Goal: Task Accomplishment & Management: Use online tool/utility

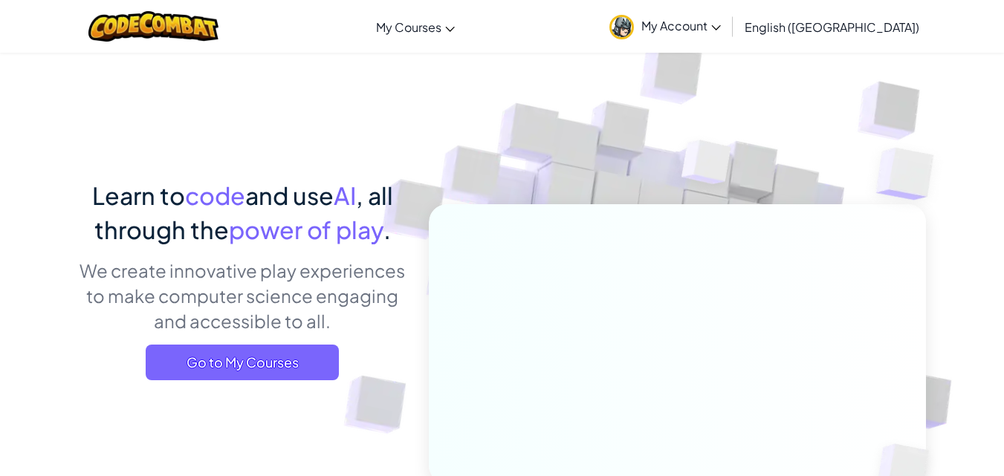
click at [721, 6] on link "My Account" at bounding box center [665, 26] width 126 height 47
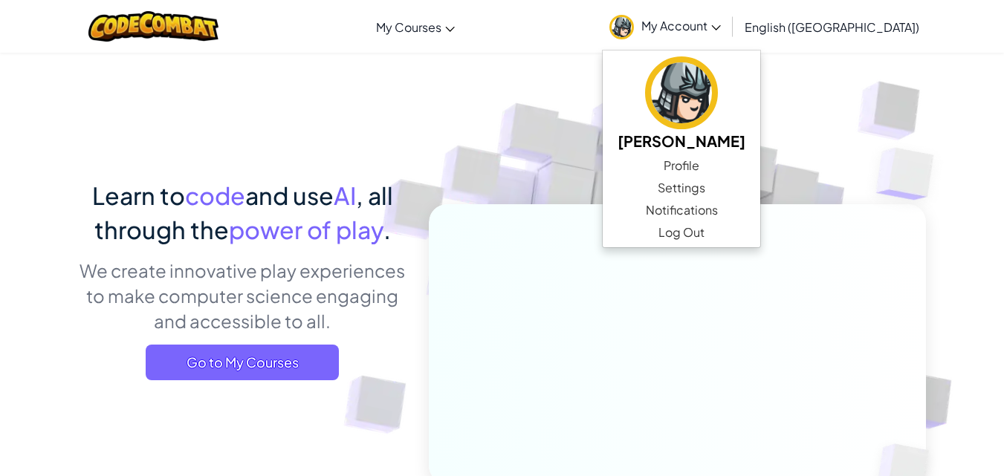
click at [528, 36] on div "Toggle navigation My Courses CodeCombat Classroom Ozaria Classroom AI League Es…" at bounding box center [502, 26] width 1012 height 53
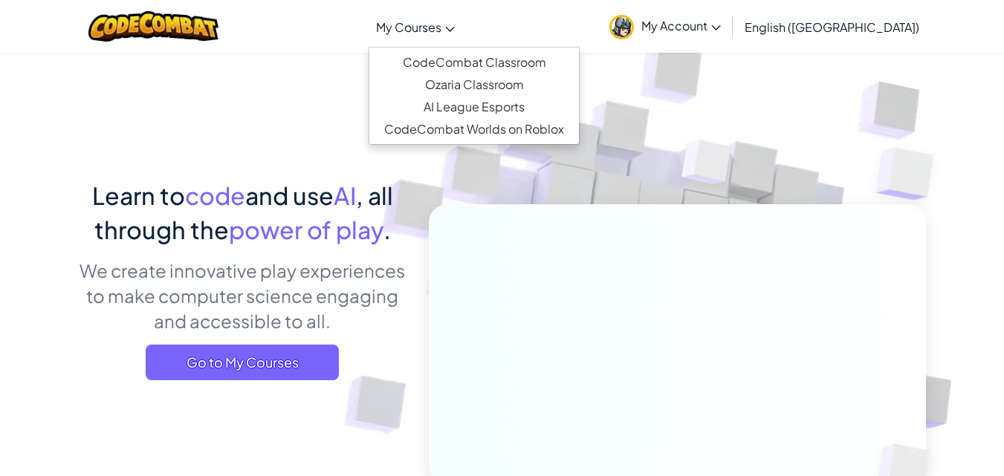
click at [462, 36] on link "My Courses" at bounding box center [416, 27] width 94 height 40
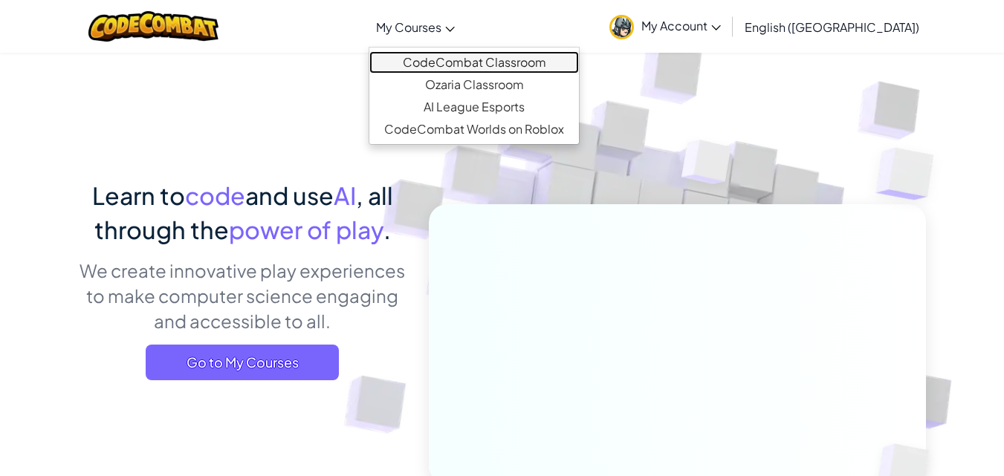
click at [509, 54] on link "CodeCombat Classroom" at bounding box center [474, 62] width 210 height 22
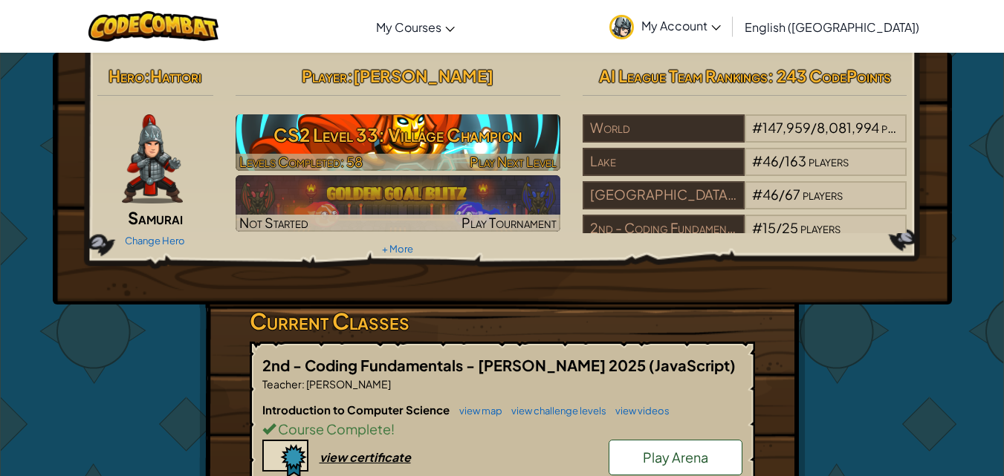
click at [479, 149] on h3 "CS2 Level 33: Village Champion" at bounding box center [398, 134] width 325 height 33
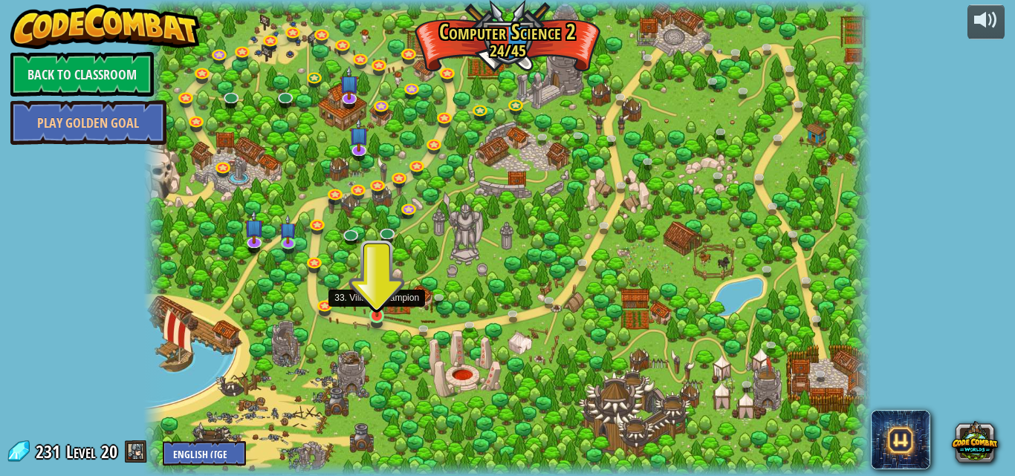
click at [378, 317] on div at bounding box center [376, 315] width 15 height 15
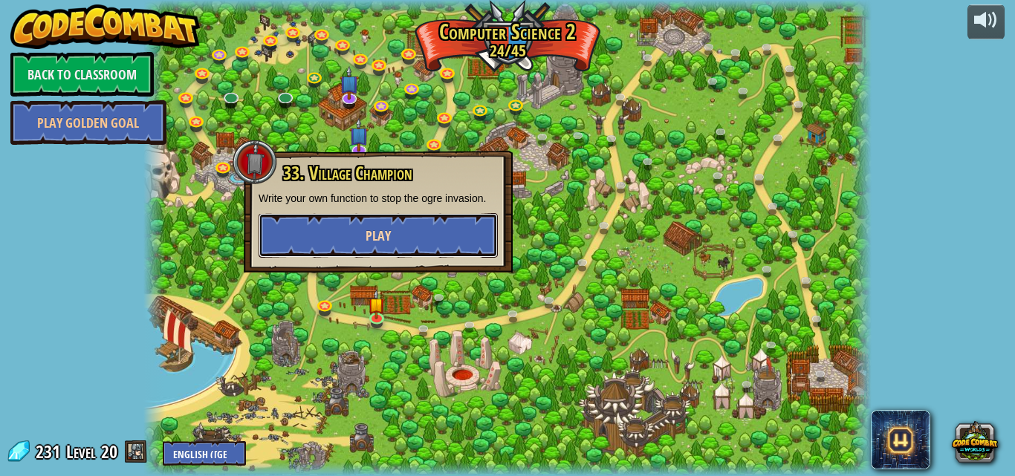
click at [407, 248] on button "Play" at bounding box center [378, 235] width 239 height 45
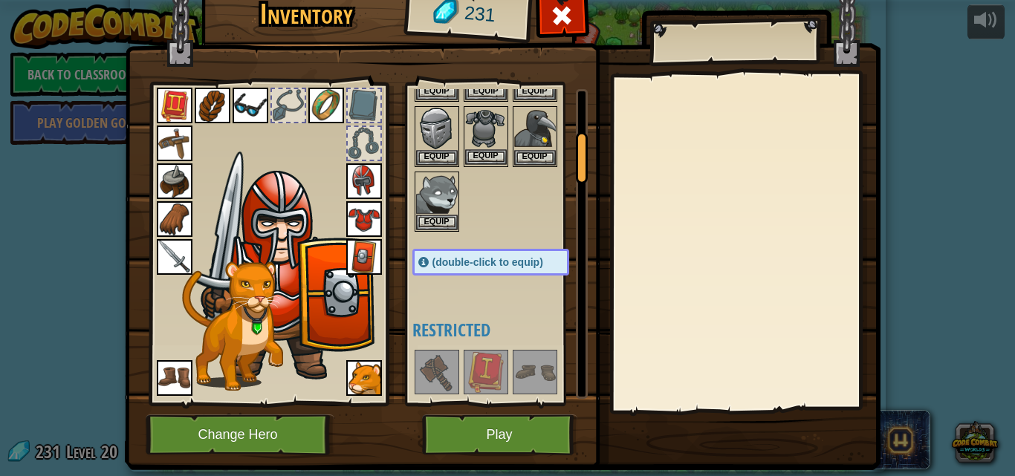
scroll to position [297, 0]
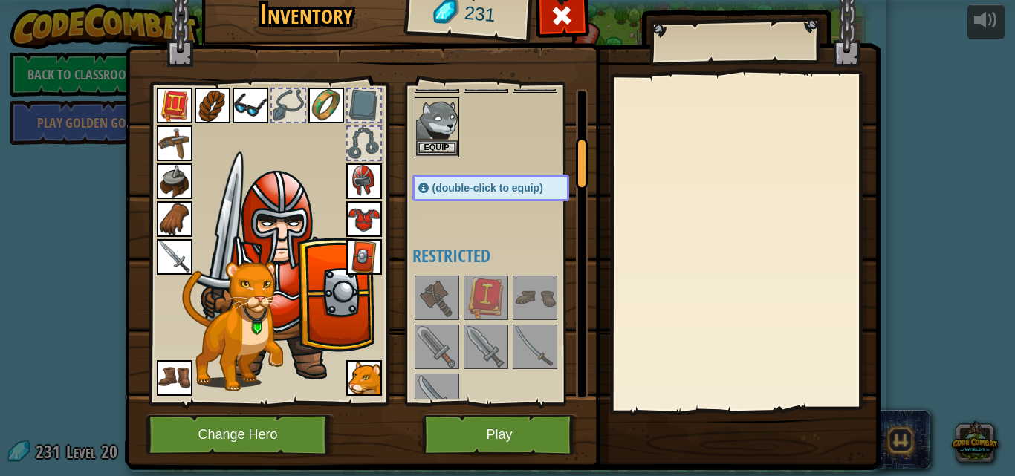
click at [502, 189] on span "(double-click to equip)" at bounding box center [488, 188] width 111 height 12
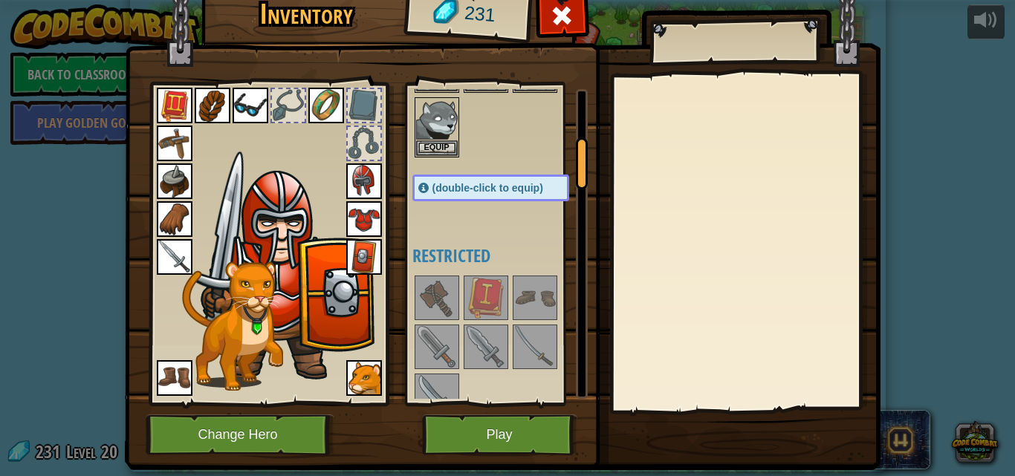
click at [499, 191] on span "(double-click to equip)" at bounding box center [488, 188] width 111 height 12
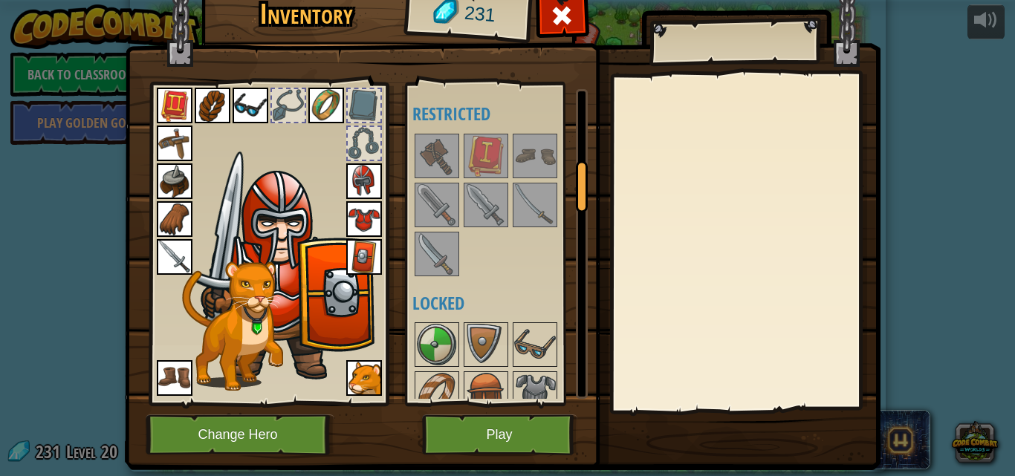
scroll to position [446, 0]
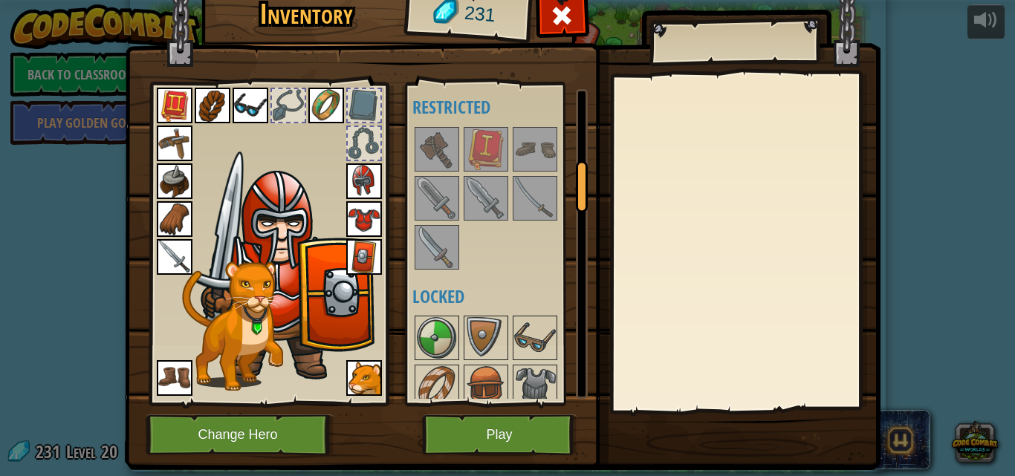
click at [453, 163] on div at bounding box center [506, 198] width 187 height 147
drag, startPoint x: 453, startPoint y: 163, endPoint x: 406, endPoint y: 163, distance: 47.6
click at [426, 163] on div "Available Equip Equip Equip Equip Equip Equip Equip Equip Equip Equip Equip Equ…" at bounding box center [506, 244] width 187 height 310
drag, startPoint x: 296, startPoint y: 154, endPoint x: 397, endPoint y: 149, distance: 101.2
click at [297, 154] on img at bounding box center [276, 259] width 232 height 256
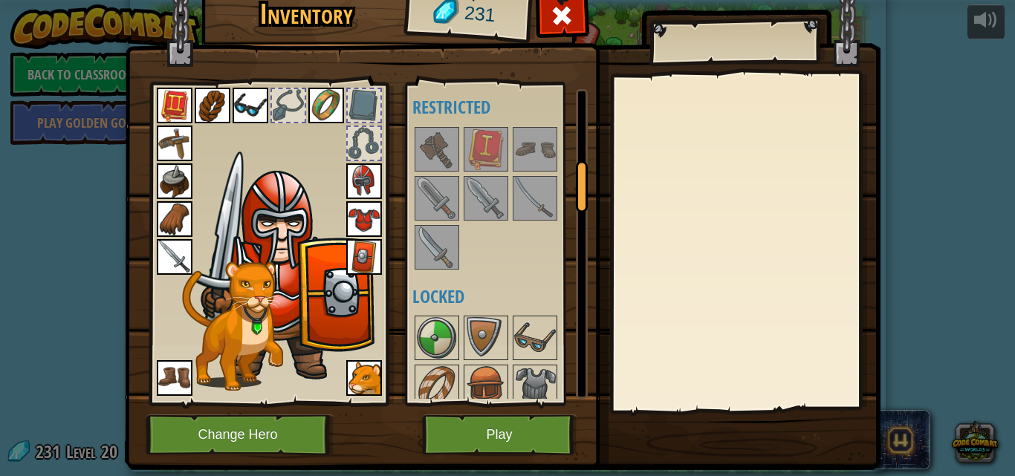
click at [437, 154] on img at bounding box center [437, 150] width 42 height 42
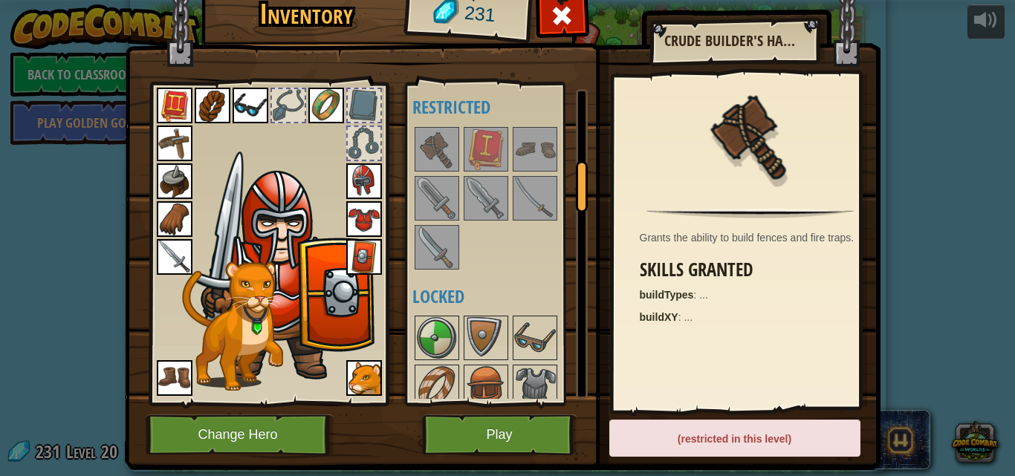
drag, startPoint x: 437, startPoint y: 154, endPoint x: 448, endPoint y: 161, distance: 13.0
click at [438, 155] on img at bounding box center [437, 150] width 42 height 42
click at [448, 162] on img at bounding box center [437, 150] width 42 height 42
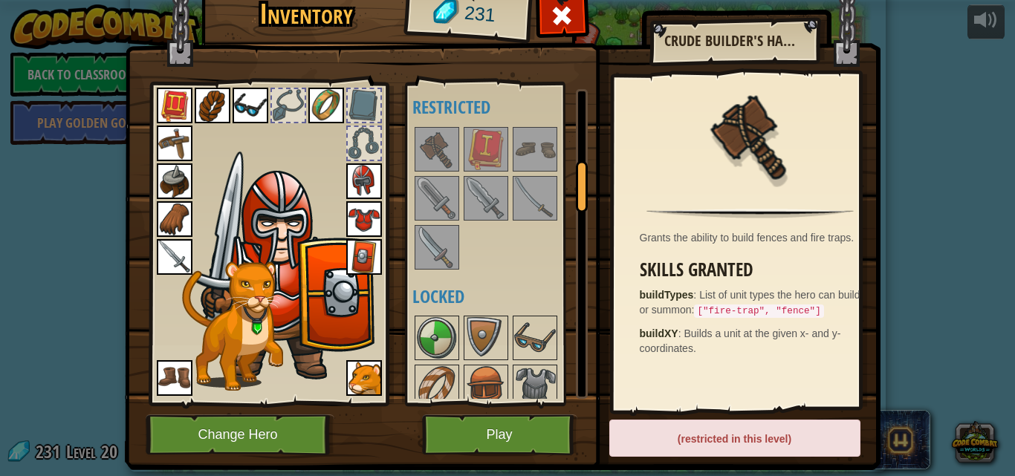
click at [741, 427] on div "(restricted in this level)" at bounding box center [734, 438] width 251 height 37
drag, startPoint x: 741, startPoint y: 427, endPoint x: 726, endPoint y: 443, distance: 21.6
click at [739, 433] on div "(restricted in this level)" at bounding box center [734, 438] width 251 height 37
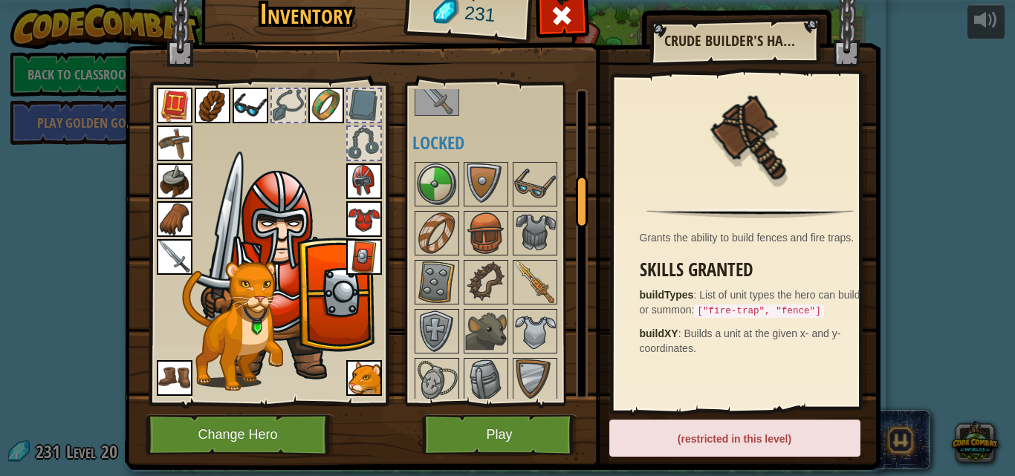
scroll to position [669, 0]
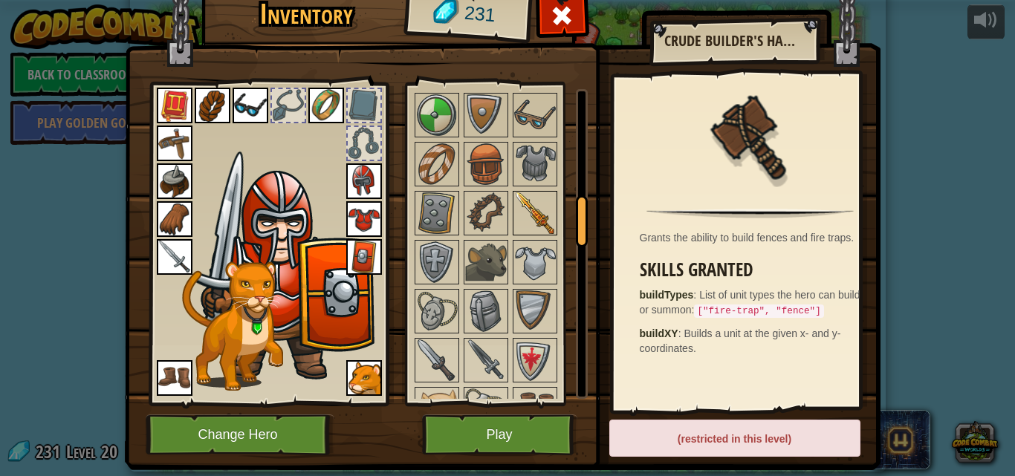
click at [514, 198] on img at bounding box center [535, 214] width 42 height 42
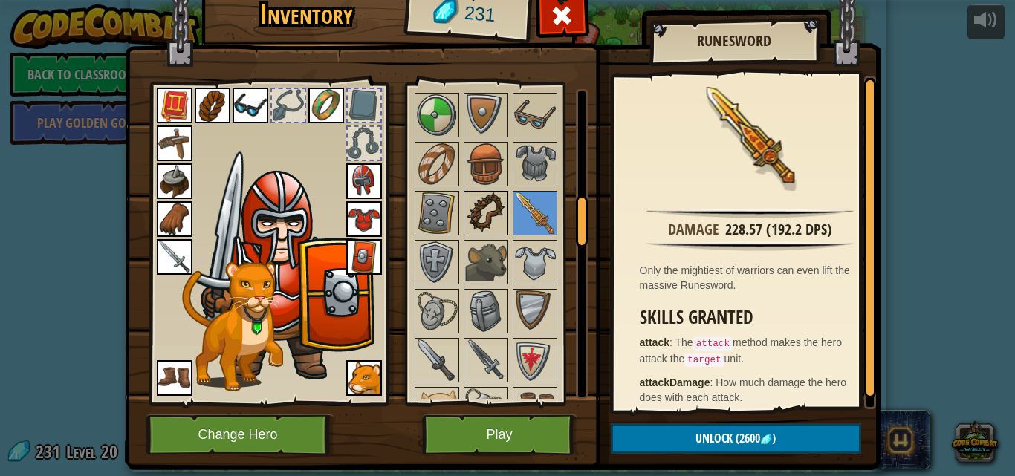
click at [491, 216] on img at bounding box center [486, 214] width 42 height 42
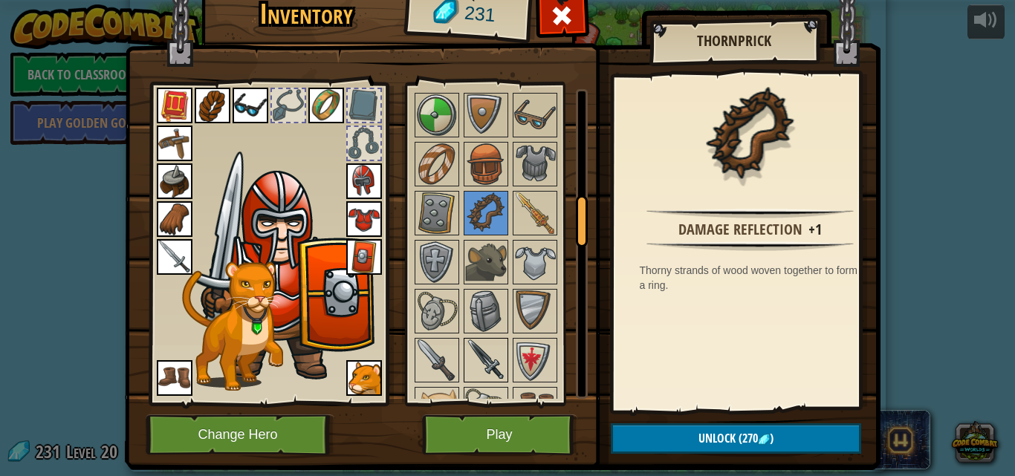
click at [464, 346] on div at bounding box center [486, 360] width 45 height 45
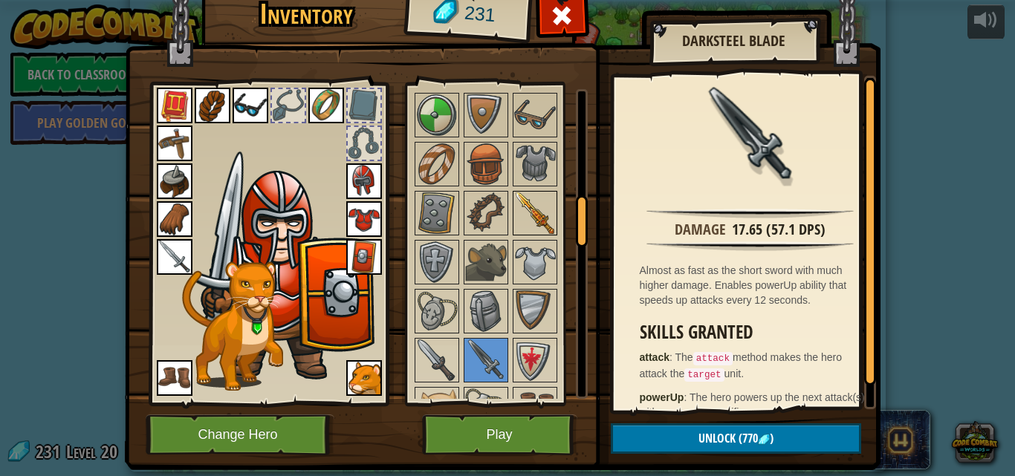
click at [519, 216] on img at bounding box center [535, 214] width 42 height 42
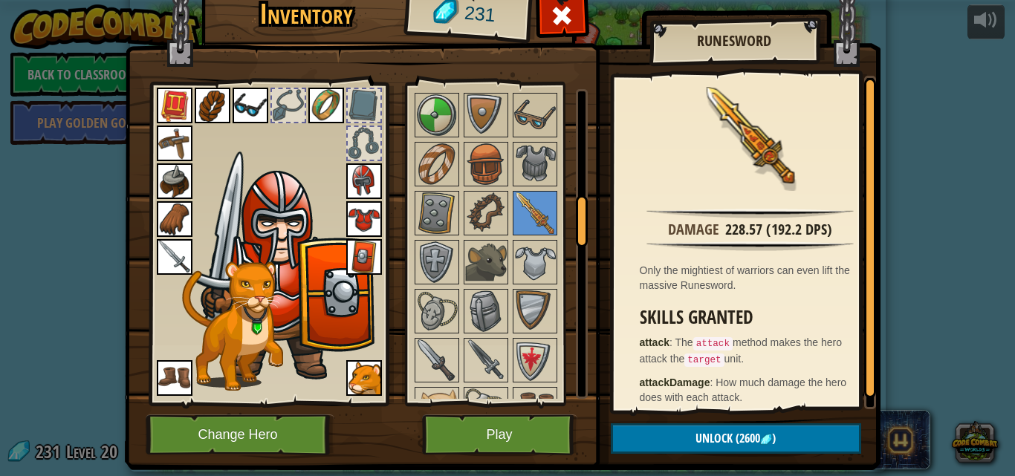
click at [165, 263] on img at bounding box center [175, 257] width 36 height 36
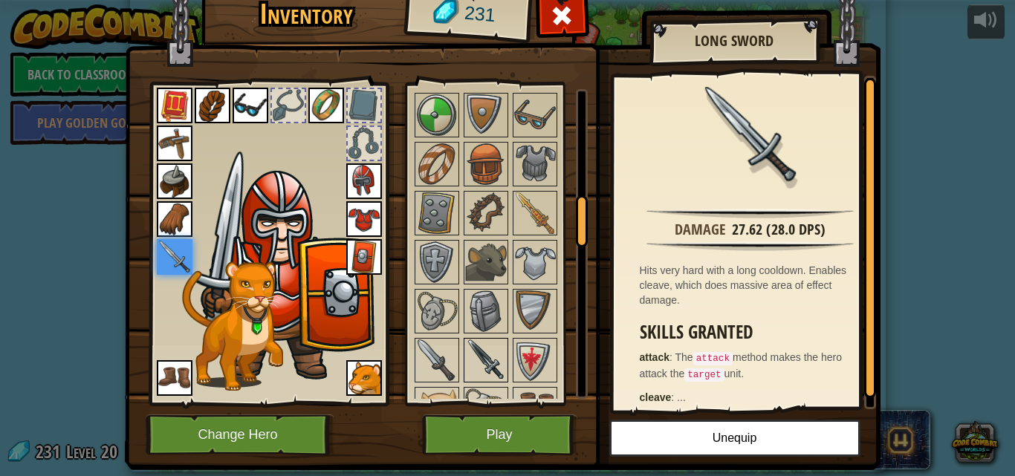
click at [466, 353] on img at bounding box center [486, 361] width 42 height 42
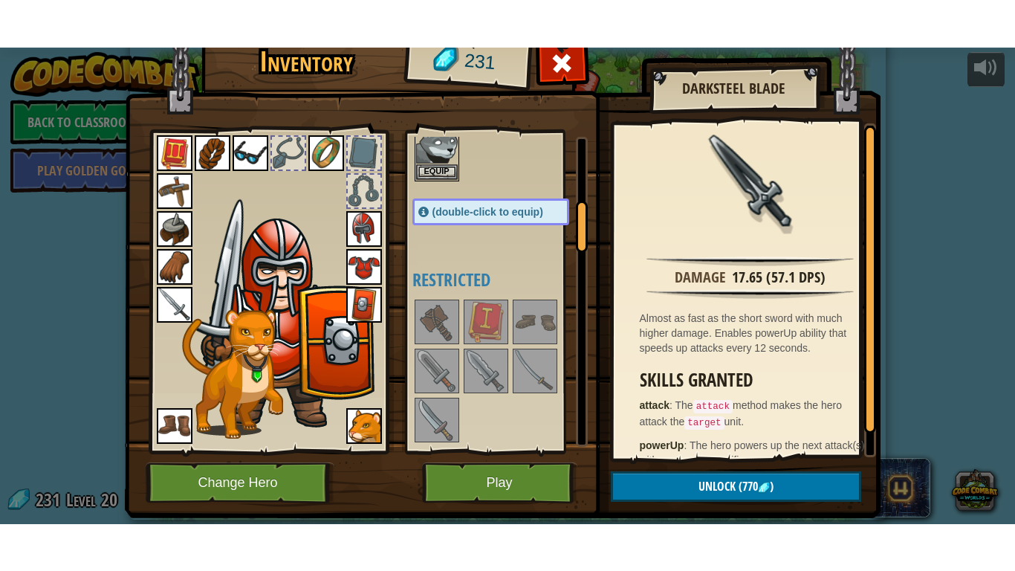
scroll to position [223, 0]
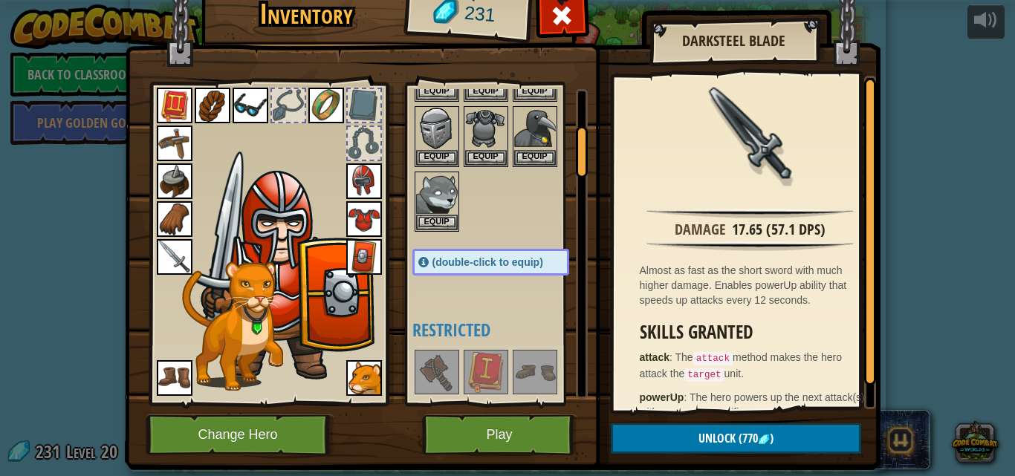
click at [157, 248] on img at bounding box center [175, 257] width 36 height 36
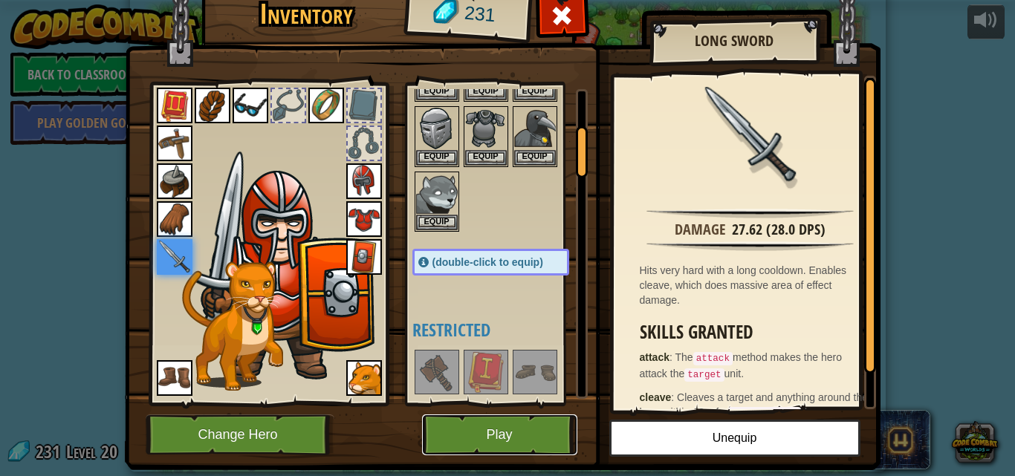
click at [519, 444] on button "Play" at bounding box center [499, 435] width 155 height 41
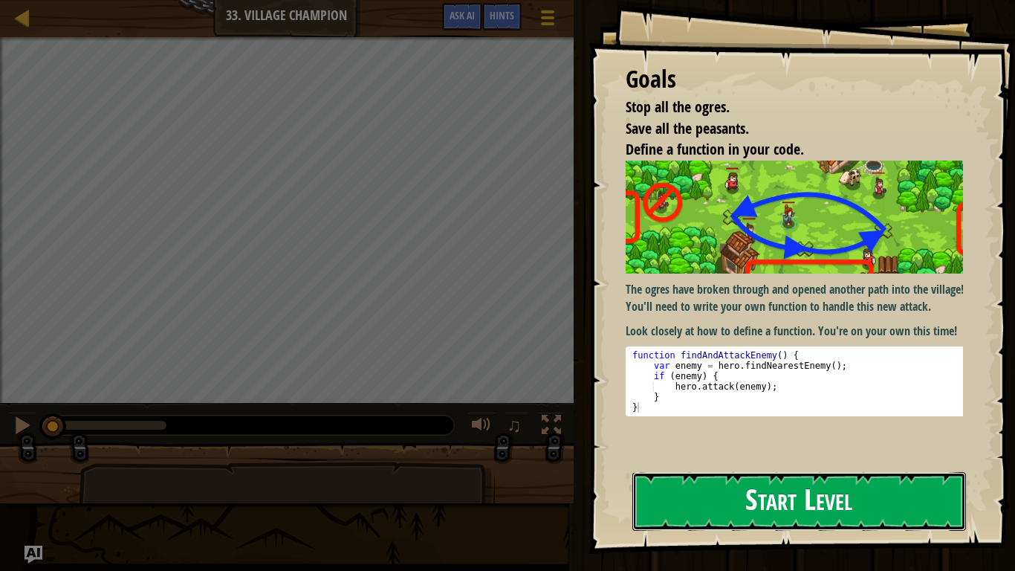
click at [911, 476] on button "Start Level" at bounding box center [800, 501] width 334 height 59
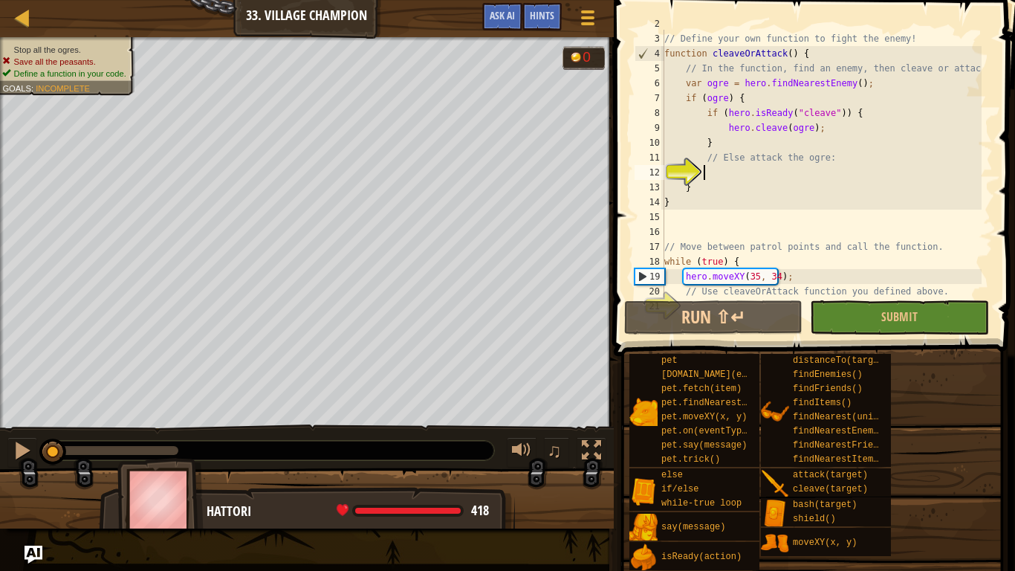
scroll to position [30, 0]
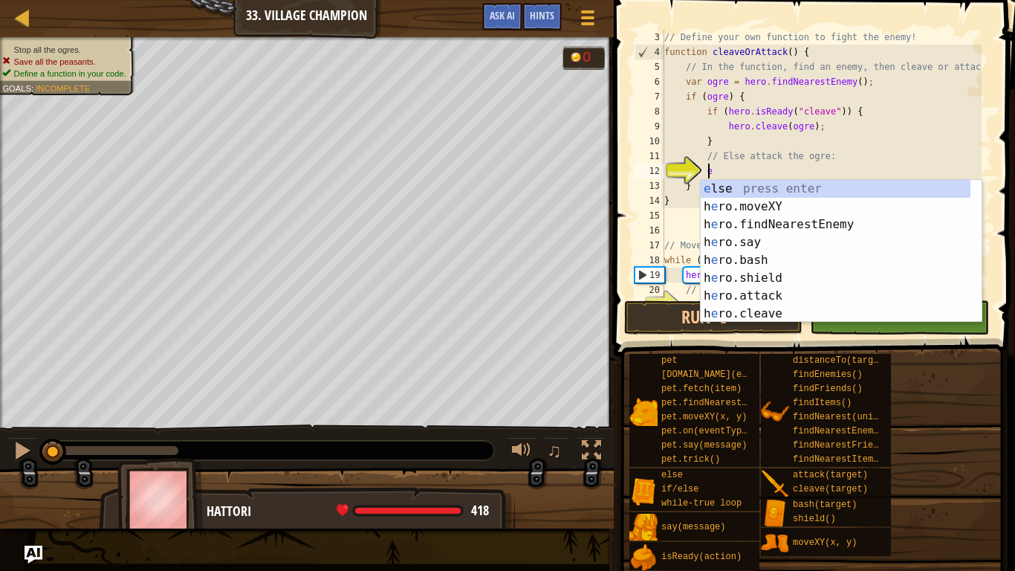
type textarea "el"
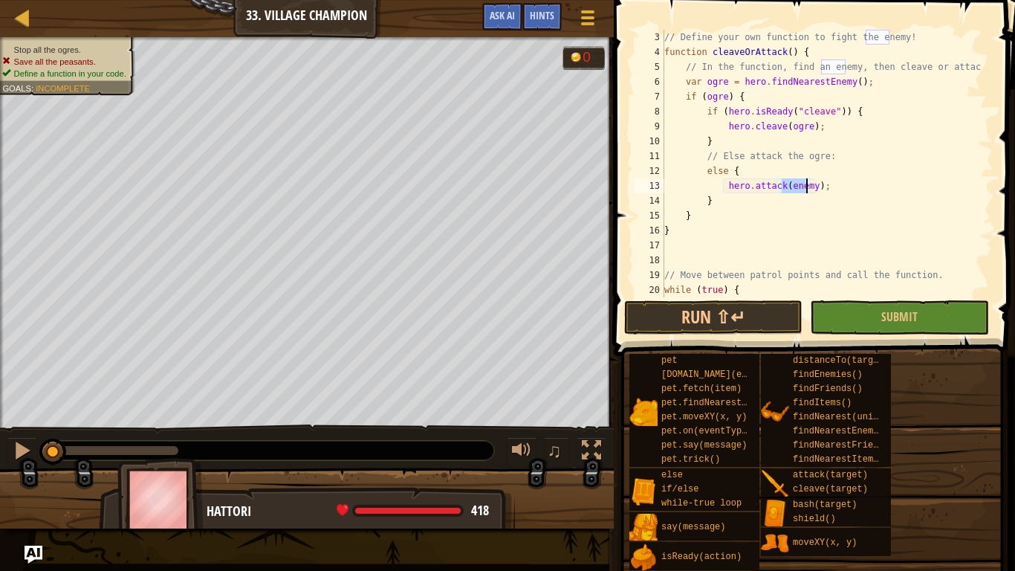
scroll to position [0, 0]
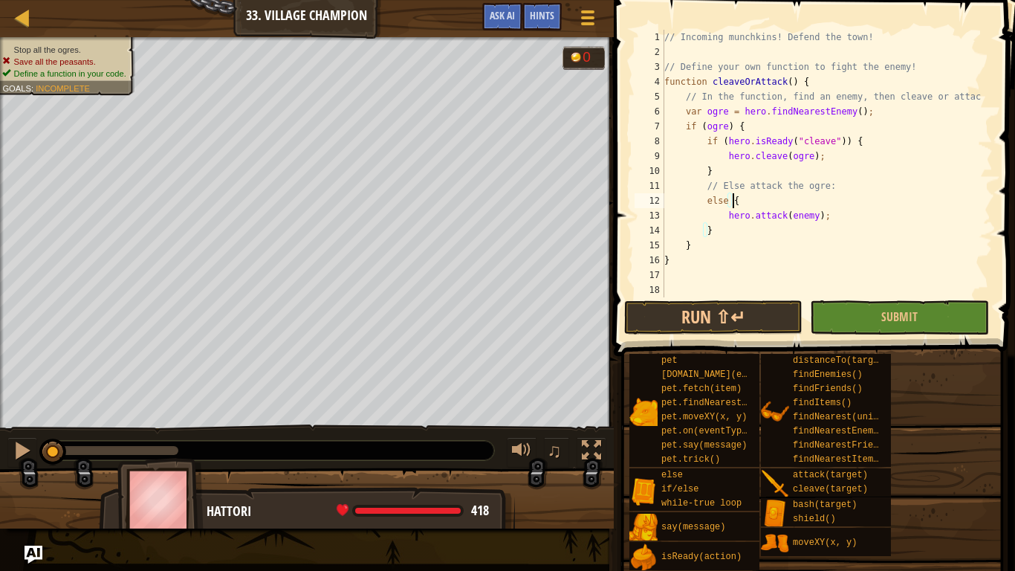
click at [883, 207] on div "// Incoming munchkins! Defend the town! // Define your own function to fight th…" at bounding box center [822, 178] width 320 height 297
click at [832, 224] on div "// Incoming munchkins! Defend the town! // Define your own function to fight th…" at bounding box center [822, 178] width 320 height 297
click at [834, 213] on div "// Incoming munchkins! Defend the town! // Define your own function to fight th…" at bounding box center [822, 178] width 320 height 297
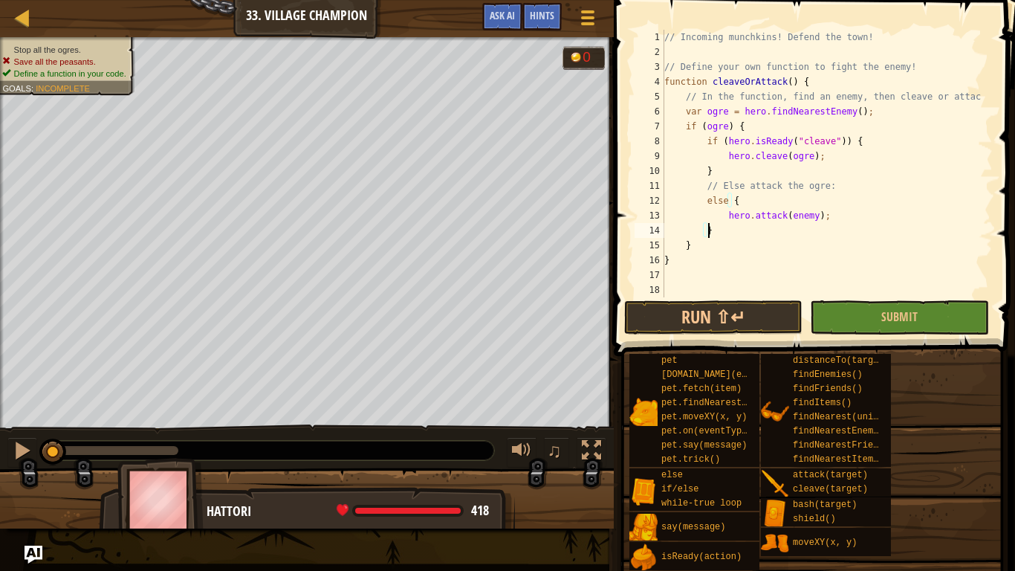
type textarea "hero.attack(enemy);"
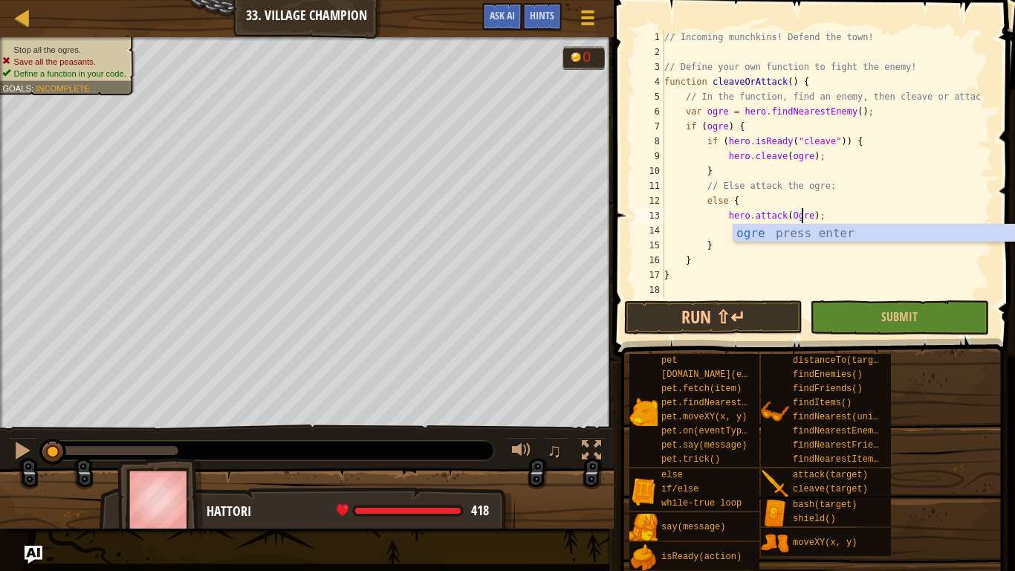
scroll to position [7, 11]
type textarea "hero.attack(ogre);"
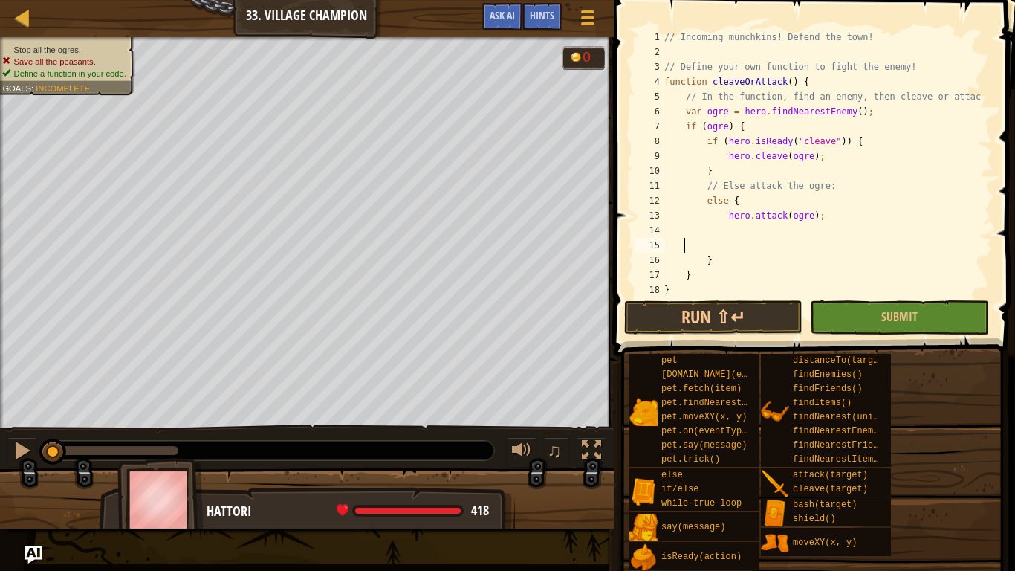
scroll to position [7, 0]
type textarea "}"
type textarea "// Use cleaveOrAttack function you defined above."
type textarea "hero.moveXY(47, 27);"
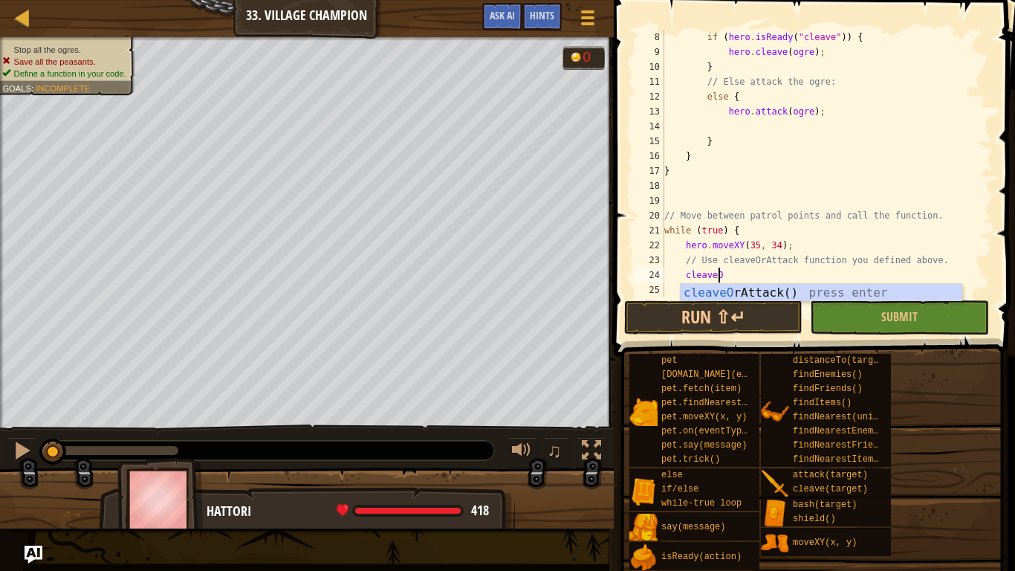
scroll to position [7, 4]
type textarea "cleaveOr"
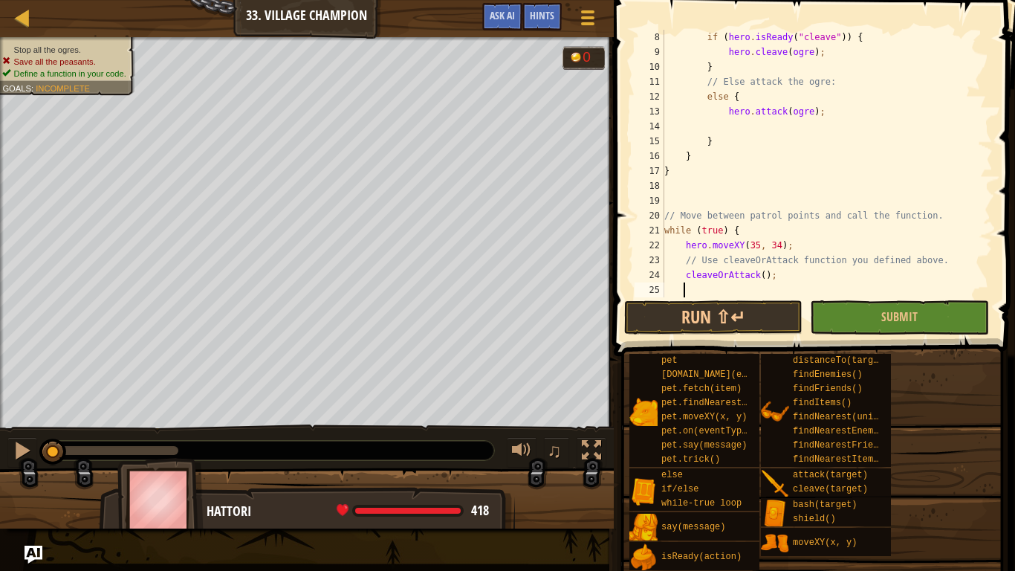
scroll to position [7, 1]
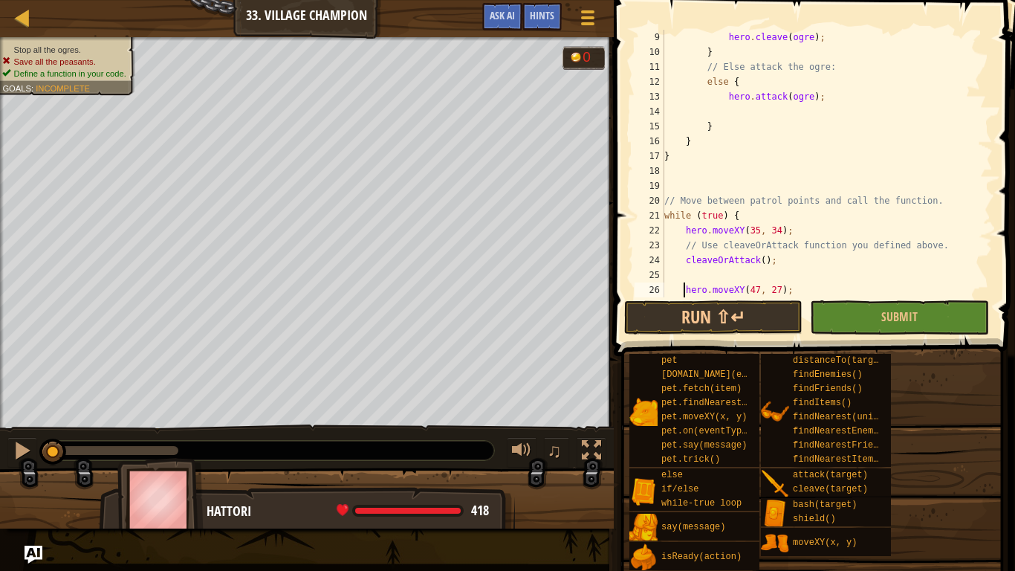
type textarea "// Call the function again."
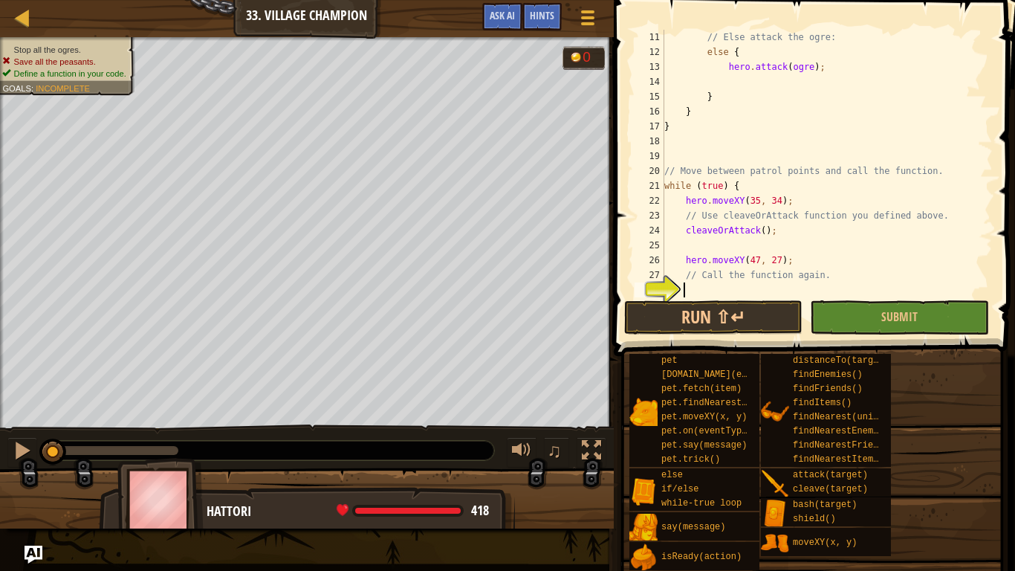
type textarea "hero.moveXY(60, 31);"
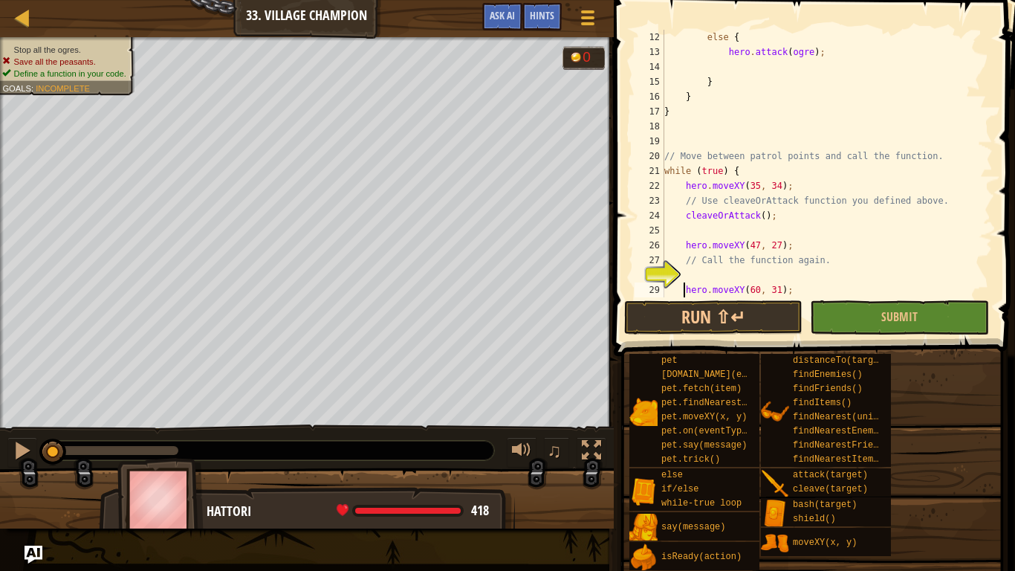
scroll to position [164, 0]
type textarea "c"
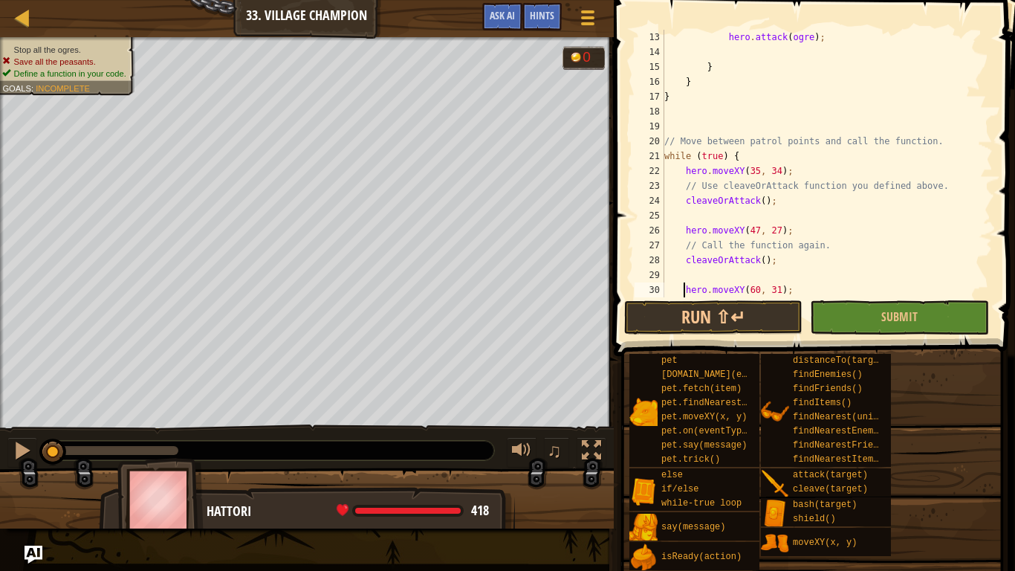
type textarea "// Call the function again."
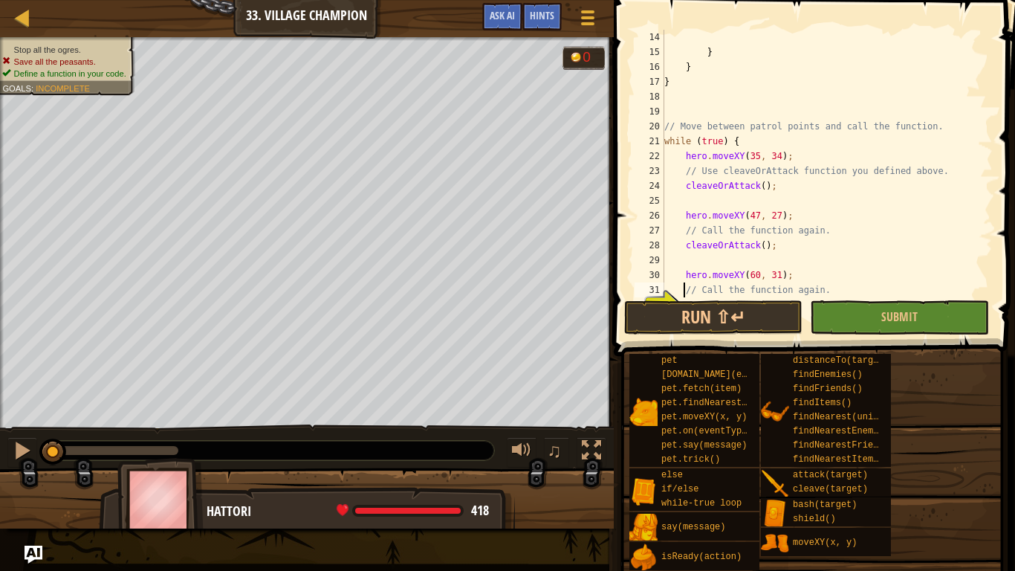
scroll to position [208, 0]
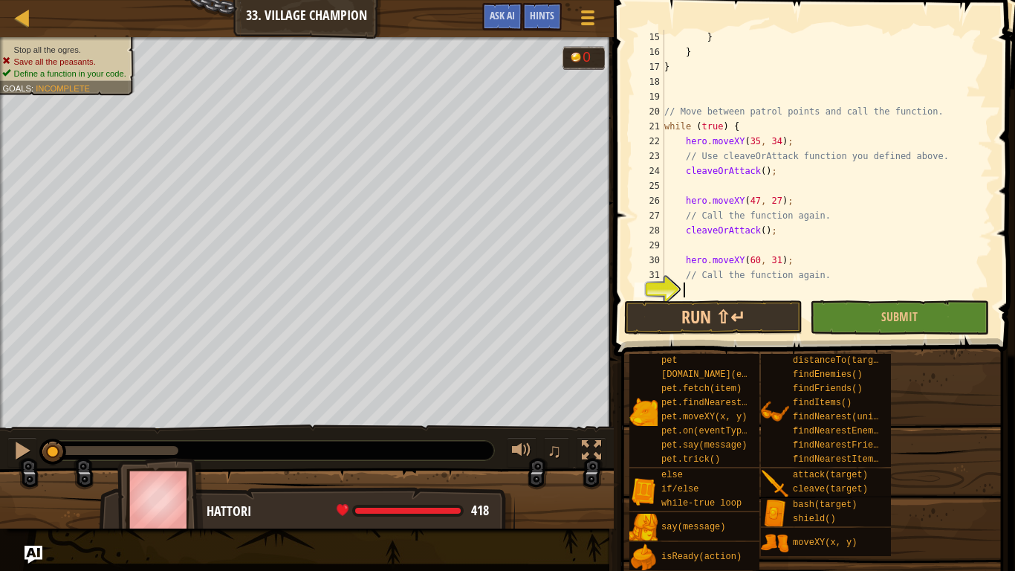
type textarea "c"
type textarea "}"
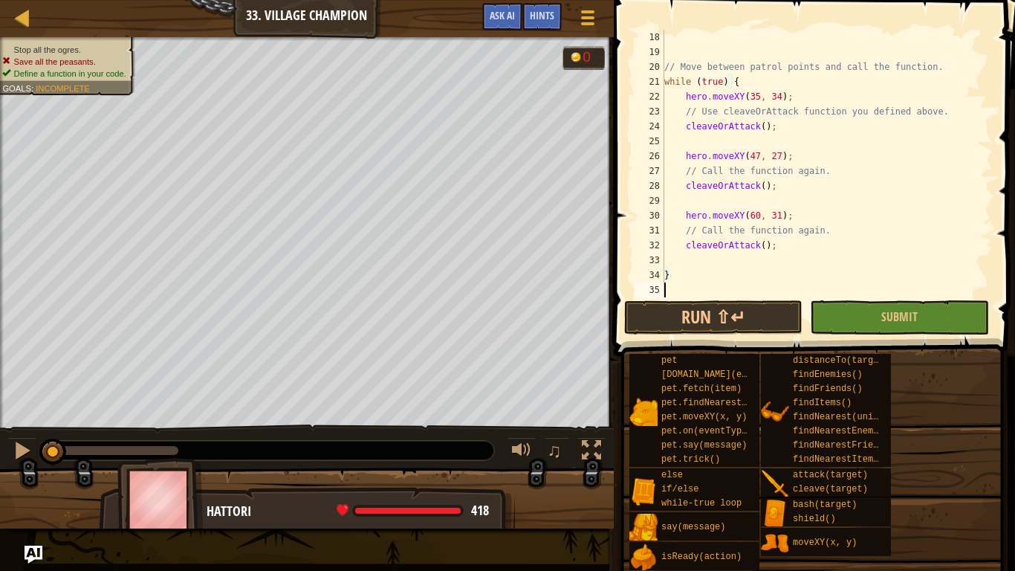
scroll to position [253, 0]
type textarea "}"
click at [856, 303] on div "} 18 19 20 21 22 23 24 25 26 27 28 29 30 31 32 33 34 35 // Move between patrol …" at bounding box center [812, 207] width 406 height 400
click at [864, 302] on button "Submit" at bounding box center [899, 317] width 178 height 34
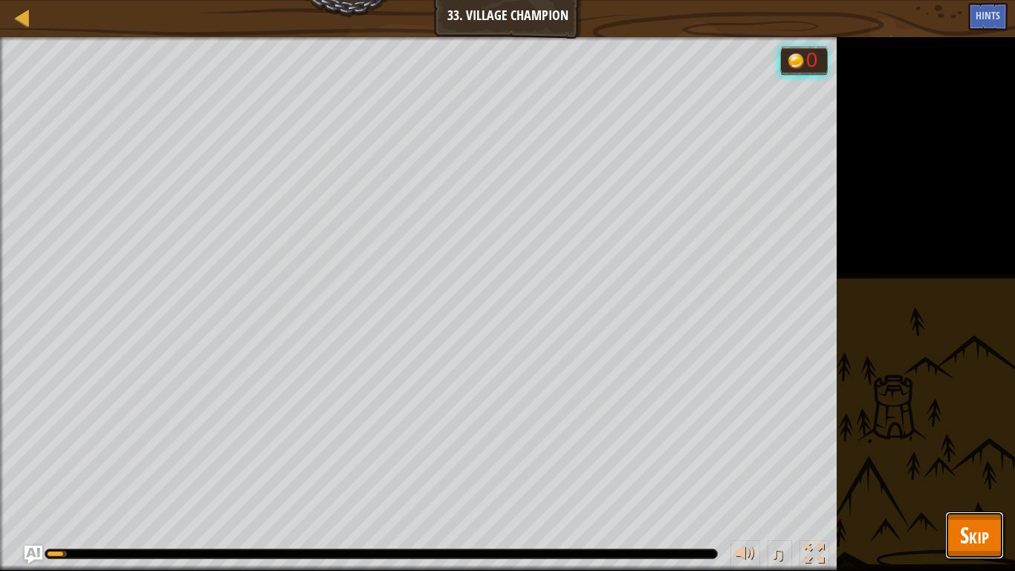
click at [968, 476] on span "Skip" at bounding box center [974, 535] width 29 height 30
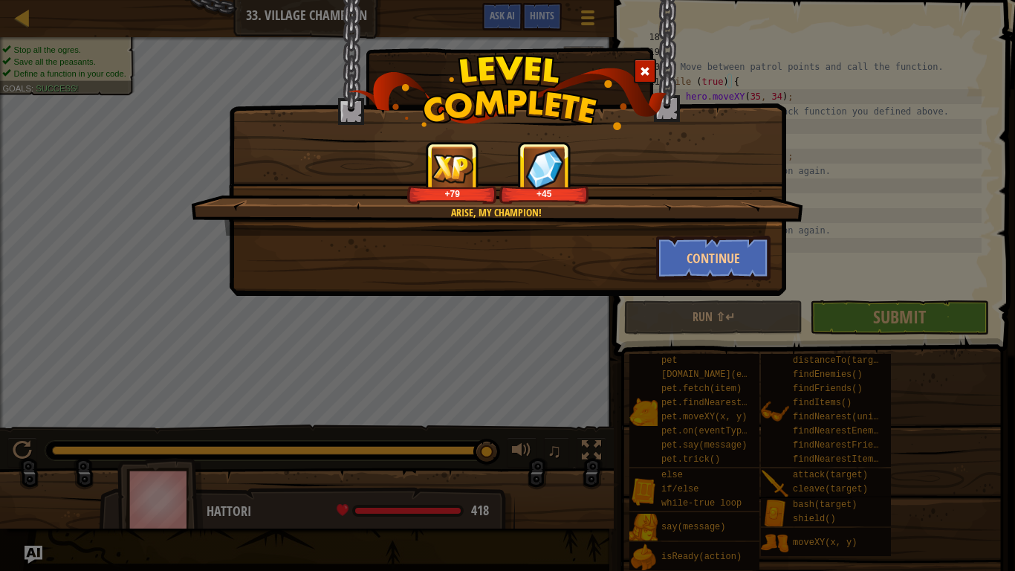
click at [706, 282] on div "Arise, my champion! +79 +45 Continue" at bounding box center [507, 148] width 557 height 296
click at [711, 258] on button "Continue" at bounding box center [713, 258] width 115 height 45
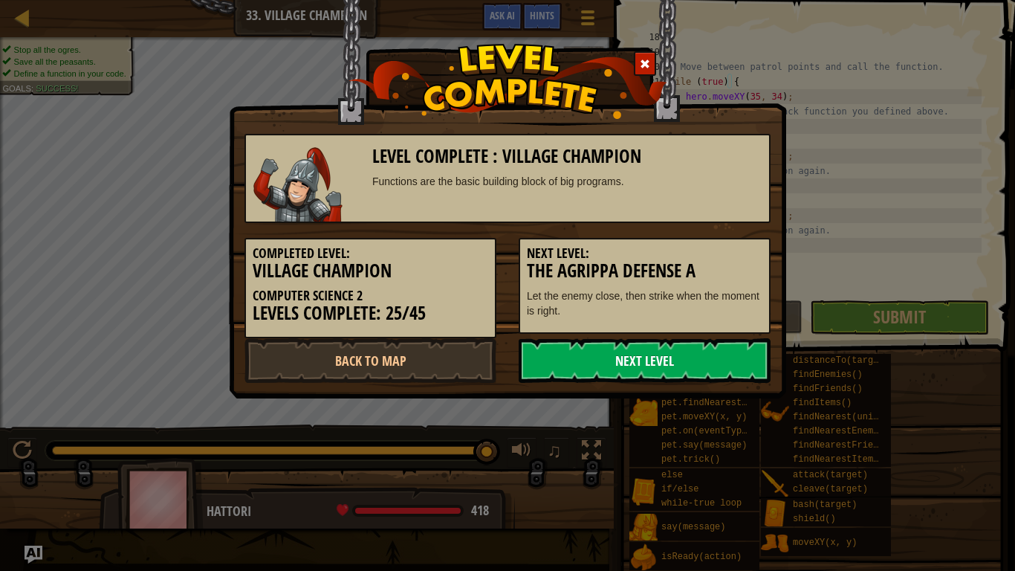
click at [670, 357] on link "Next Level" at bounding box center [645, 360] width 252 height 45
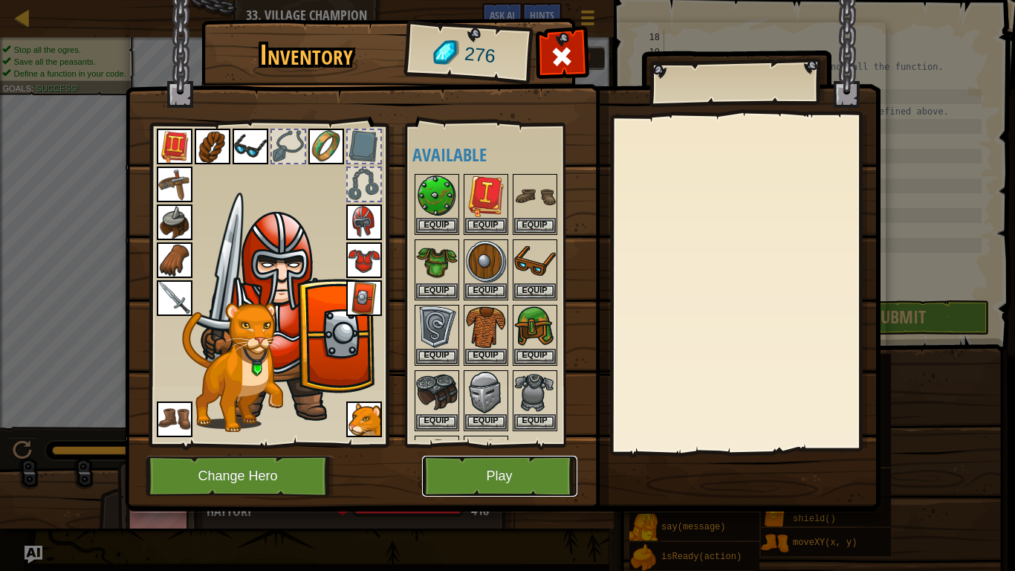
click at [540, 476] on button "Play" at bounding box center [499, 476] width 155 height 41
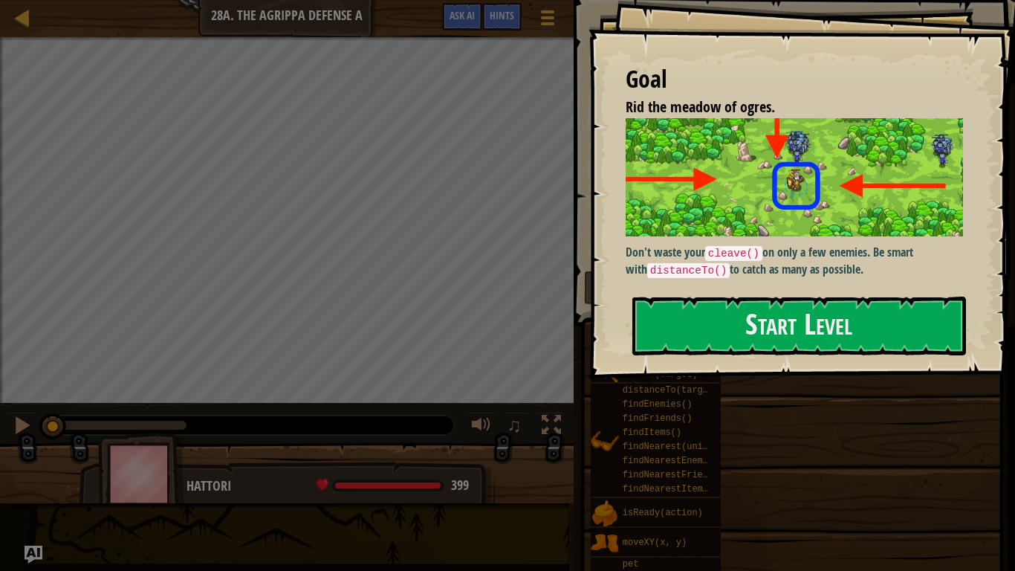
click at [790, 364] on div "Goal Rid the meadow of ogres. Don't waste your cleave() on only a few enemies. …" at bounding box center [802, 189] width 427 height 378
drag, startPoint x: 789, startPoint y: 343, endPoint x: 789, endPoint y: 333, distance: 10.4
click at [789, 340] on button "Start Level" at bounding box center [800, 326] width 334 height 59
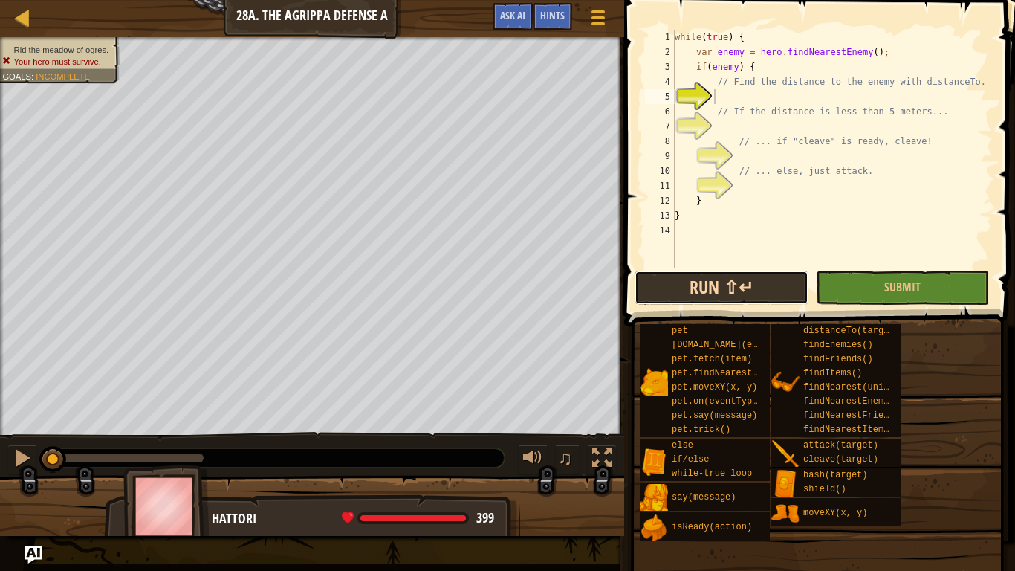
click at [763, 298] on button "Run ⇧↵" at bounding box center [721, 288] width 173 height 34
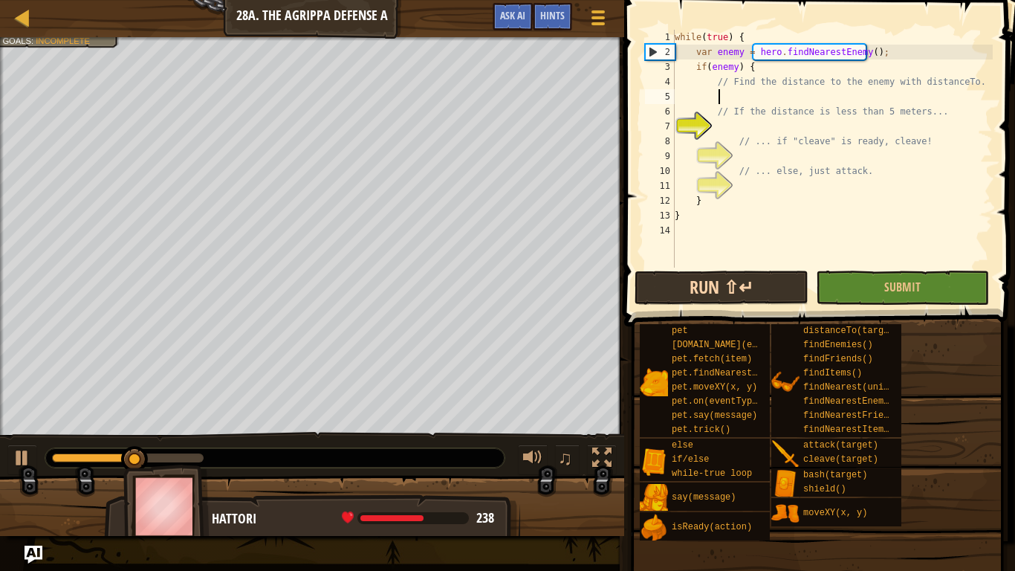
type textarea "x"
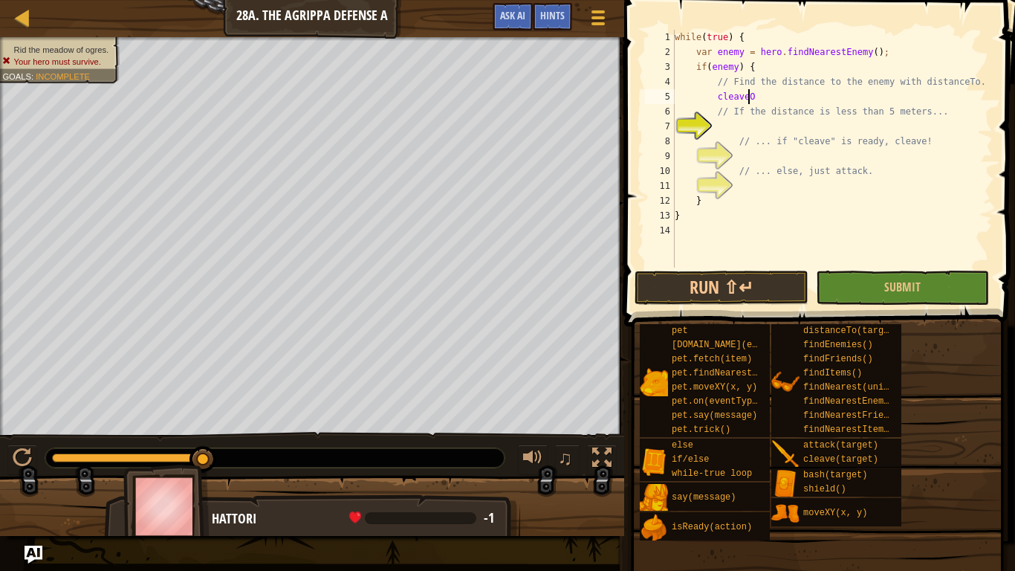
scroll to position [7, 6]
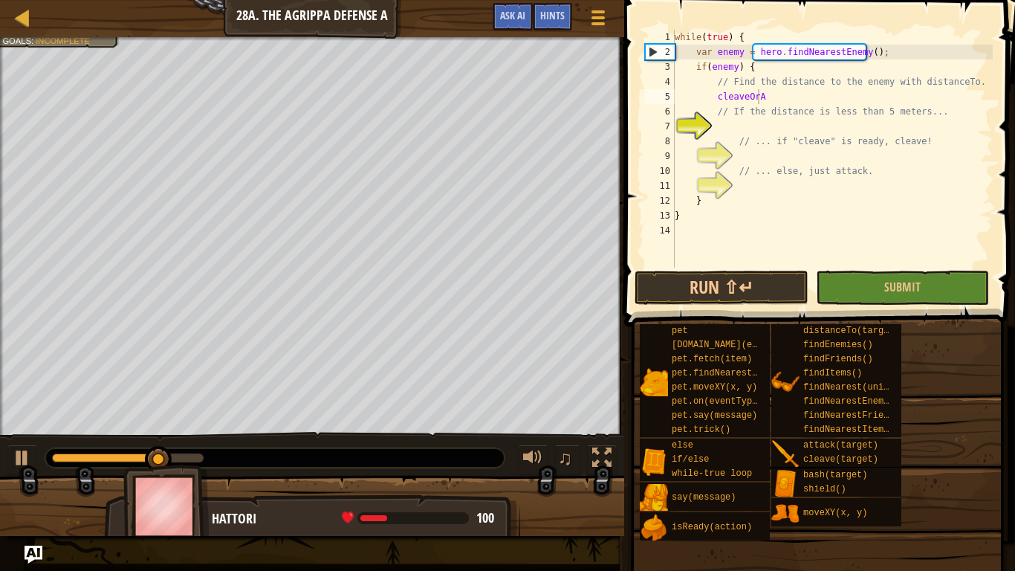
click at [777, 90] on div "while ( true ) { var enemy = hero . findNearestEnemy ( ) ; if ( enemy ) { // Fi…" at bounding box center [832, 164] width 321 height 268
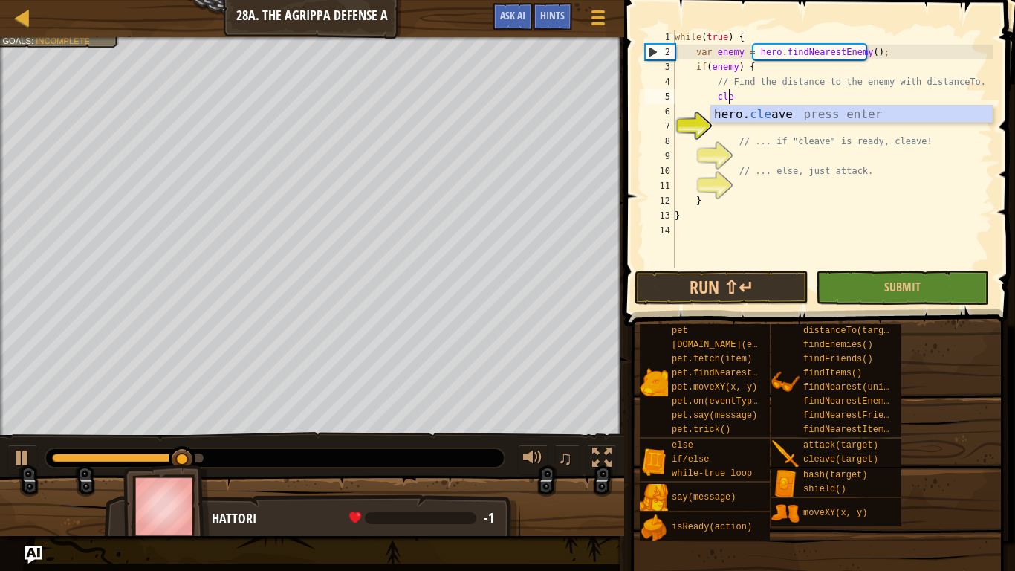
type textarea "c"
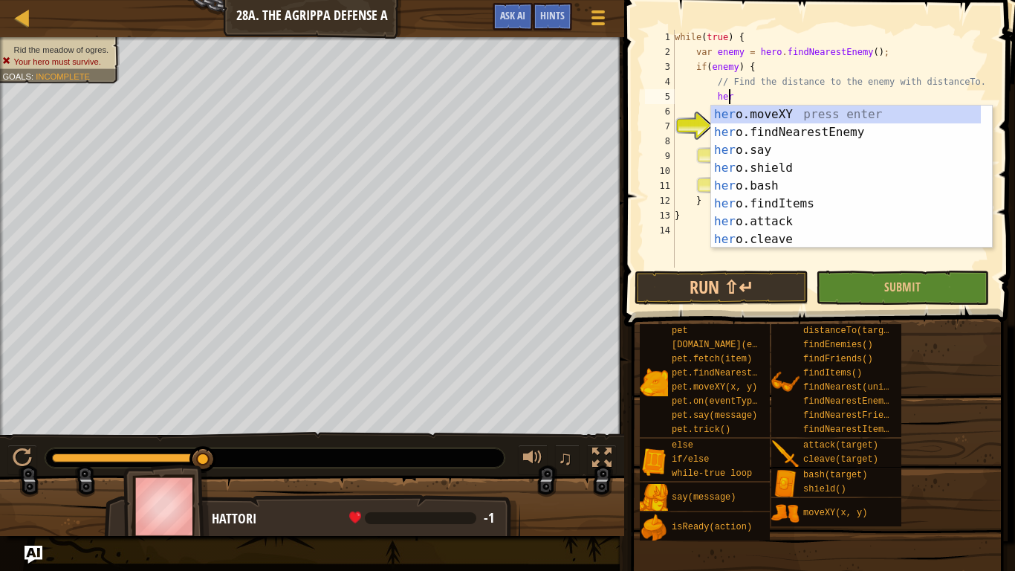
scroll to position [7, 4]
type textarea "h"
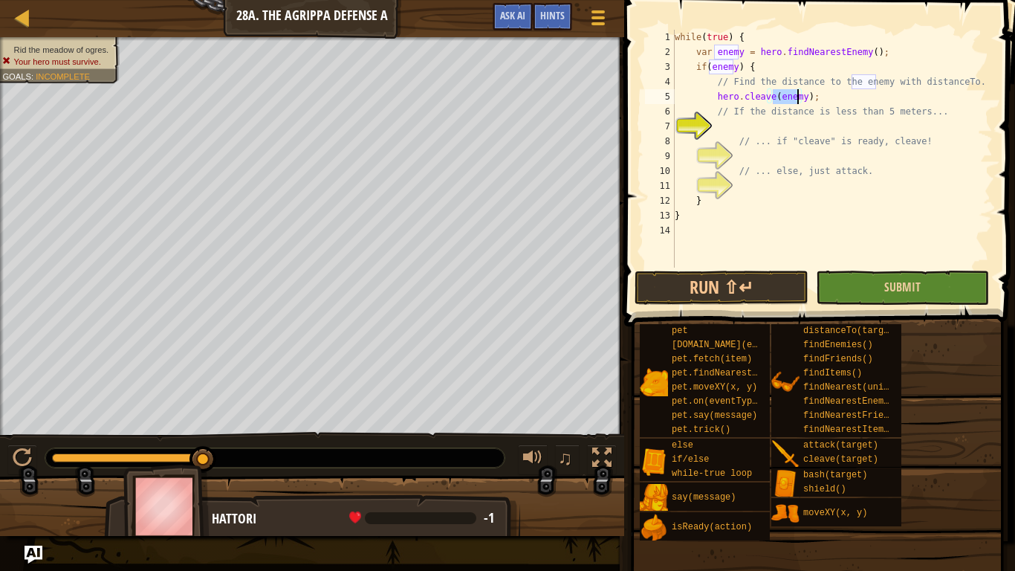
type textarea "hero.cleave(enemy);"
click at [880, 282] on button "Submit" at bounding box center [902, 288] width 173 height 34
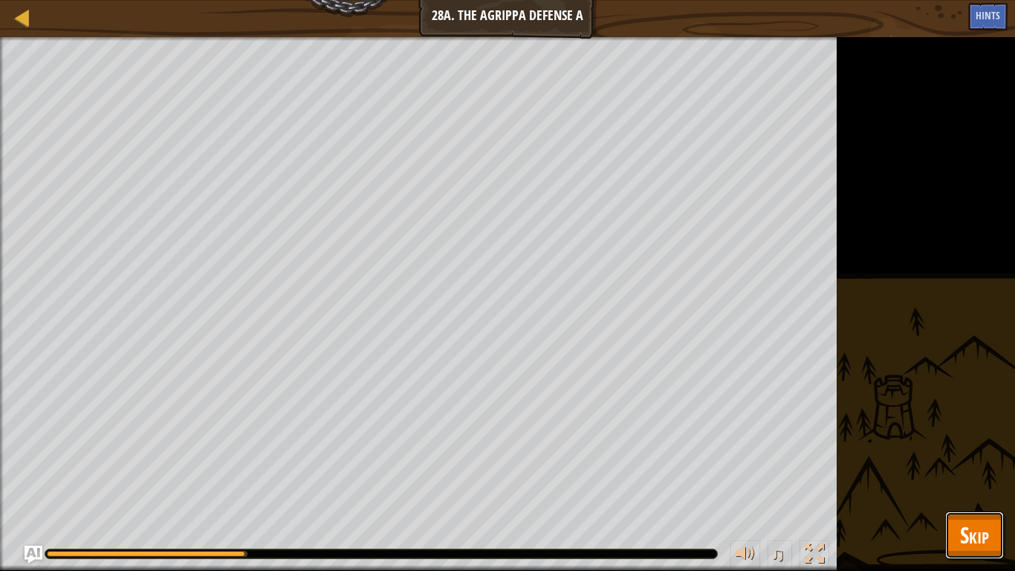
click at [948, 476] on button "Skip" at bounding box center [974, 535] width 59 height 48
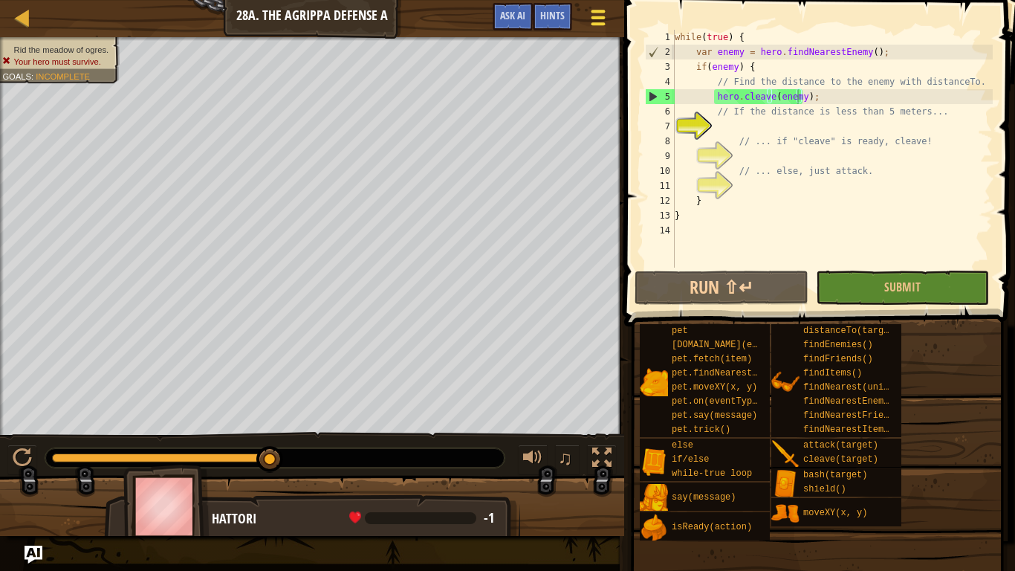
click at [592, 5] on button "Game Menu" at bounding box center [598, 20] width 39 height 36
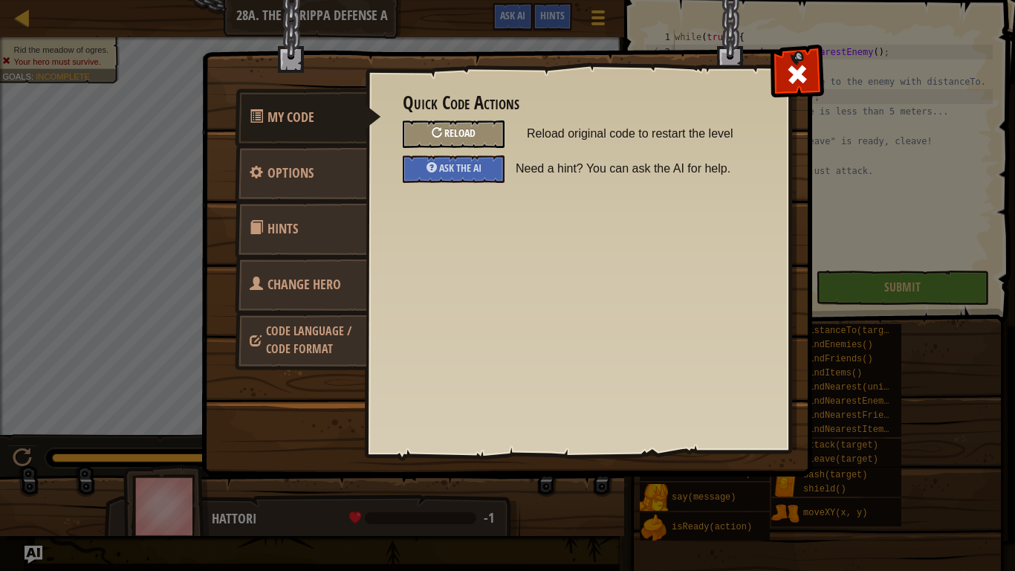
click at [472, 135] on span "Reload" at bounding box center [459, 133] width 31 height 14
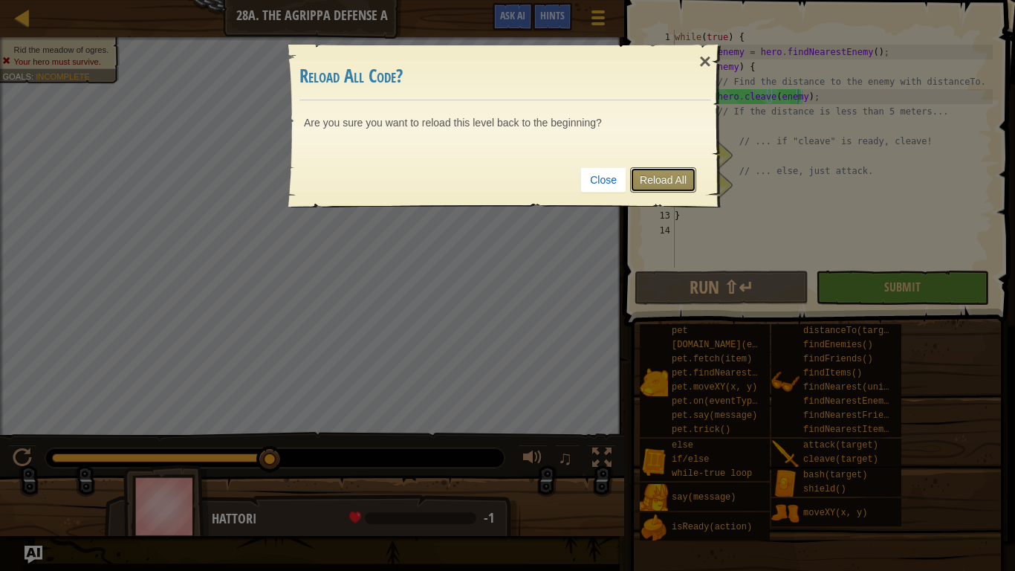
click at [682, 187] on link "Reload All" at bounding box center [663, 179] width 66 height 25
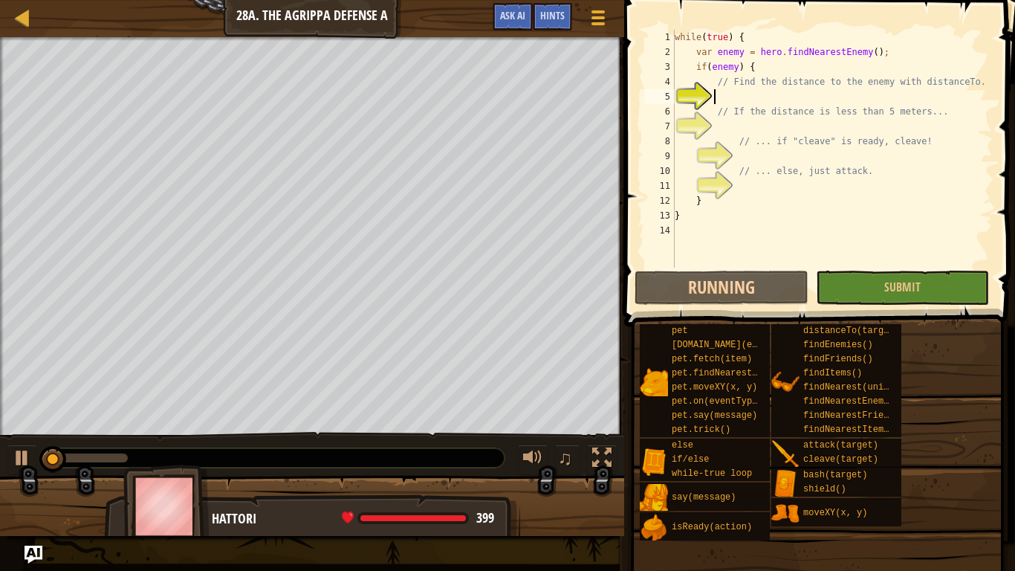
scroll to position [7, 2]
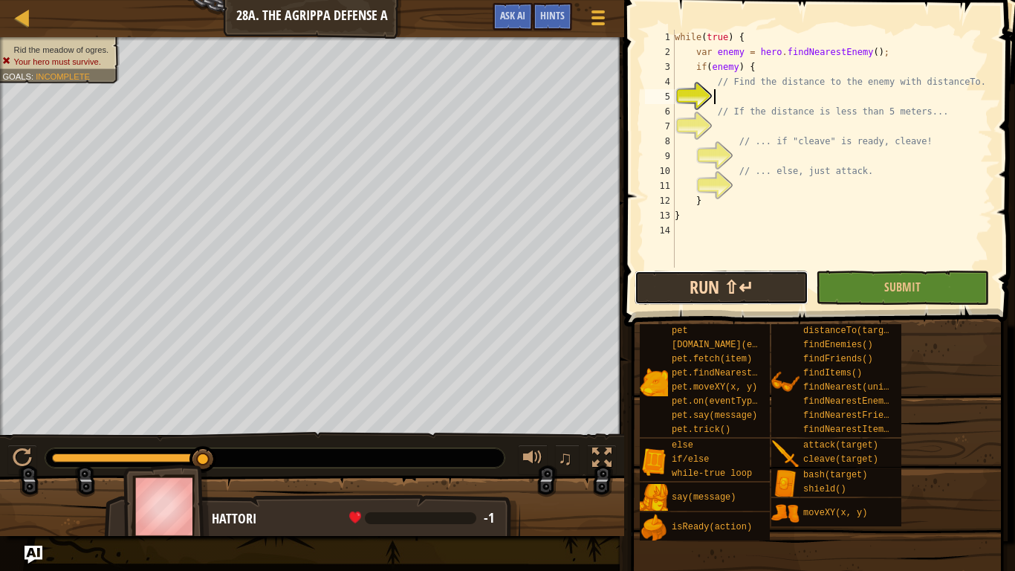
click at [768, 277] on button "Run ⇧↵" at bounding box center [721, 288] width 173 height 34
click at [779, 282] on button "Run ⇧↵" at bounding box center [721, 288] width 173 height 34
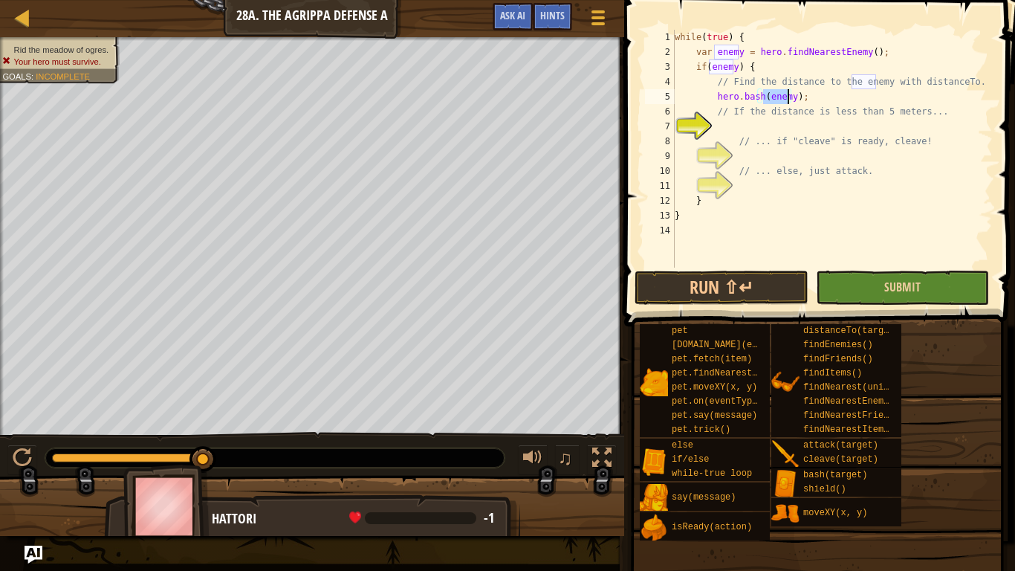
type textarea "hero.bash(enemy);"
click at [883, 277] on button "Submit" at bounding box center [902, 288] width 173 height 34
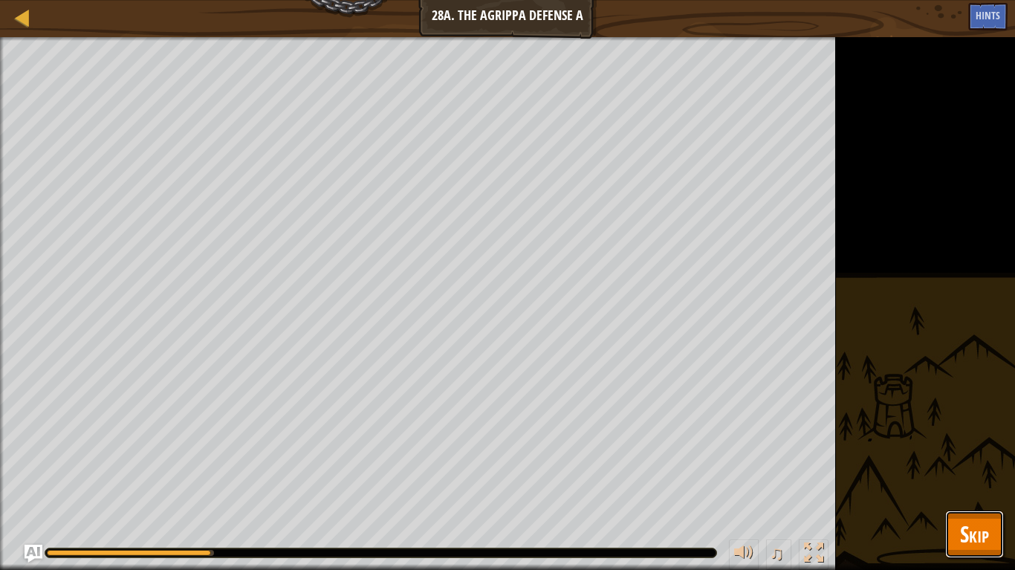
click at [974, 476] on span "Skip" at bounding box center [974, 534] width 29 height 30
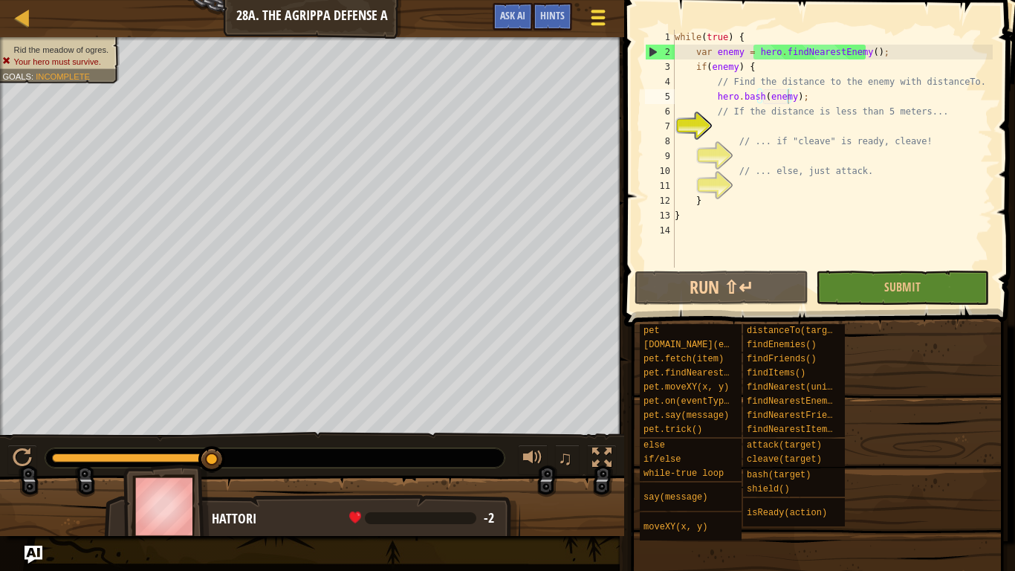
click at [599, 15] on div at bounding box center [598, 18] width 20 height 22
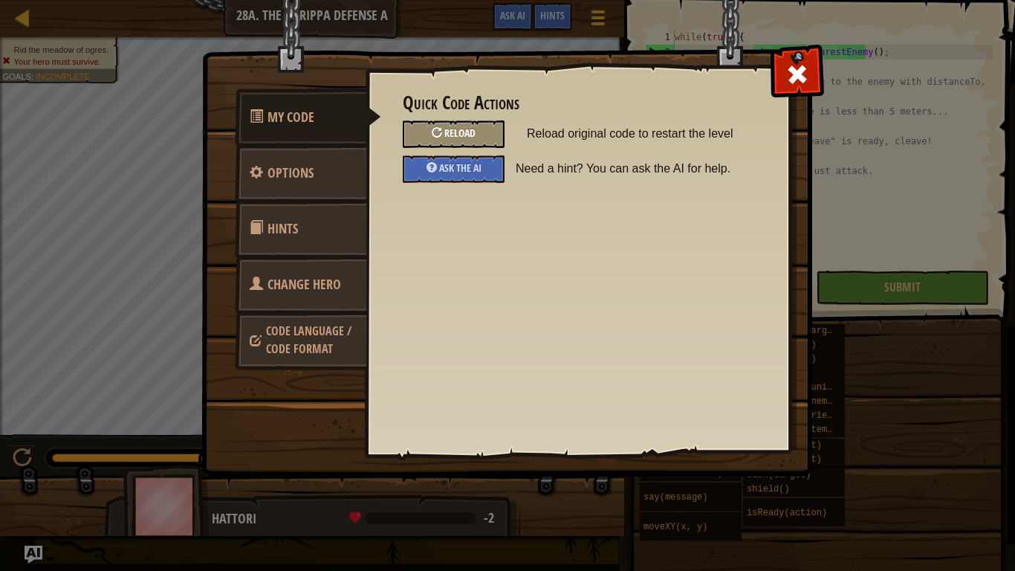
click at [478, 135] on div "Reload" at bounding box center [454, 134] width 102 height 28
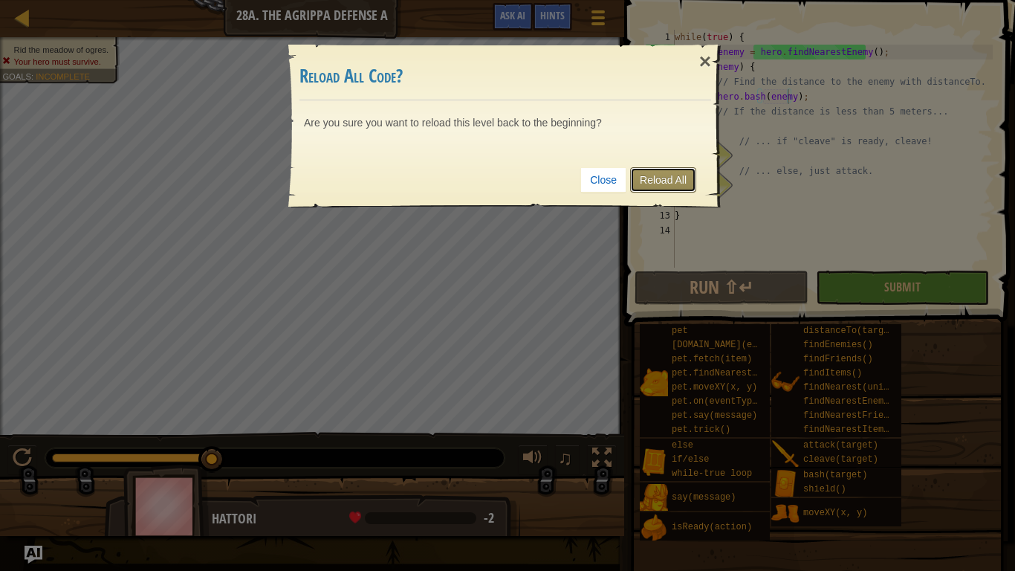
click at [650, 181] on link "Reload All" at bounding box center [663, 179] width 66 height 25
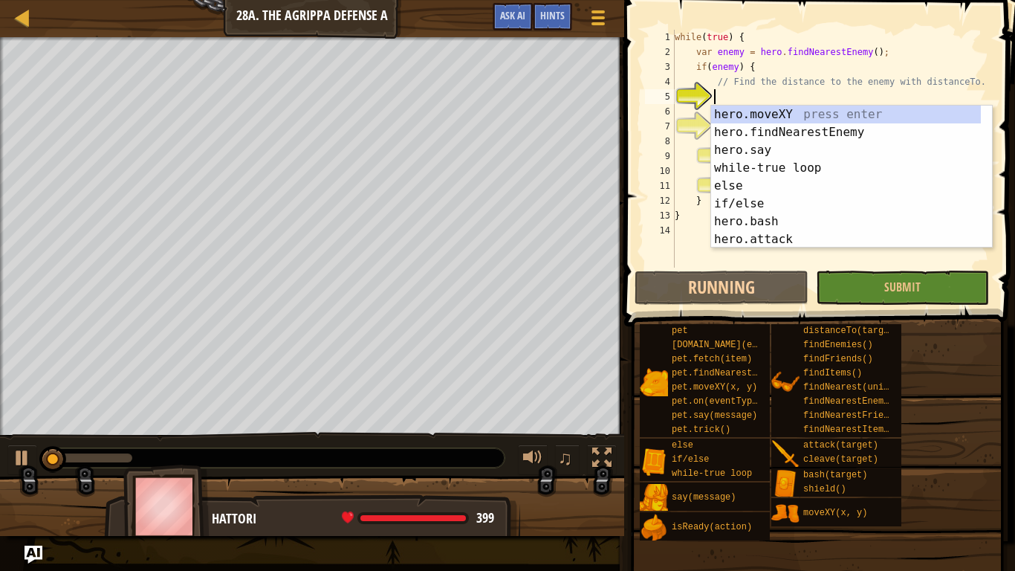
scroll to position [7, 2]
click at [650, 179] on div "11" at bounding box center [660, 185] width 30 height 15
type textarea "}"
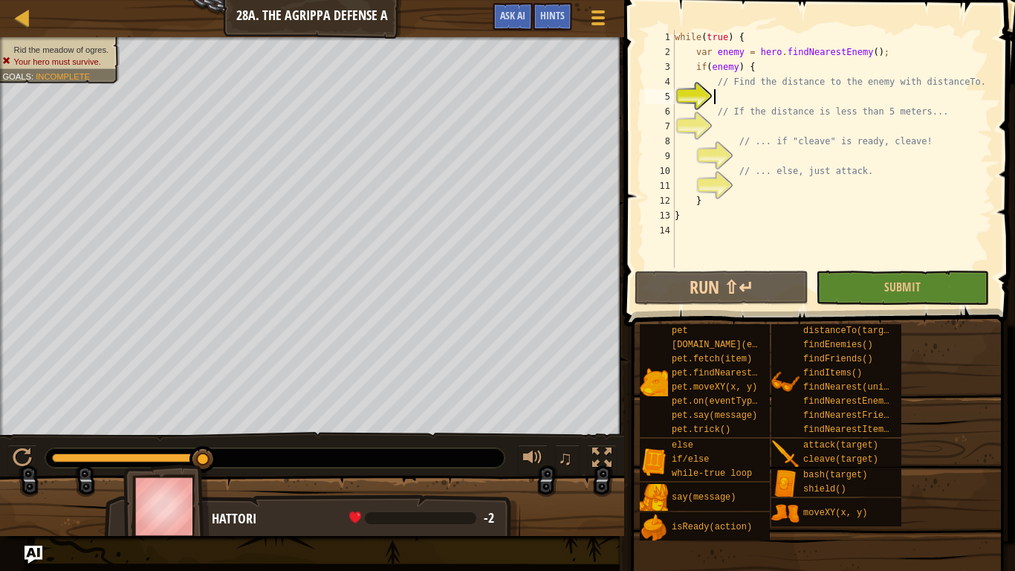
click at [742, 94] on div "while ( true ) { var enemy = hero . findNearestEnemy ( ) ; if ( enemy ) { // Fi…" at bounding box center [832, 164] width 321 height 268
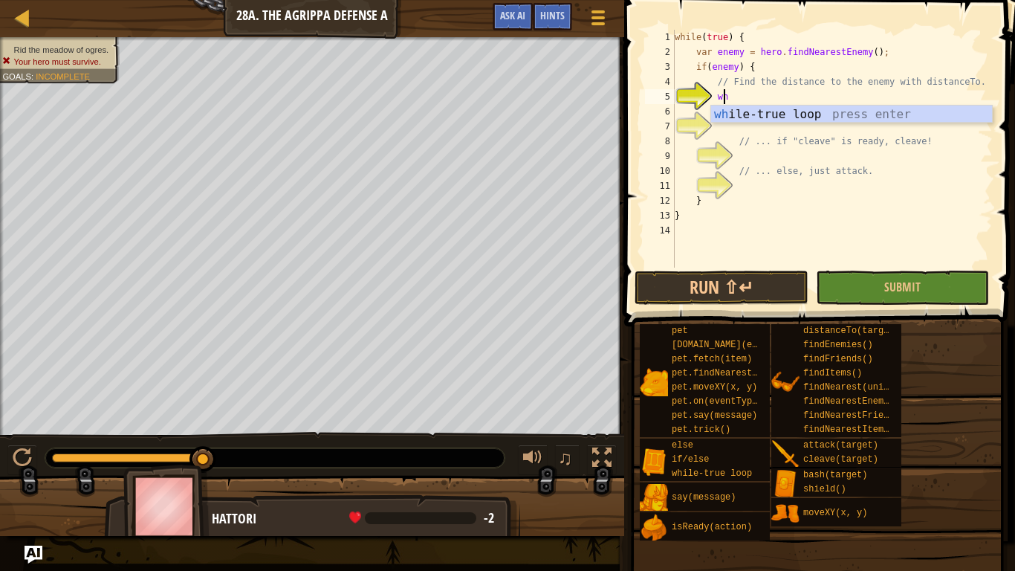
type textarea "wh"
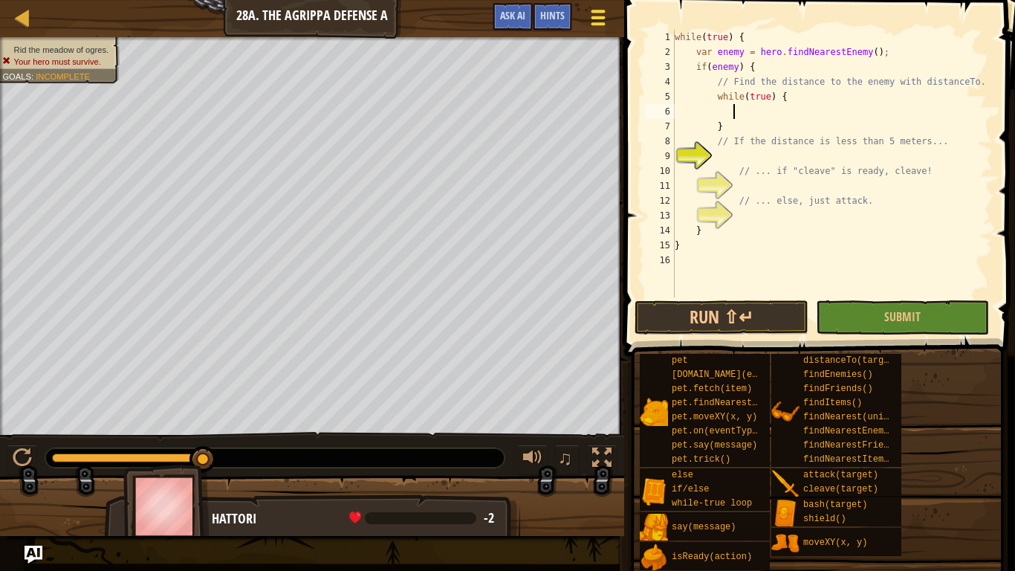
click at [588, 19] on div at bounding box center [598, 18] width 20 height 22
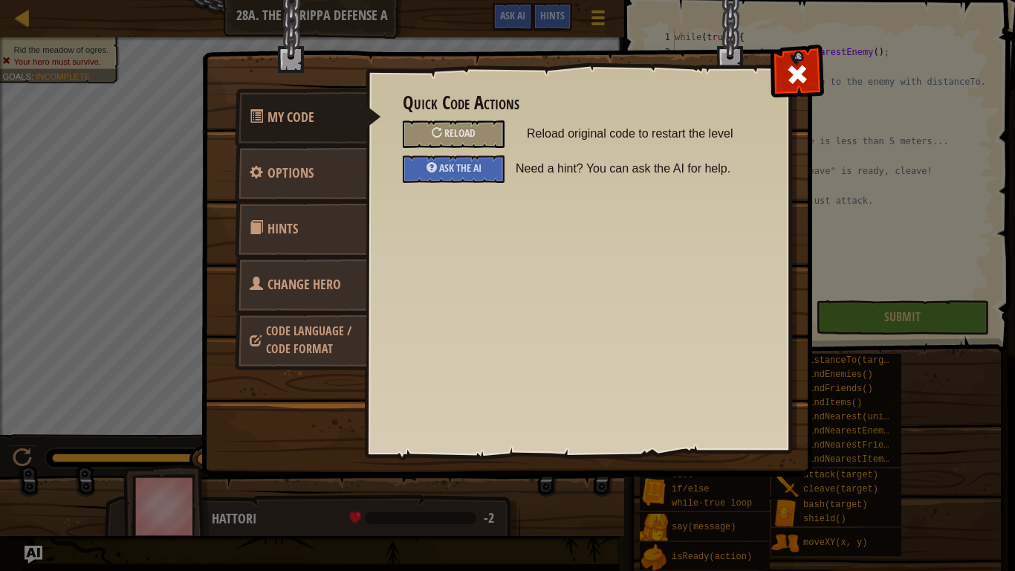
click at [401, 137] on div "Reload" at bounding box center [454, 134] width 124 height 28
click at [420, 129] on div "Reload" at bounding box center [454, 134] width 102 height 28
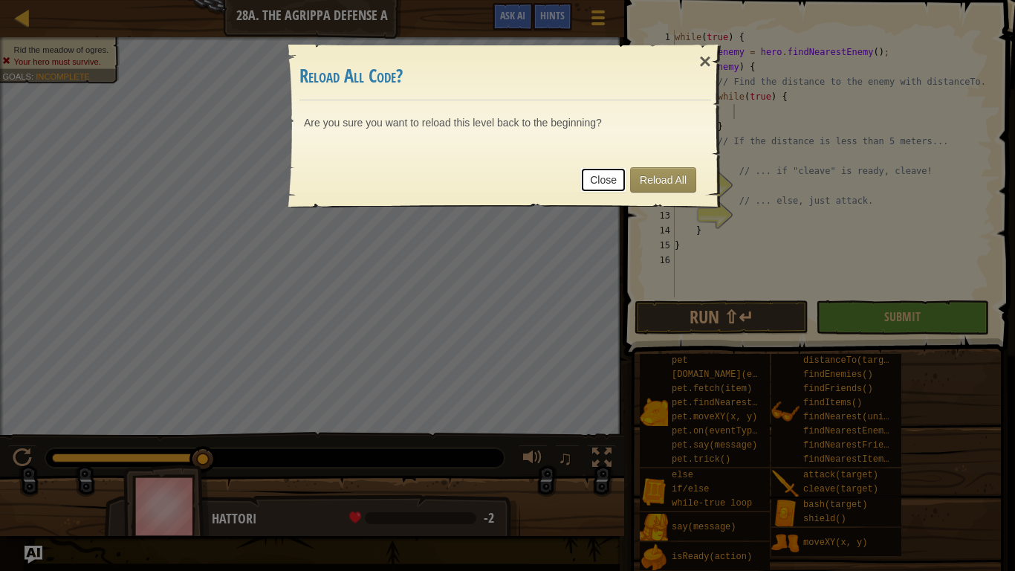
click at [618, 172] on link "Close" at bounding box center [604, 179] width 46 height 25
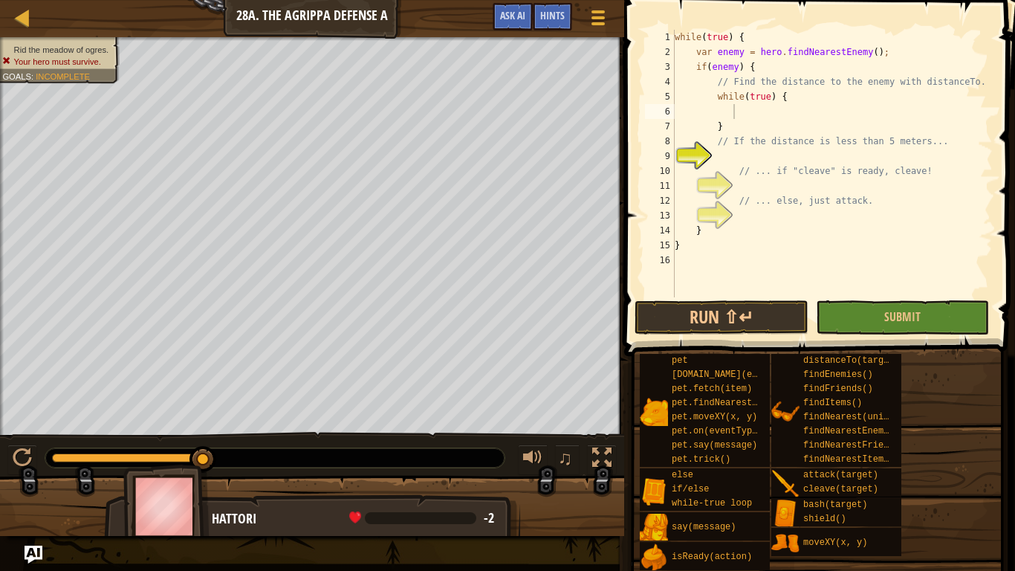
click at [658, 178] on div at bounding box center [507, 285] width 1015 height 571
click at [605, 13] on div at bounding box center [598, 18] width 20 height 22
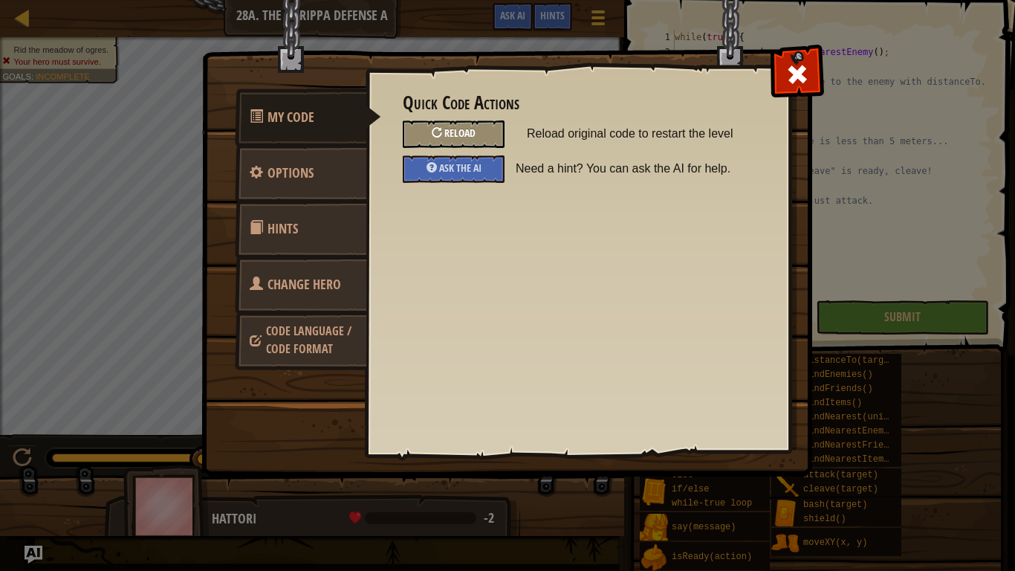
click at [455, 131] on span "Reload" at bounding box center [459, 133] width 31 height 14
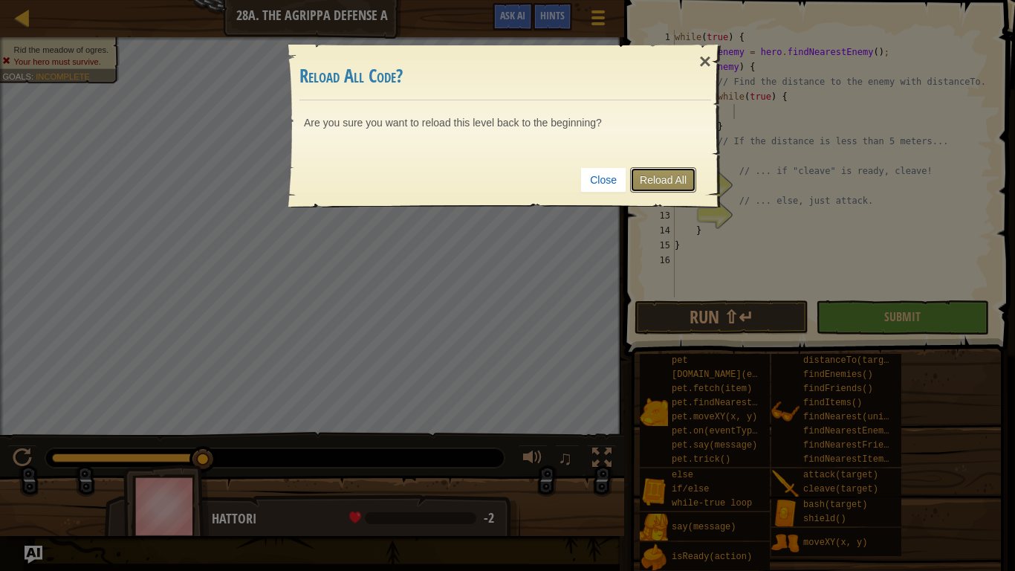
click at [658, 178] on link "Reload All" at bounding box center [663, 179] width 66 height 25
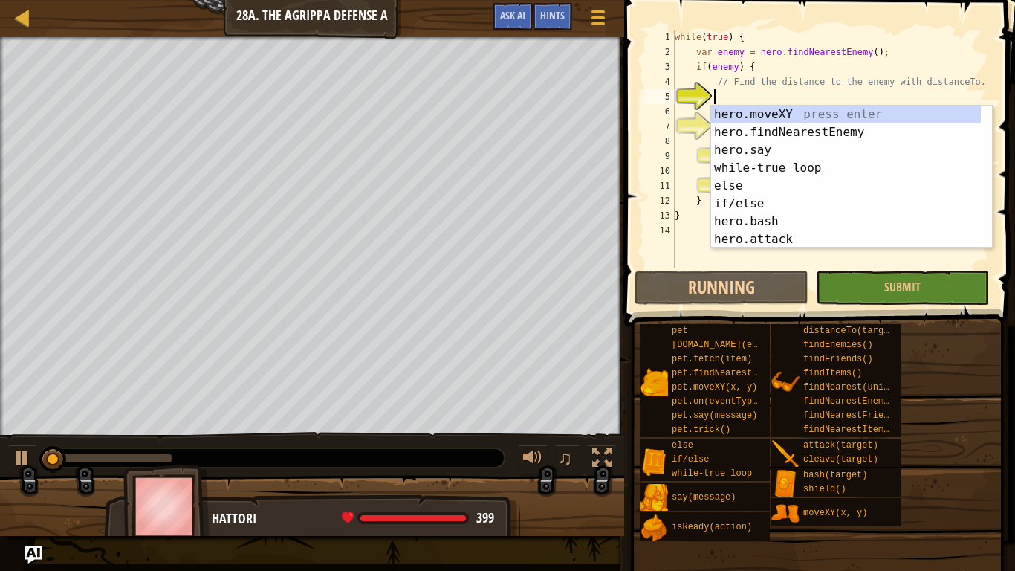
scroll to position [7, 2]
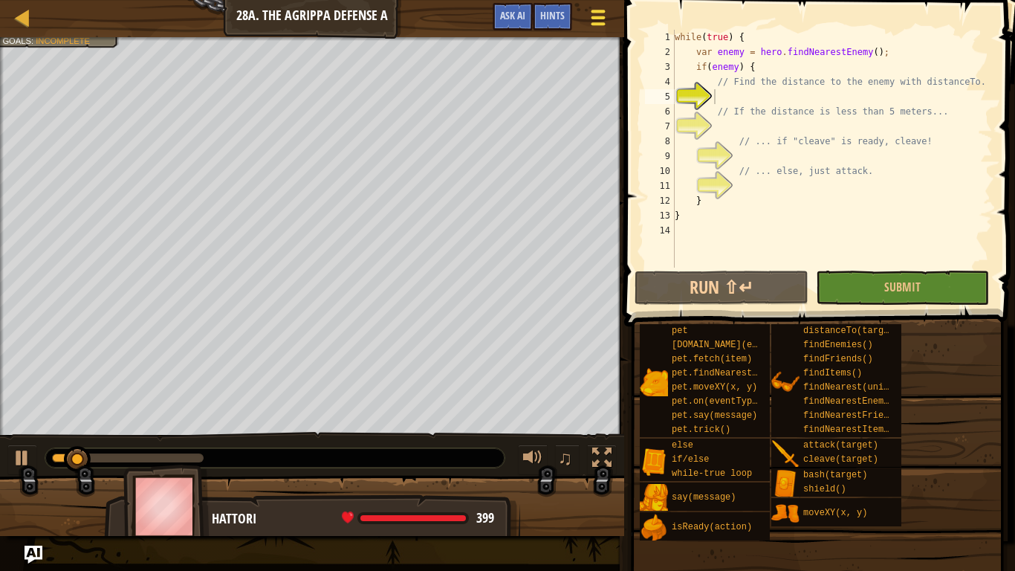
click at [595, 12] on span at bounding box center [599, 11] width 14 height 3
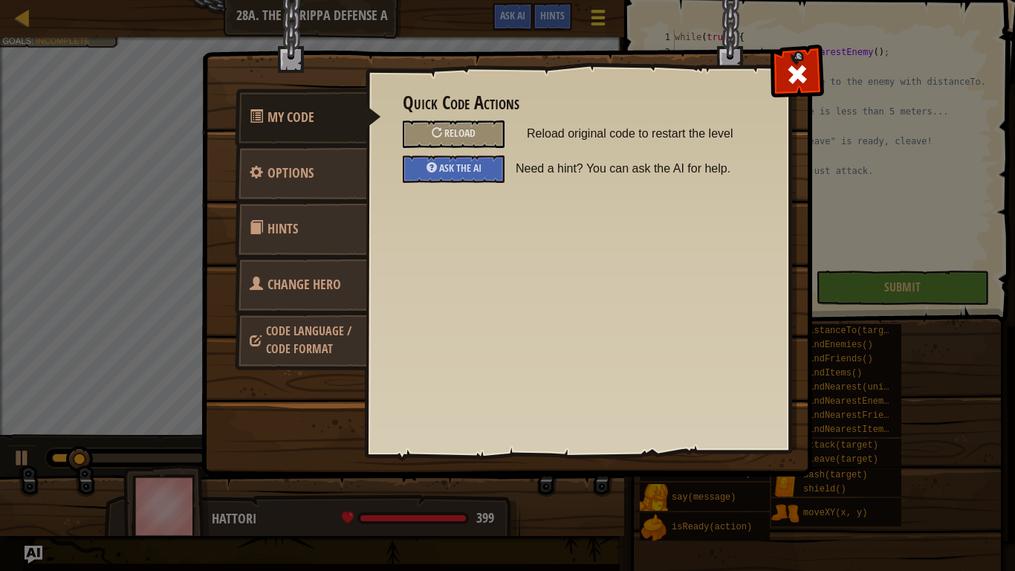
click at [595, 12] on img at bounding box center [512, 210] width 623 height 532
click at [785, 83] on div at bounding box center [797, 71] width 47 height 47
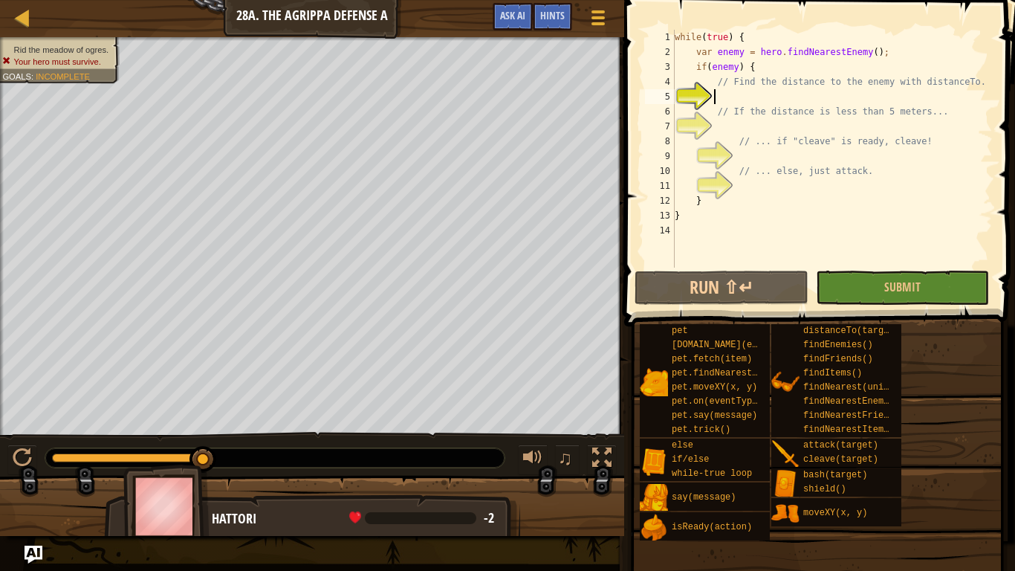
click at [620, 10] on div "Map Computer Science 2 28a. The Agrippa Defense A Game Menu Done Hints Ask AI" at bounding box center [312, 18] width 624 height 37
click at [597, 25] on span at bounding box center [599, 23] width 14 height 3
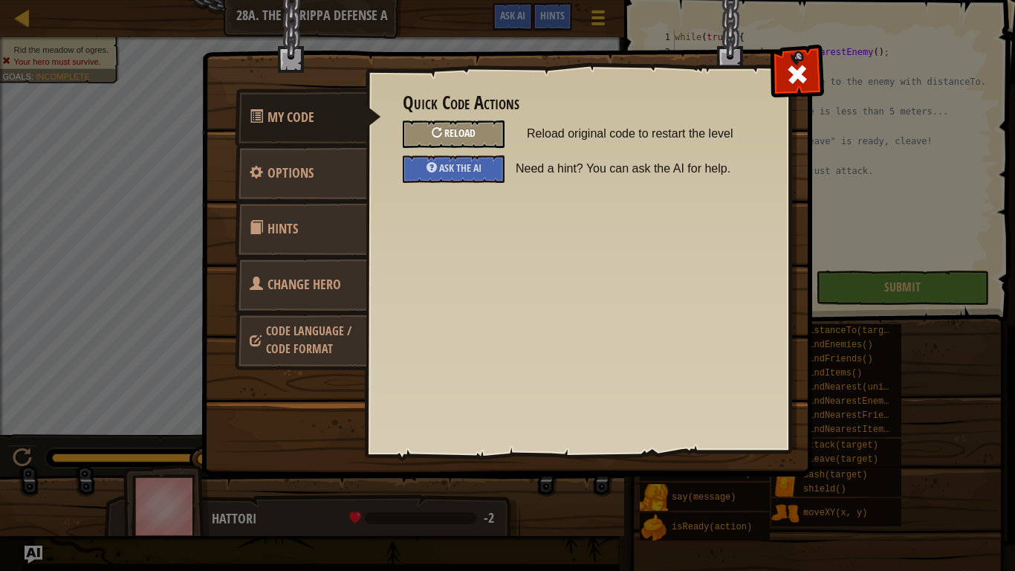
click at [430, 133] on div "Reload" at bounding box center [454, 134] width 102 height 28
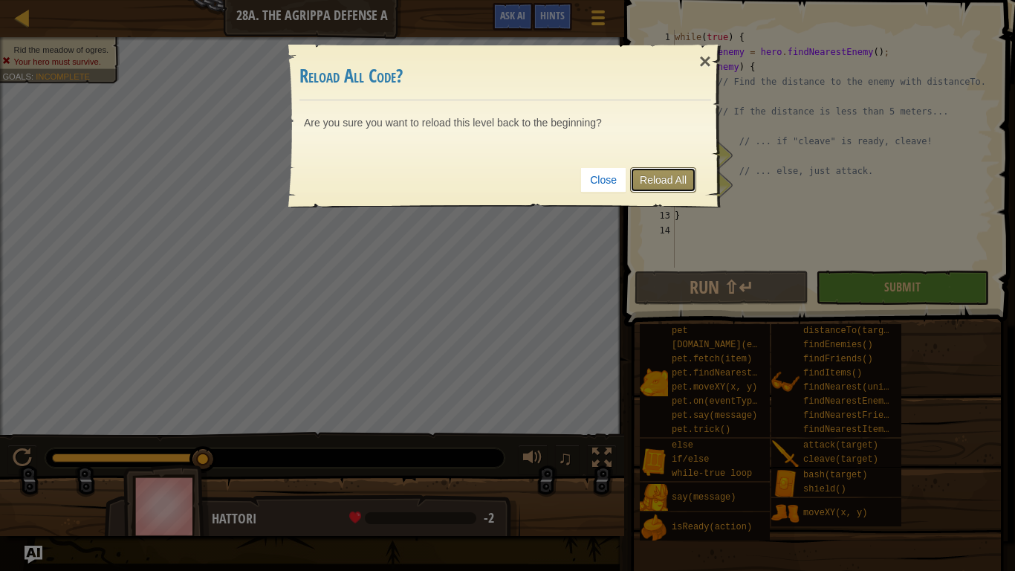
click at [647, 192] on link "Reload All" at bounding box center [663, 179] width 66 height 25
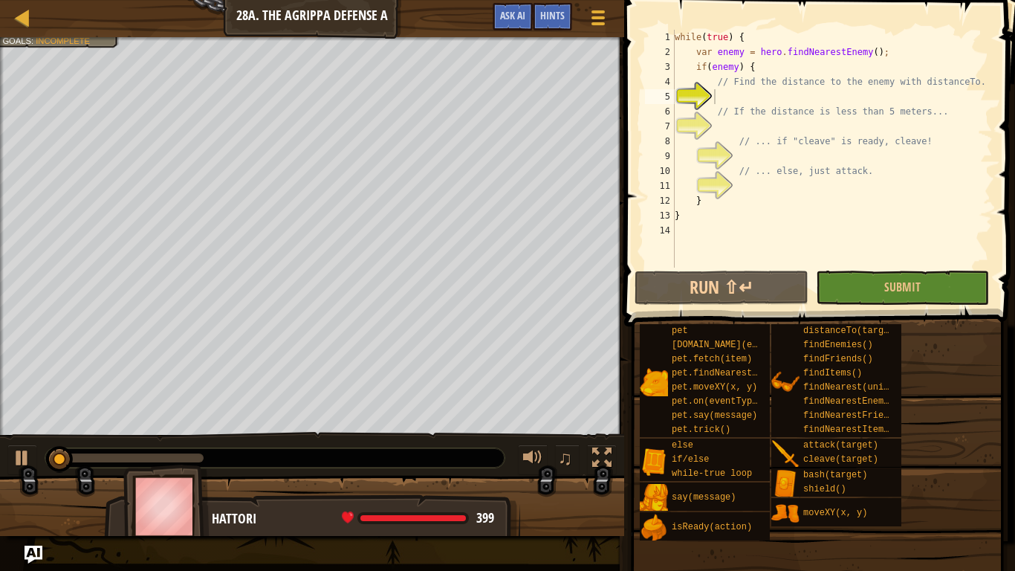
click at [627, 169] on span at bounding box center [821, 142] width 403 height 370
click at [599, 7] on div at bounding box center [598, 18] width 20 height 22
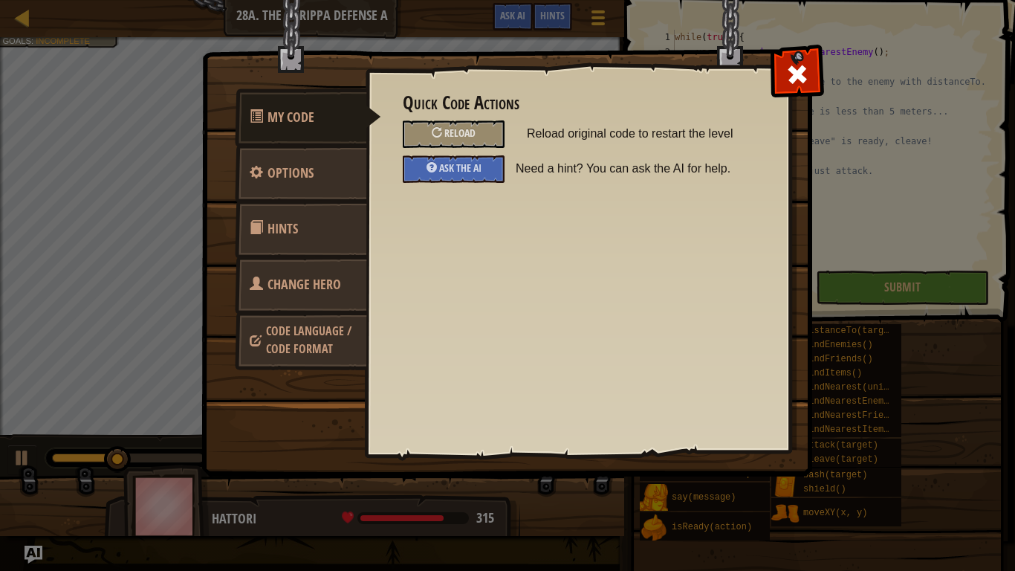
click at [288, 349] on span "Code Language / Code Format" at bounding box center [308, 340] width 85 height 34
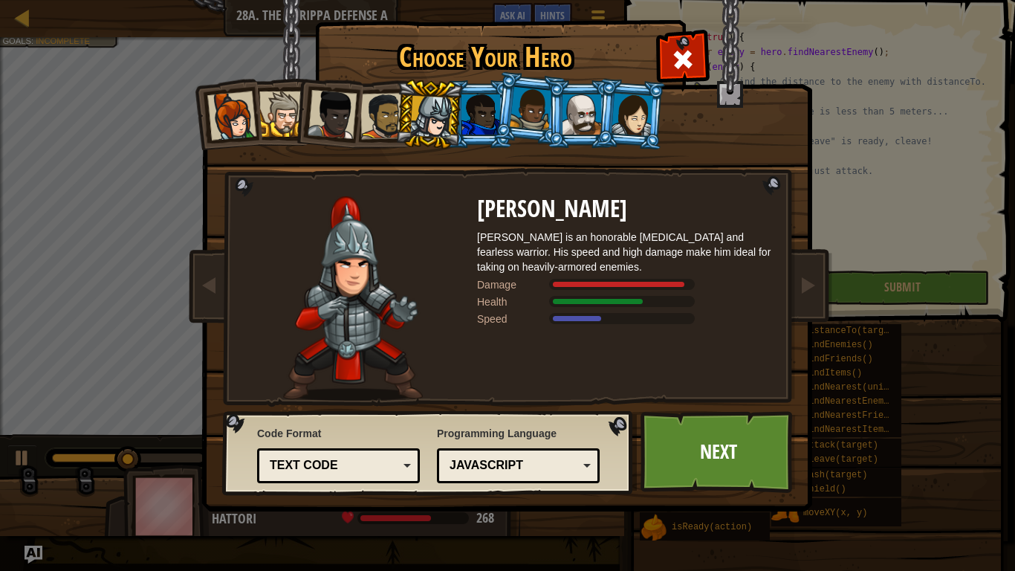
click at [473, 460] on div "JavaScript" at bounding box center [514, 465] width 129 height 17
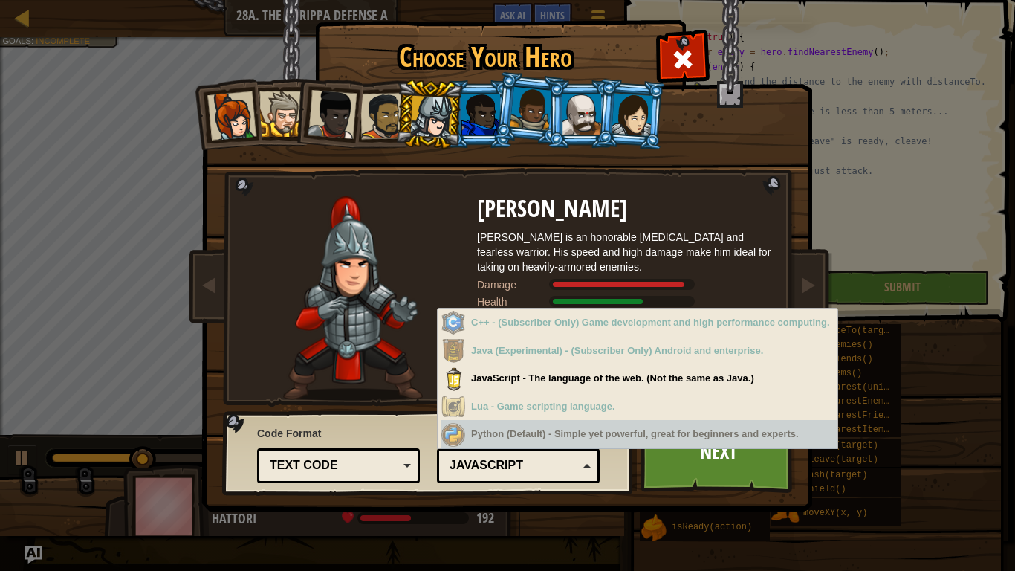
click at [494, 428] on div "Python (Default) - Simple yet powerful, great for beginners and experts." at bounding box center [640, 434] width 396 height 29
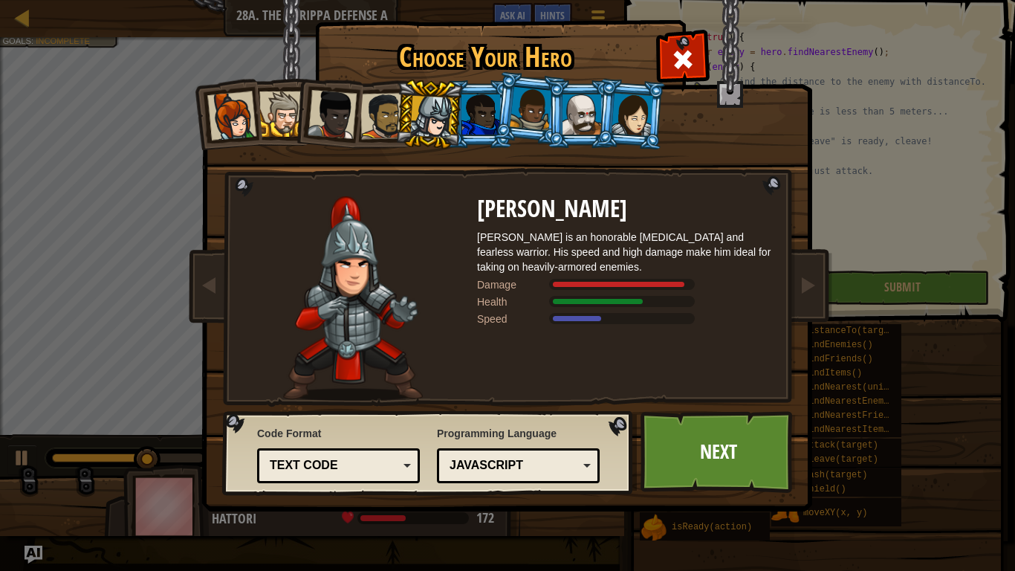
click at [506, 24] on div "Choose Your Hero 276 Captain [PERSON_NAME] is a no-nonsense leader who isn't af…" at bounding box center [507, 22] width 609 height 1
click at [482, 476] on div "Python (Default) JavaScript Lua C++ Java (Experimental) JavaScript" at bounding box center [518, 465] width 163 height 35
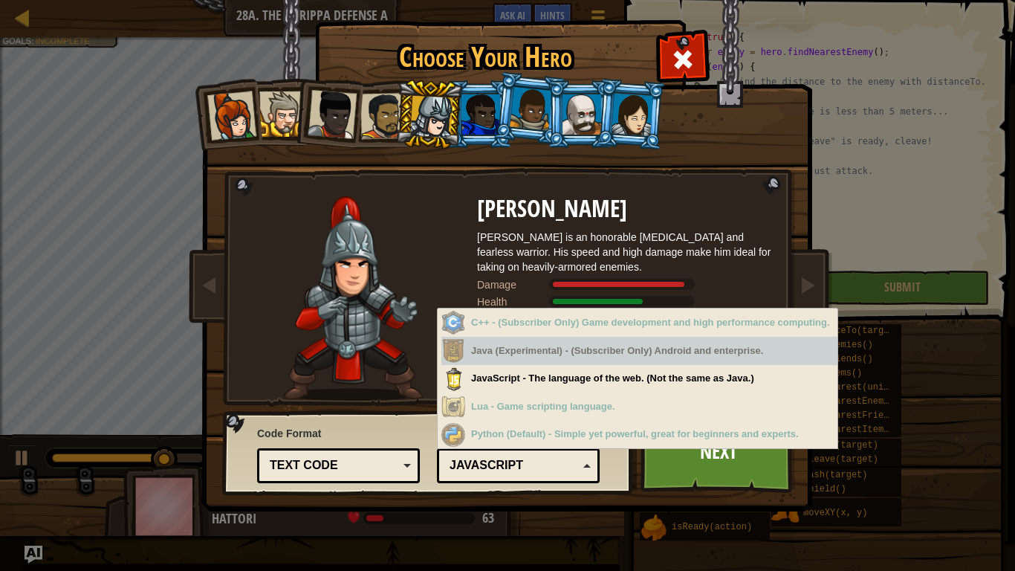
drag, startPoint x: 497, startPoint y: 345, endPoint x: 499, endPoint y: 337, distance: 8.5
click at [497, 340] on div "Java (Experimental) - (Subscriber Only) Android and enterprise." at bounding box center [640, 351] width 396 height 29
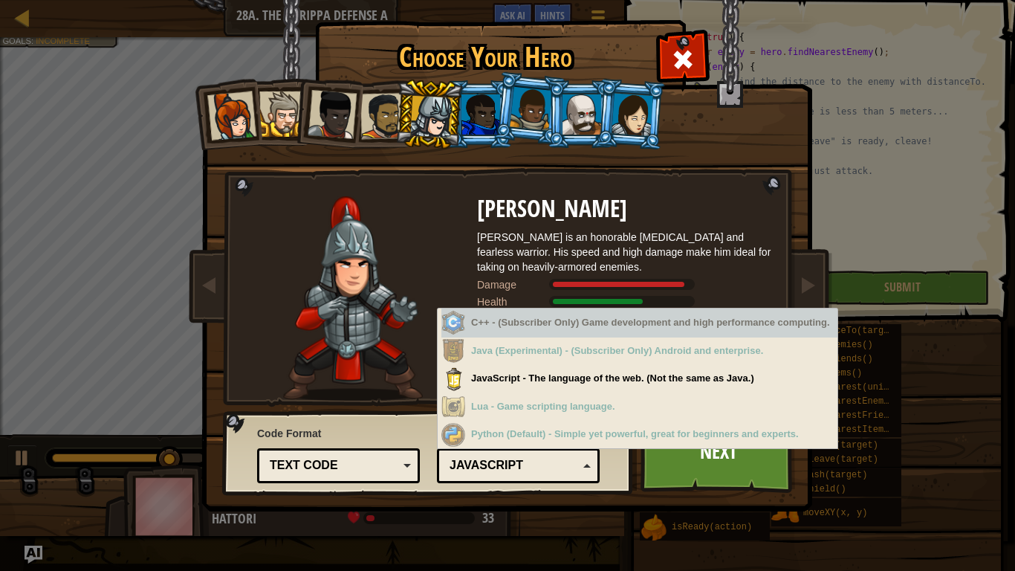
click at [499, 335] on div "C++ - (Subscriber Only) Game development and high performance computing." at bounding box center [640, 322] width 396 height 29
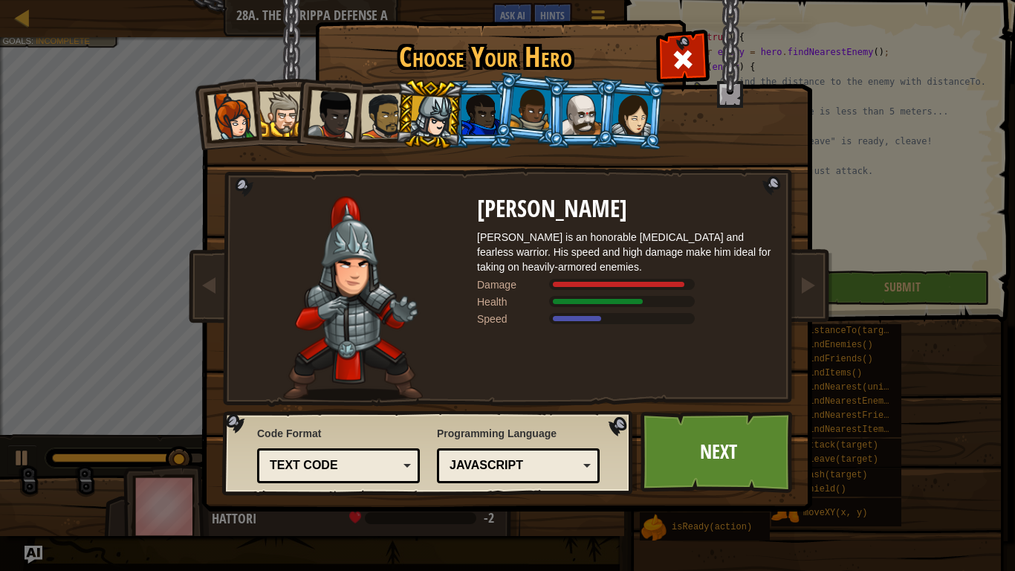
drag, startPoint x: 835, startPoint y: 285, endPoint x: 826, endPoint y: 135, distance: 150.4
click at [844, 259] on div "Choose Your Hero 276 Captain [PERSON_NAME] is a no-nonsense leader who isn't af…" at bounding box center [507, 285] width 1015 height 571
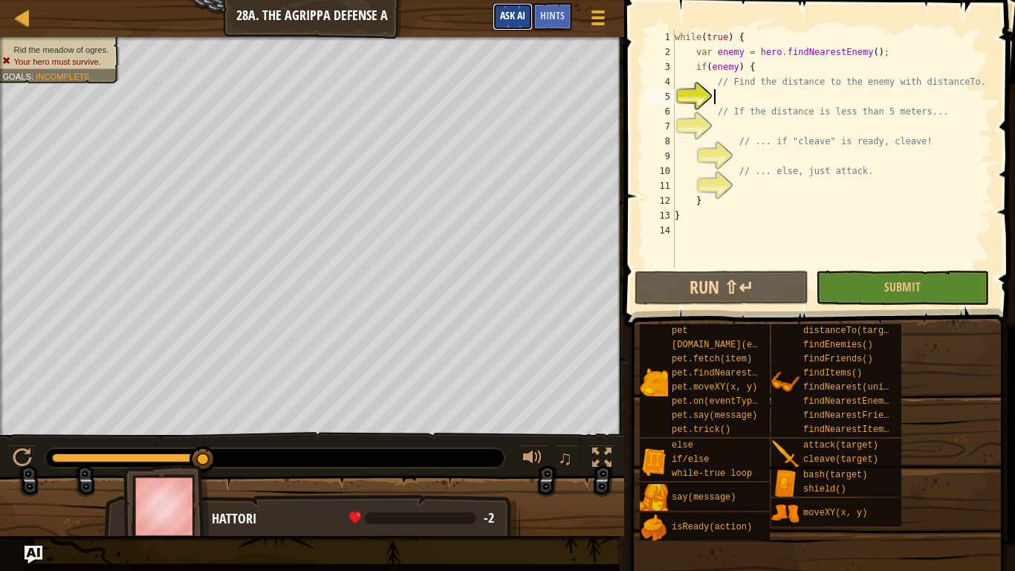
click at [500, 13] on span "Ask AI" at bounding box center [512, 15] width 25 height 14
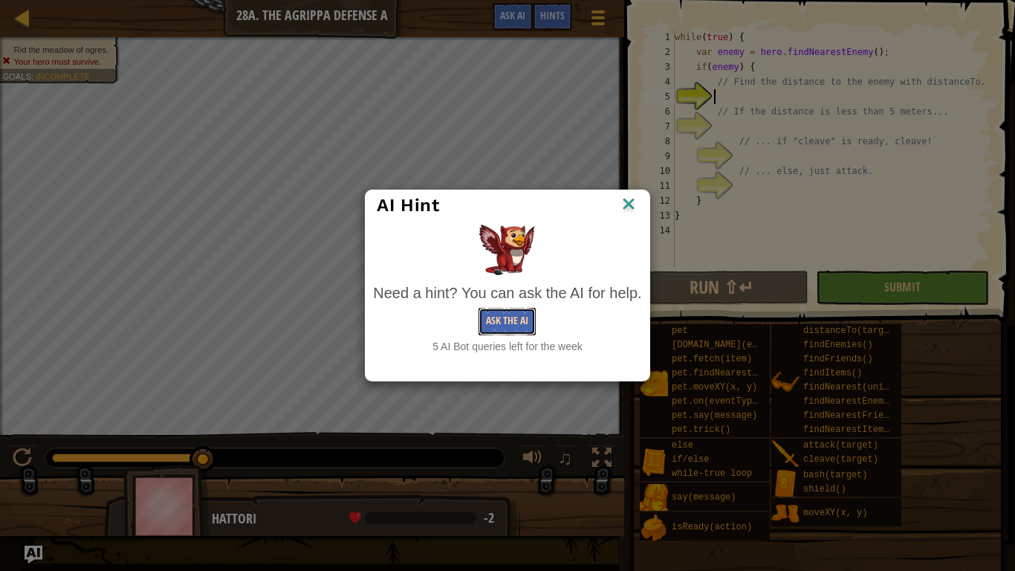
click at [528, 314] on button "Ask the AI" at bounding box center [507, 322] width 57 height 28
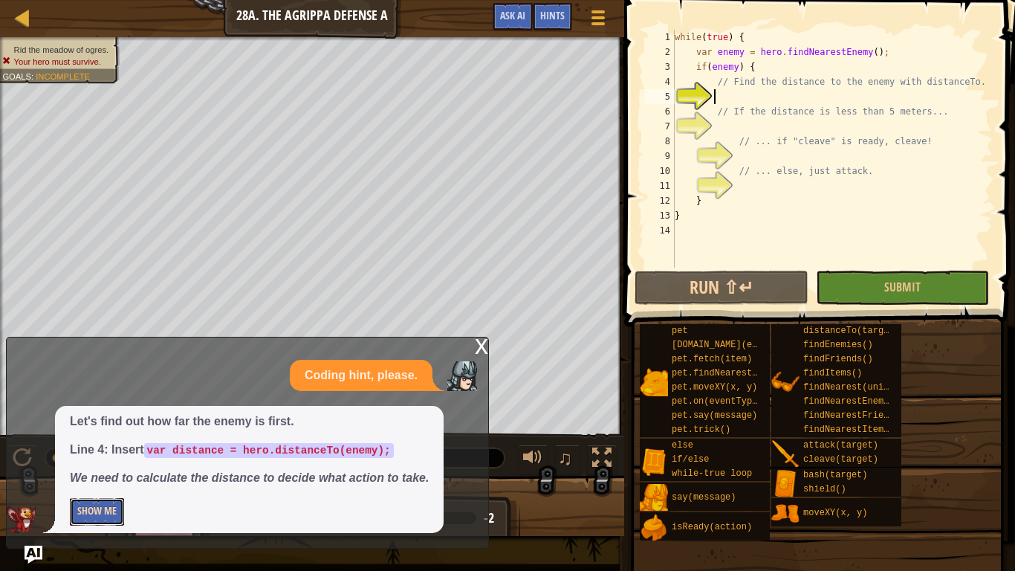
click at [116, 476] on button "Show Me" at bounding box center [97, 512] width 54 height 28
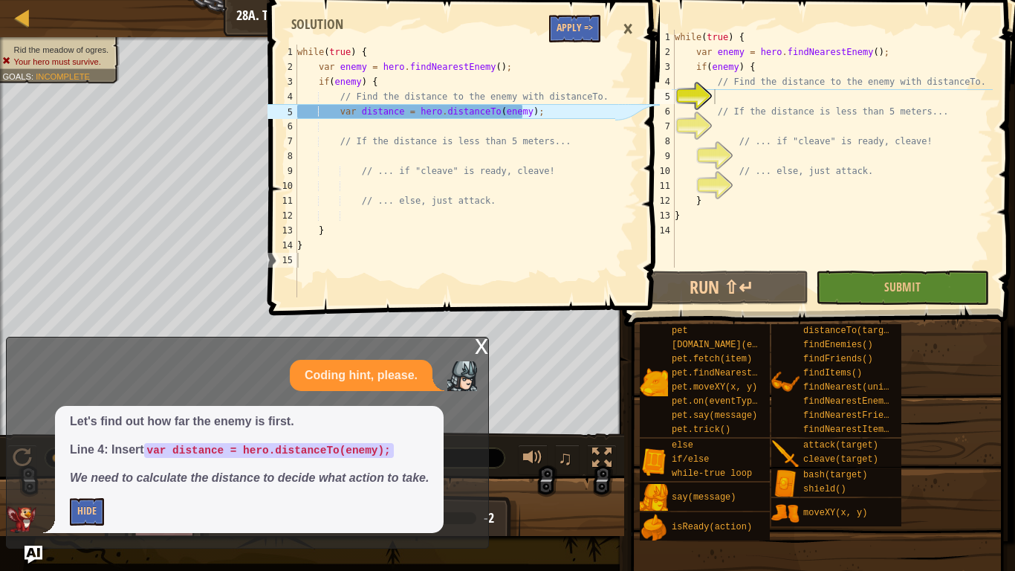
click at [578, 12] on span at bounding box center [466, 136] width 403 height 359
click at [576, 28] on button "Apply =>" at bounding box center [574, 29] width 51 height 28
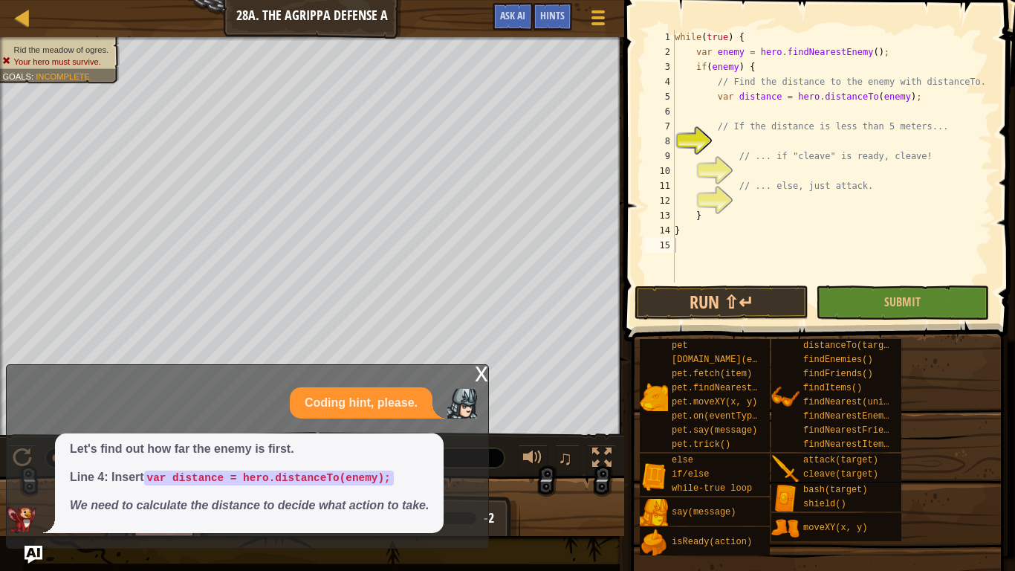
click at [474, 371] on div "x Coding hint, please. Let's find out how far the enemy is first. Line 4: Inser…" at bounding box center [247, 456] width 483 height 184
click at [483, 371] on div "x" at bounding box center [481, 372] width 13 height 15
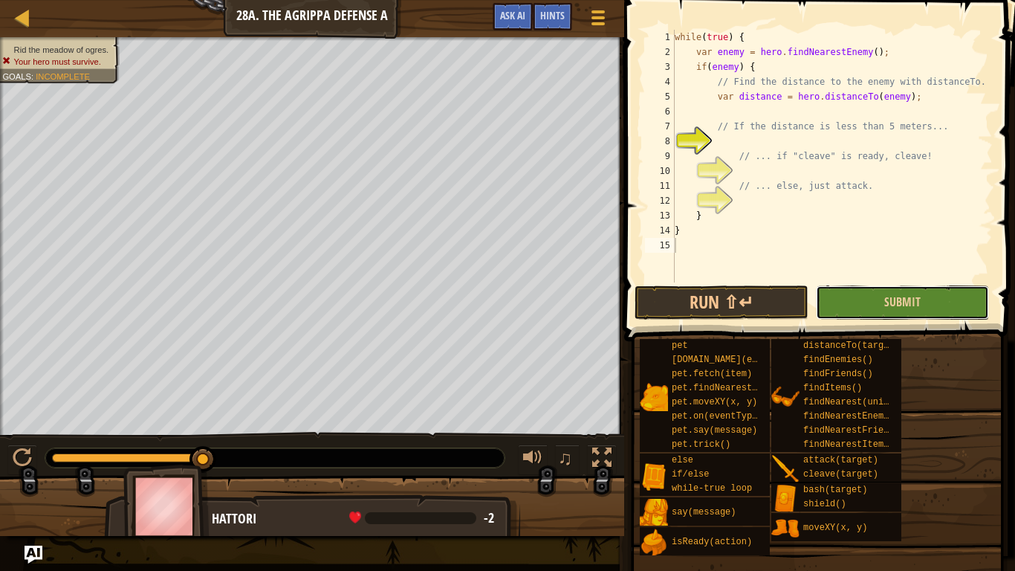
click at [833, 305] on button "Submit" at bounding box center [902, 302] width 173 height 34
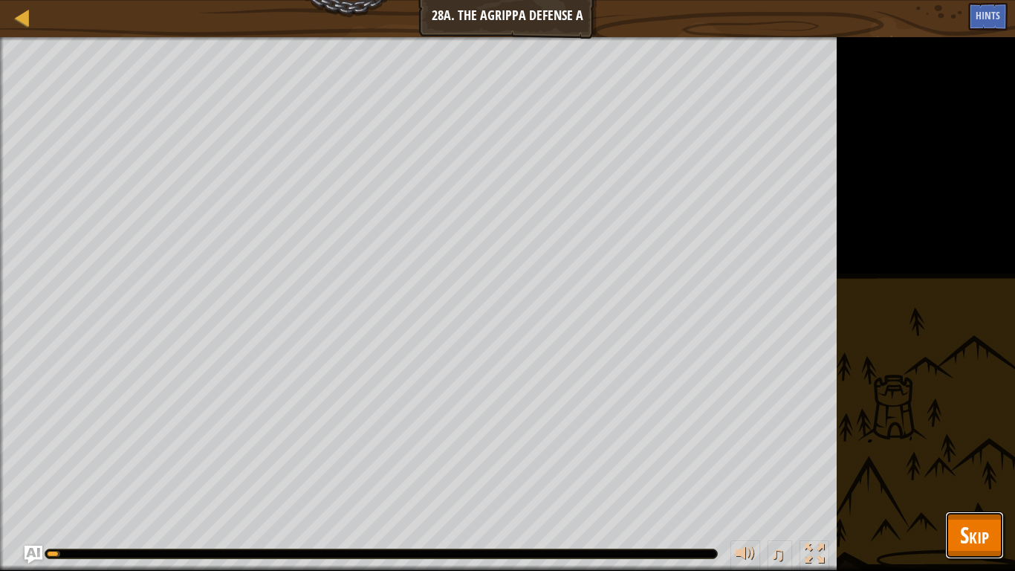
click at [982, 476] on button "Skip" at bounding box center [974, 535] width 59 height 48
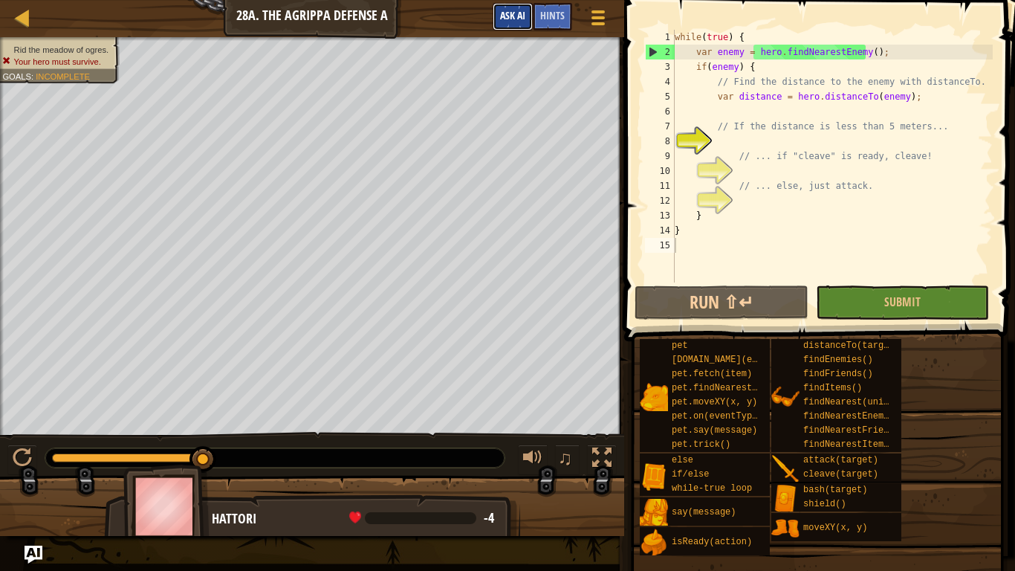
click at [524, 20] on span "Ask AI" at bounding box center [512, 15] width 25 height 14
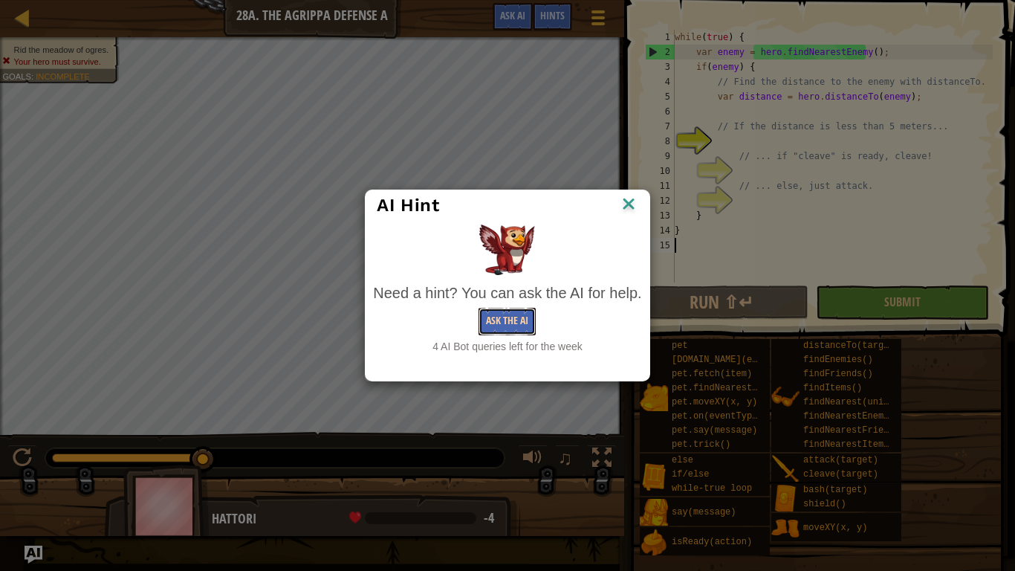
click at [487, 311] on button "Ask the AI" at bounding box center [507, 322] width 57 height 28
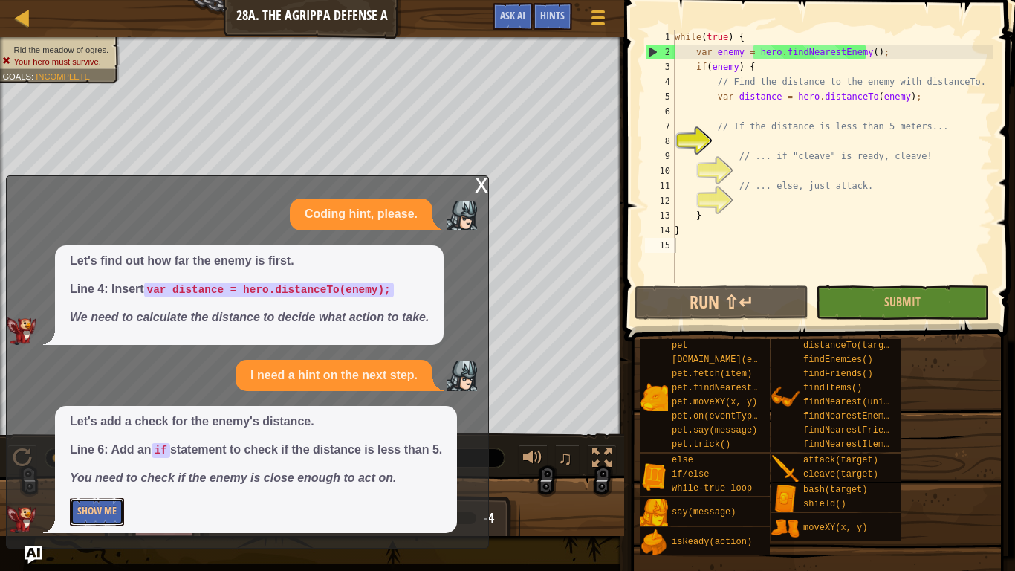
drag, startPoint x: 91, startPoint y: 512, endPoint x: 127, endPoint y: 492, distance: 41.6
click at [91, 476] on button "Show Me" at bounding box center [97, 512] width 54 height 28
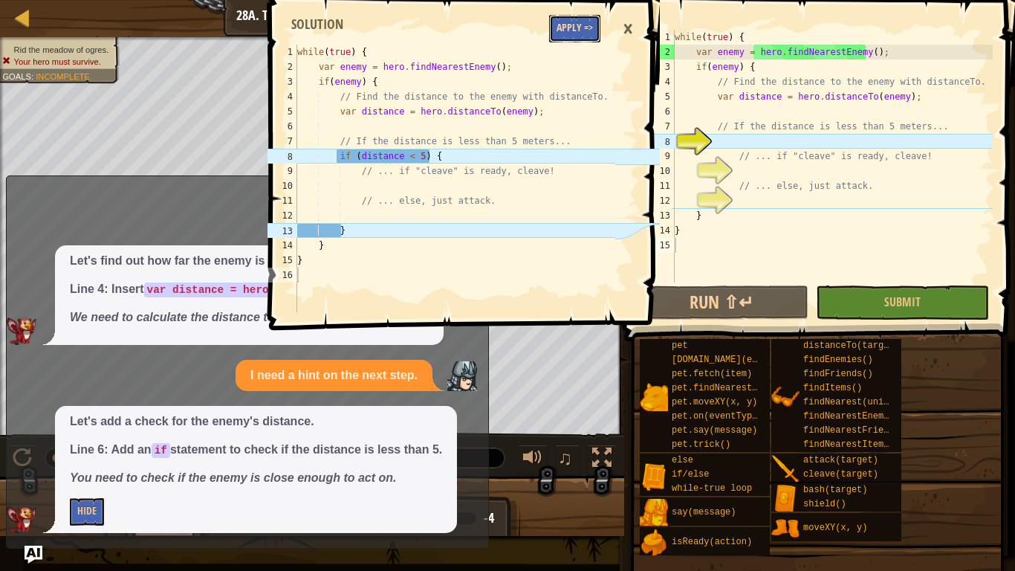
click at [566, 33] on button "Apply =>" at bounding box center [574, 29] width 51 height 28
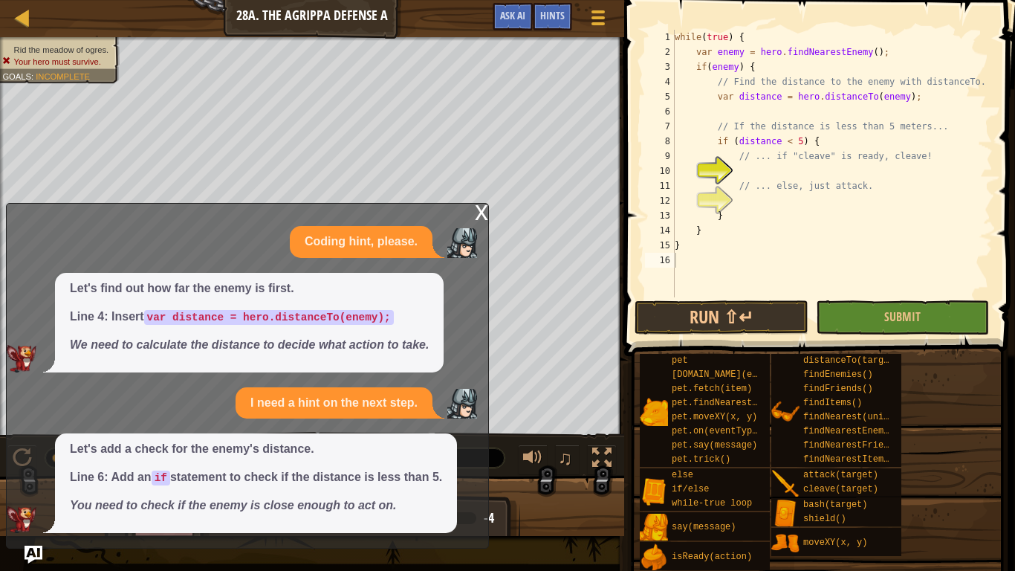
click at [487, 213] on div "x" at bounding box center [481, 211] width 13 height 15
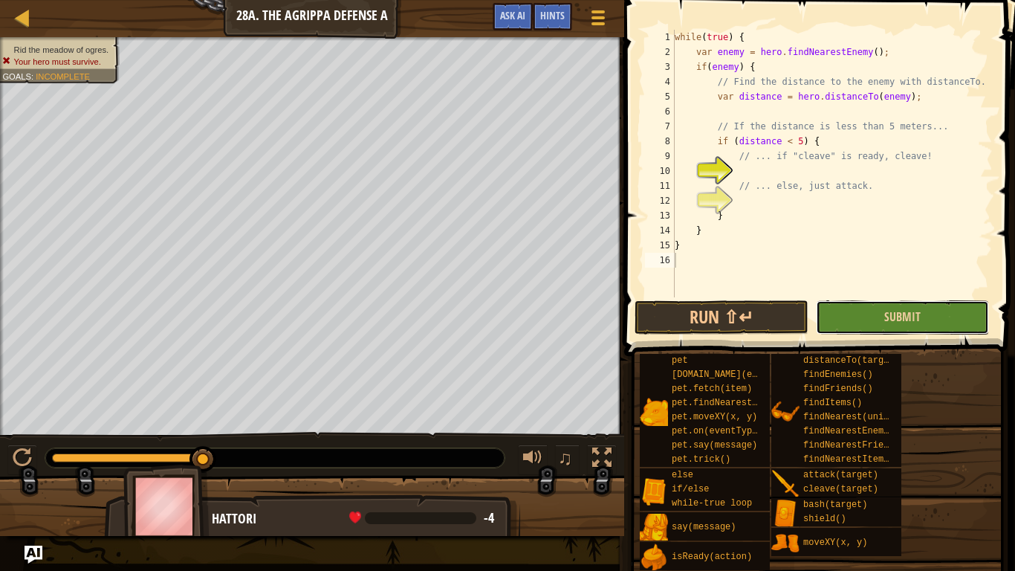
click at [854, 316] on button "Submit" at bounding box center [902, 317] width 173 height 34
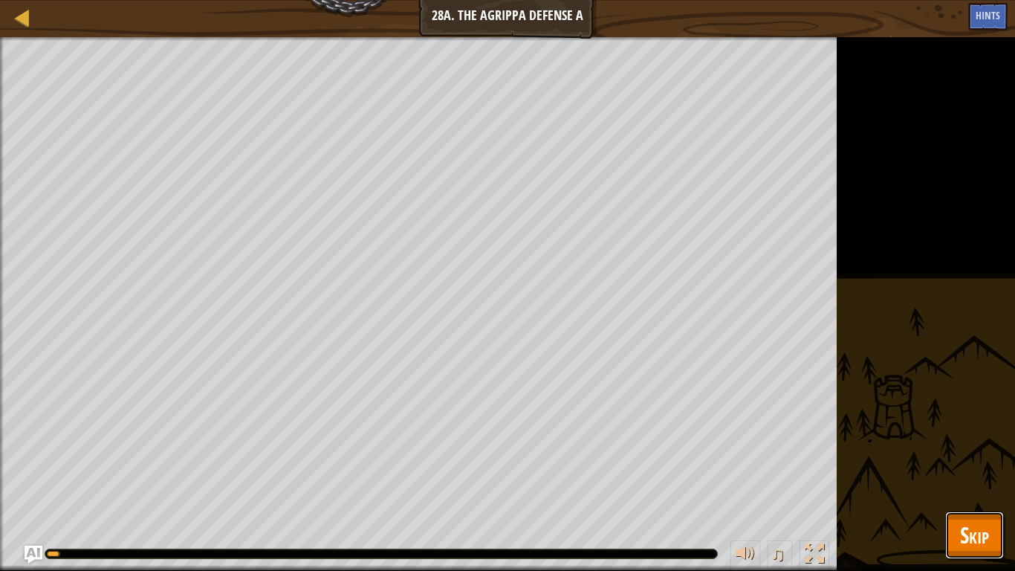
click at [990, 476] on button "Skip" at bounding box center [974, 535] width 59 height 48
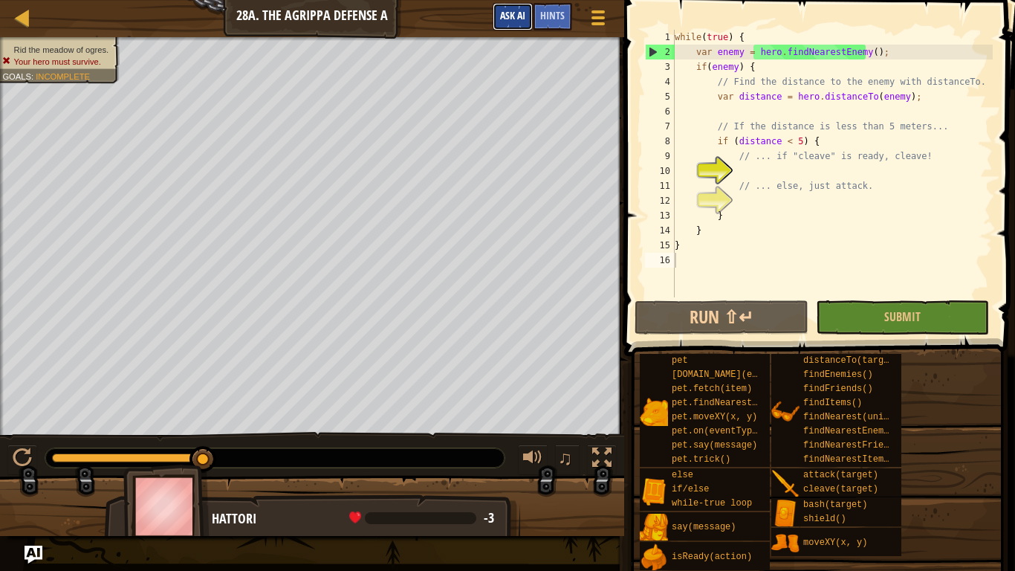
click at [508, 8] on button "Ask AI" at bounding box center [513, 17] width 40 height 28
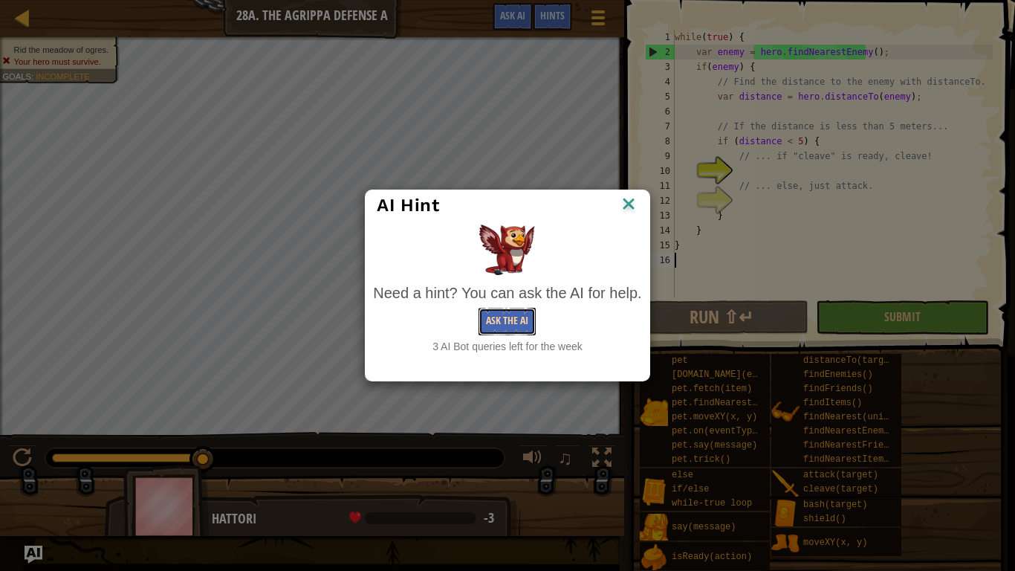
click at [485, 320] on button "Ask the AI" at bounding box center [507, 322] width 57 height 28
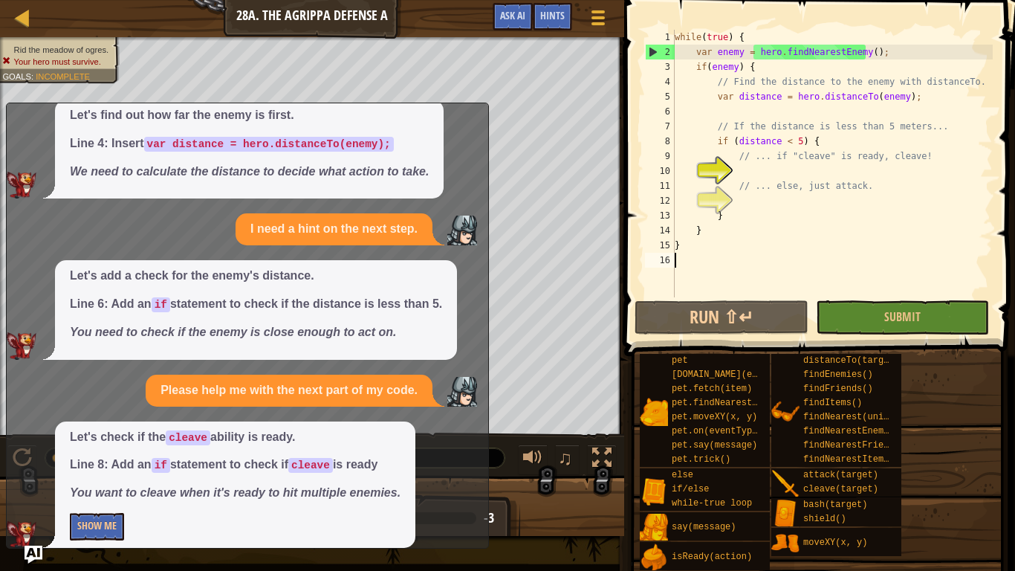
scroll to position [88, 0]
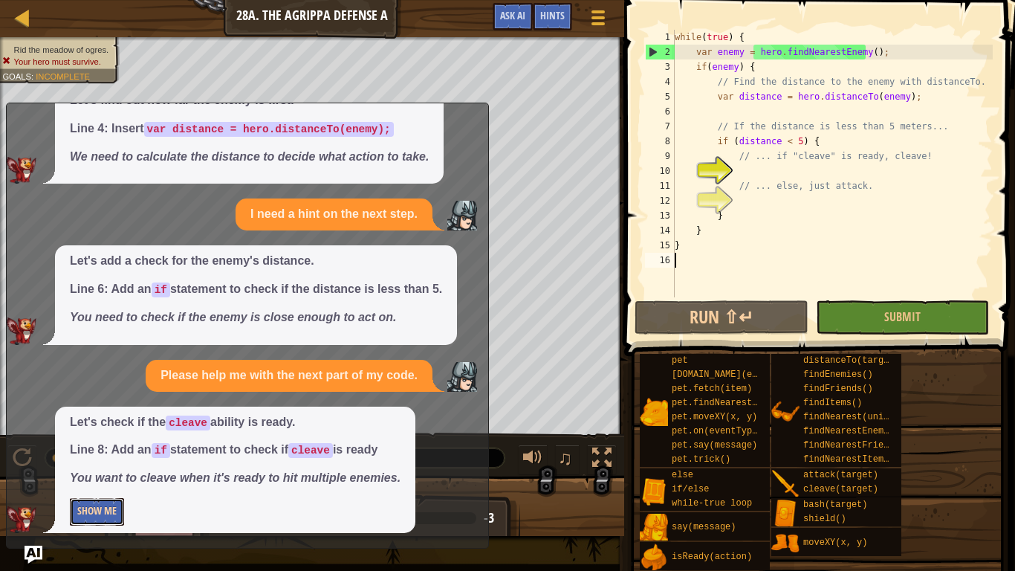
click at [109, 476] on button "Show Me" at bounding box center [97, 512] width 54 height 28
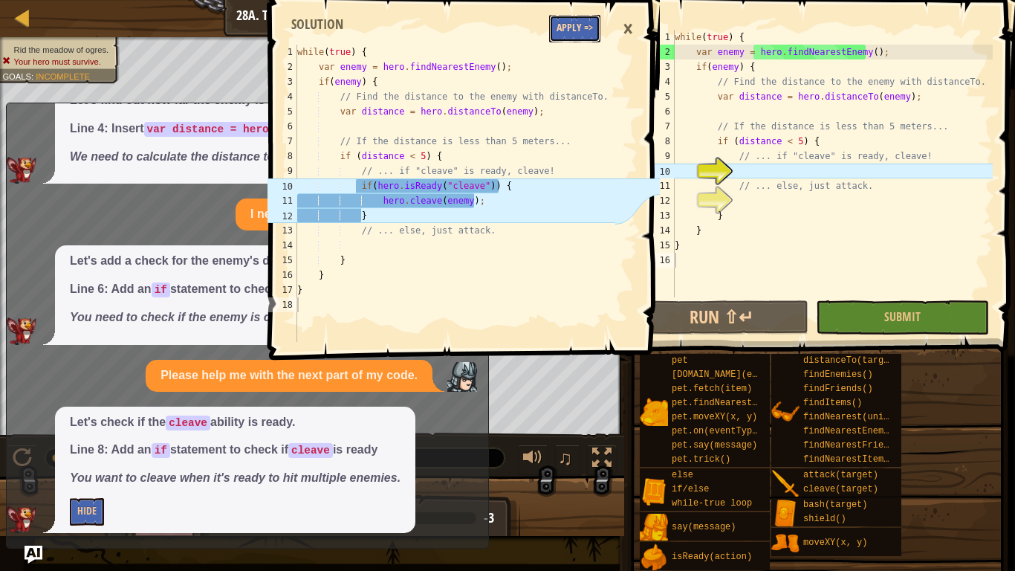
click at [560, 29] on button "Apply =>" at bounding box center [574, 29] width 51 height 28
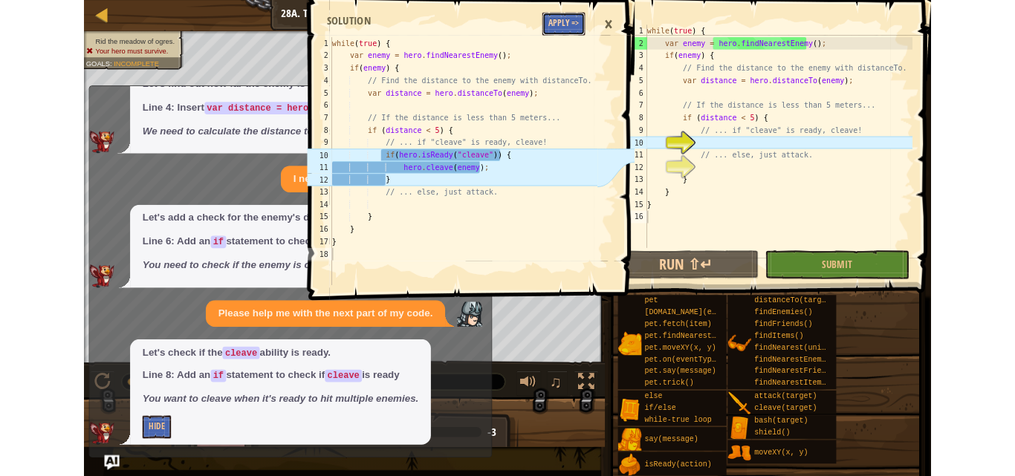
scroll to position [60, 0]
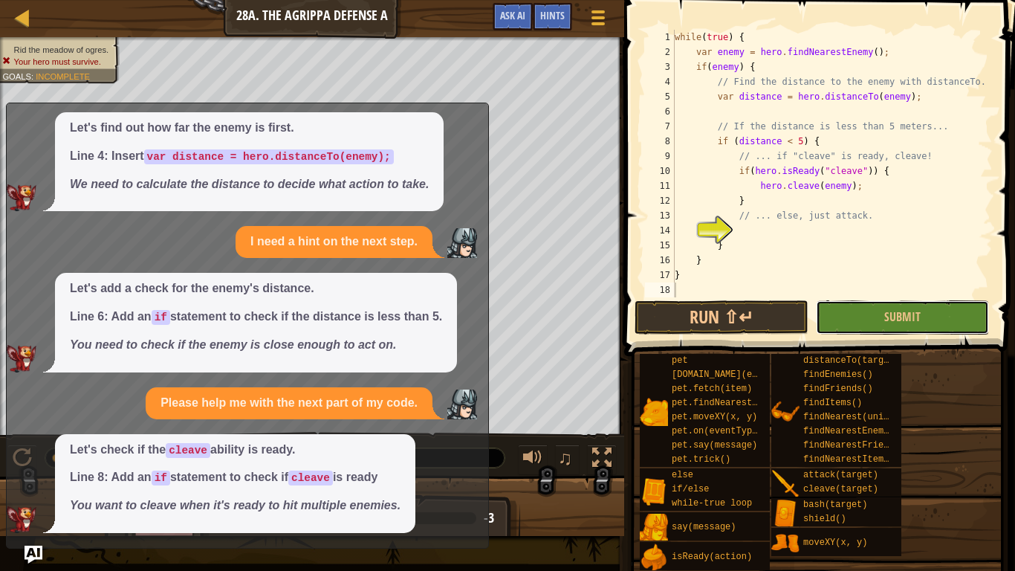
drag, startPoint x: 829, startPoint y: 301, endPoint x: 841, endPoint y: 315, distance: 18.5
click at [840, 314] on button "Submit" at bounding box center [902, 317] width 173 height 34
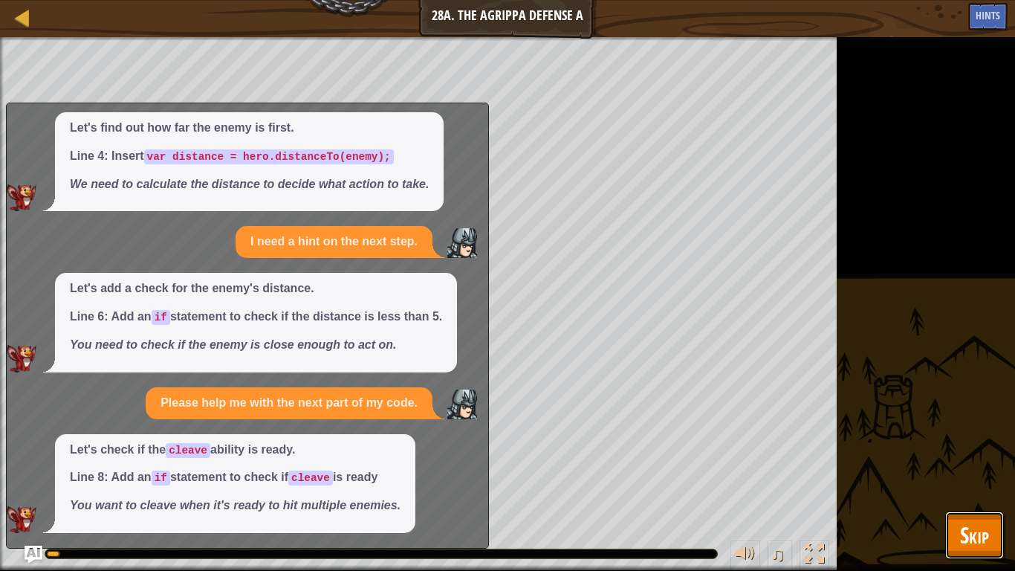
click at [950, 476] on button "Skip" at bounding box center [974, 535] width 59 height 48
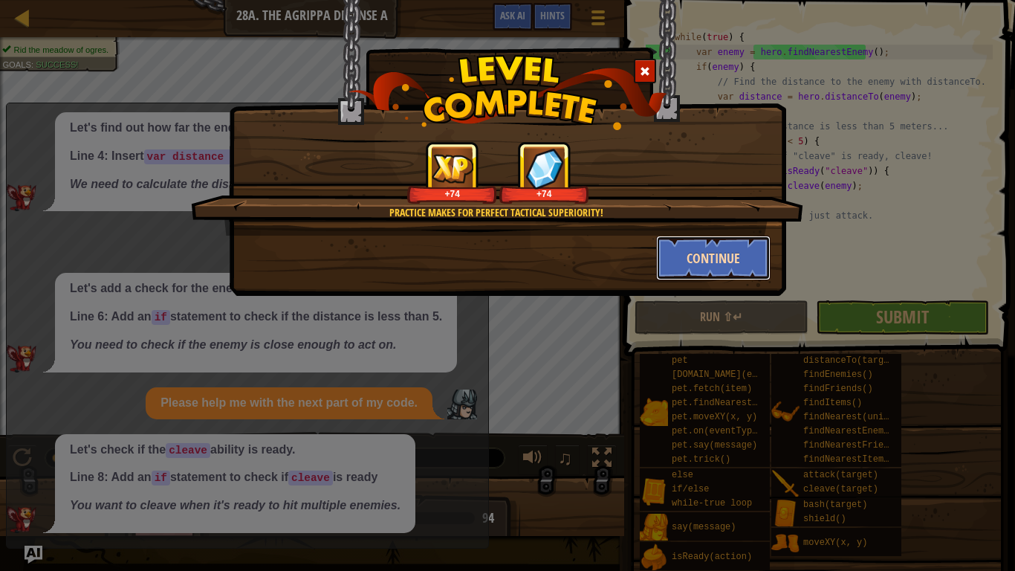
click at [737, 245] on button "Continue" at bounding box center [713, 258] width 115 height 45
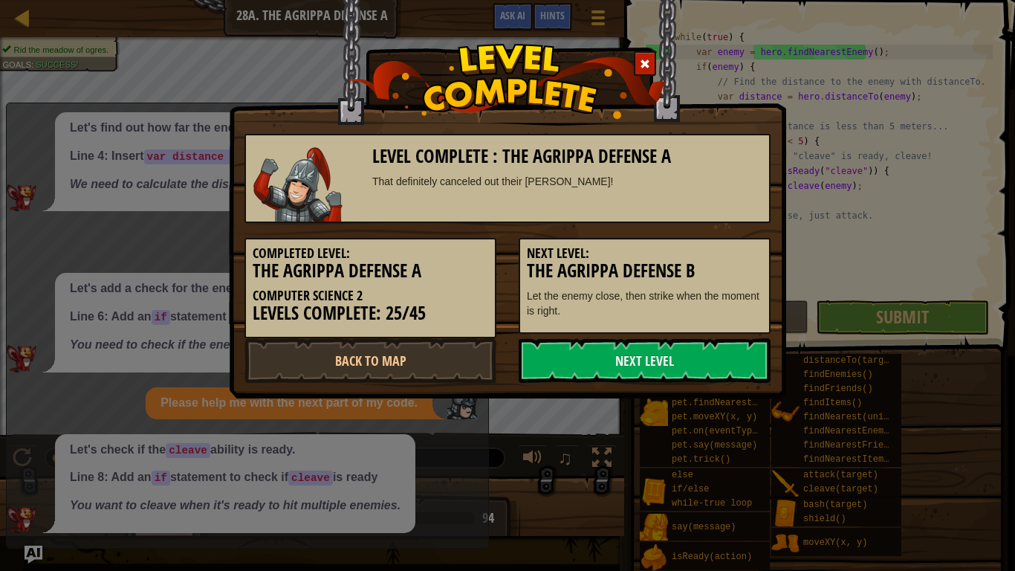
click at [717, 253] on h5 "Next Level:" at bounding box center [645, 253] width 236 height 15
click at [592, 381] on link "Next Level" at bounding box center [645, 360] width 252 height 45
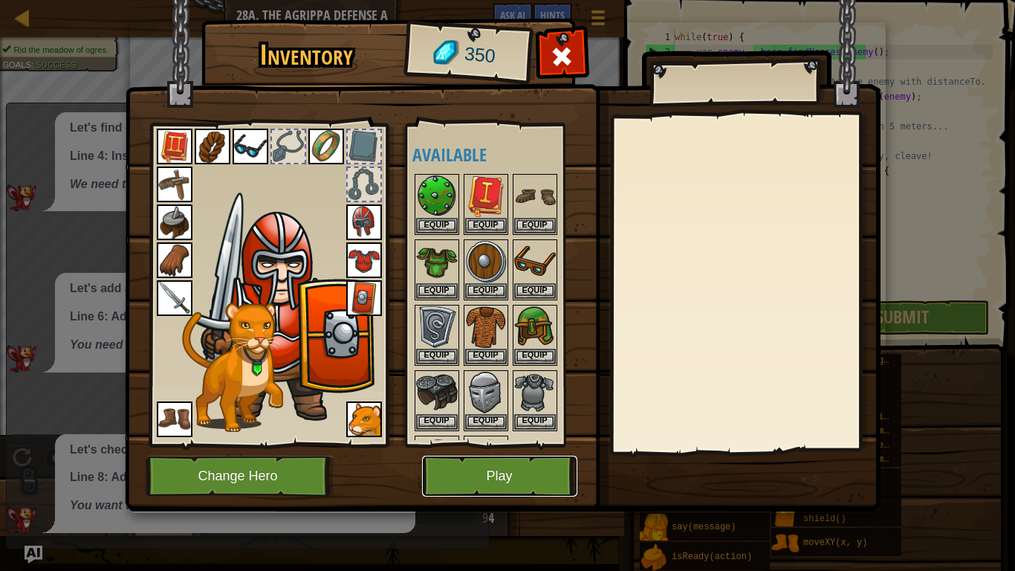
click at [494, 476] on button "Play" at bounding box center [499, 476] width 155 height 41
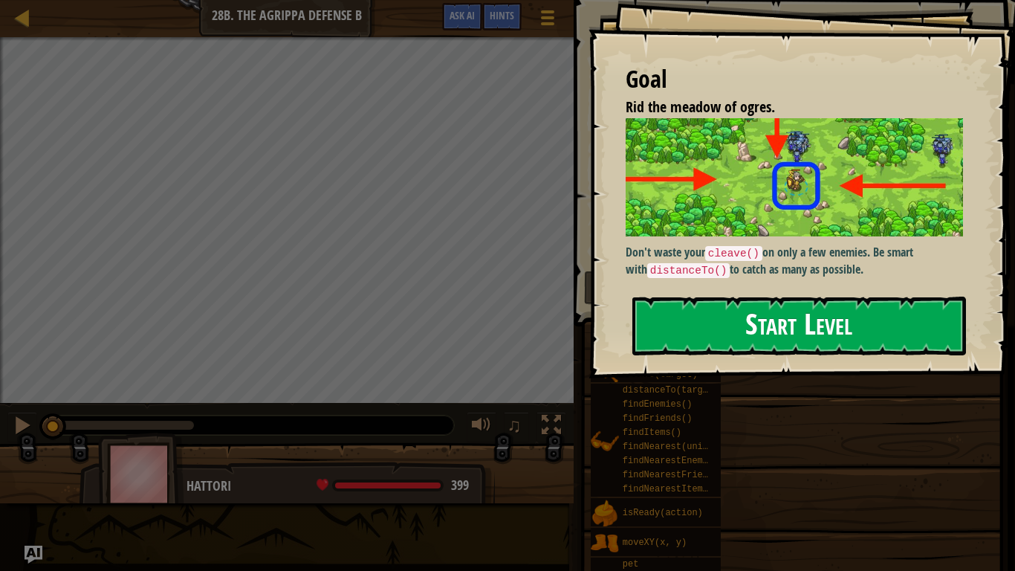
click at [756, 334] on button "Start Level" at bounding box center [800, 326] width 334 height 59
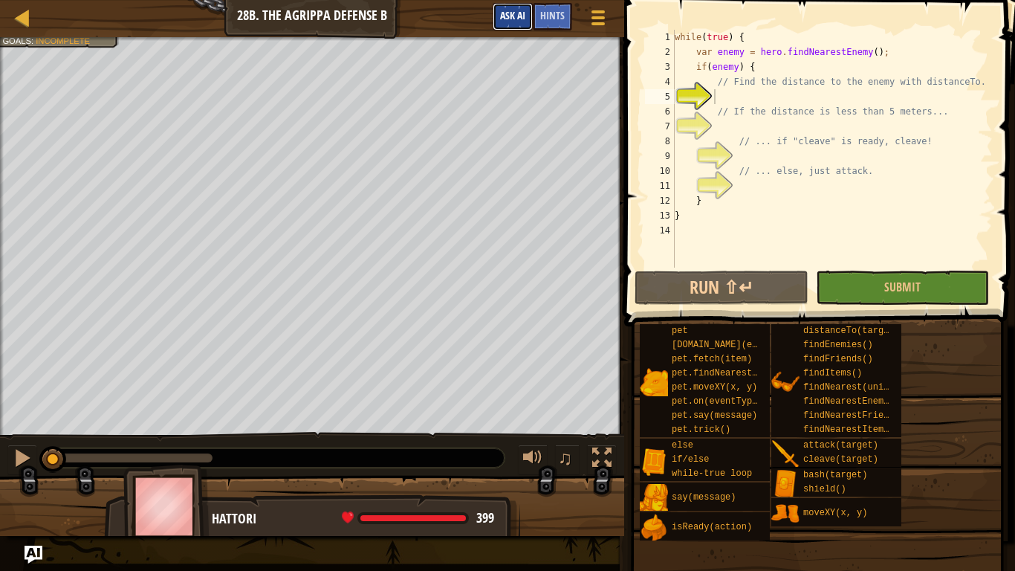
click at [517, 5] on button "Ask AI" at bounding box center [513, 17] width 40 height 28
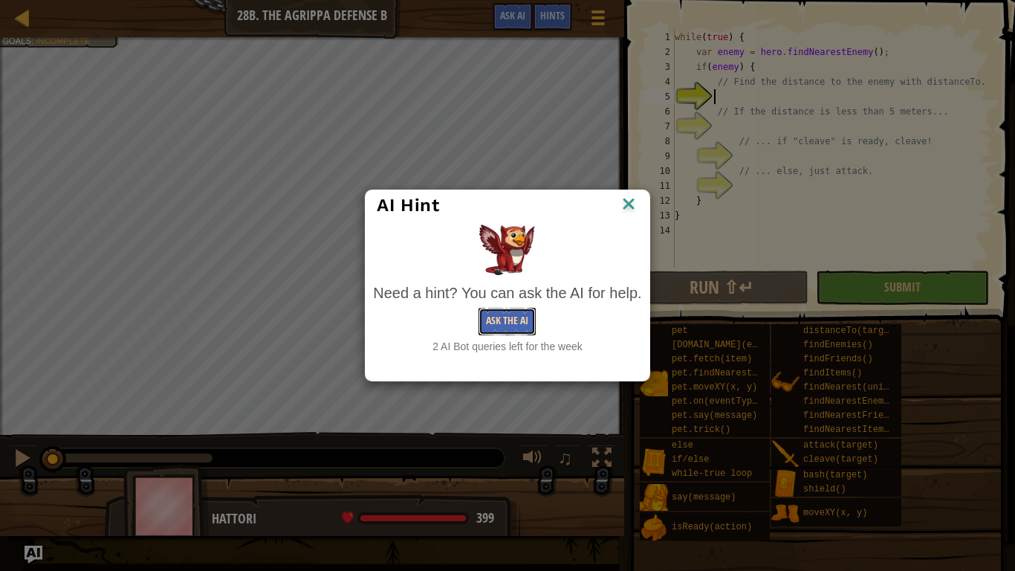
click at [481, 310] on button "Ask the AI" at bounding box center [507, 322] width 57 height 28
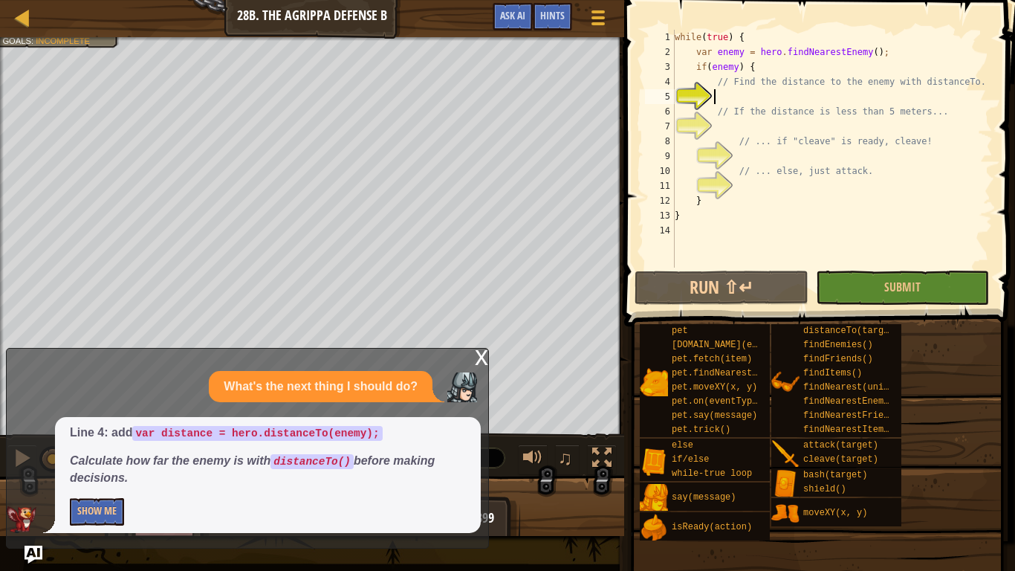
click at [126, 476] on p "Show Me" at bounding box center [268, 512] width 396 height 28
drag, startPoint x: 126, startPoint y: 520, endPoint x: 95, endPoint y: 511, distance: 31.6
click at [95, 476] on p "Show Me" at bounding box center [268, 512] width 396 height 28
click at [95, 476] on button "Show Me" at bounding box center [97, 512] width 54 height 28
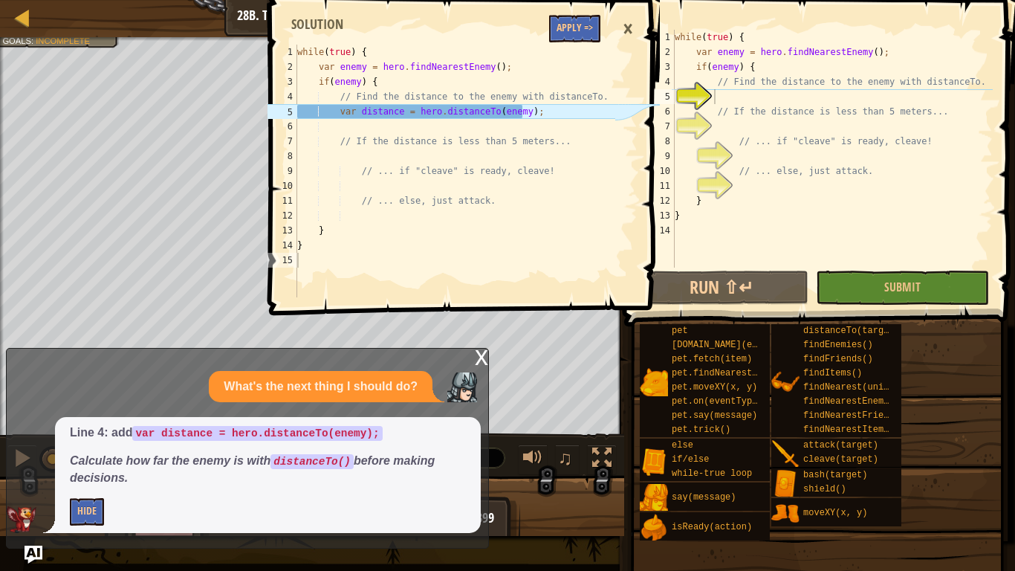
click at [567, 14] on span at bounding box center [466, 136] width 403 height 359
click at [587, 39] on button "Apply =>" at bounding box center [574, 29] width 51 height 28
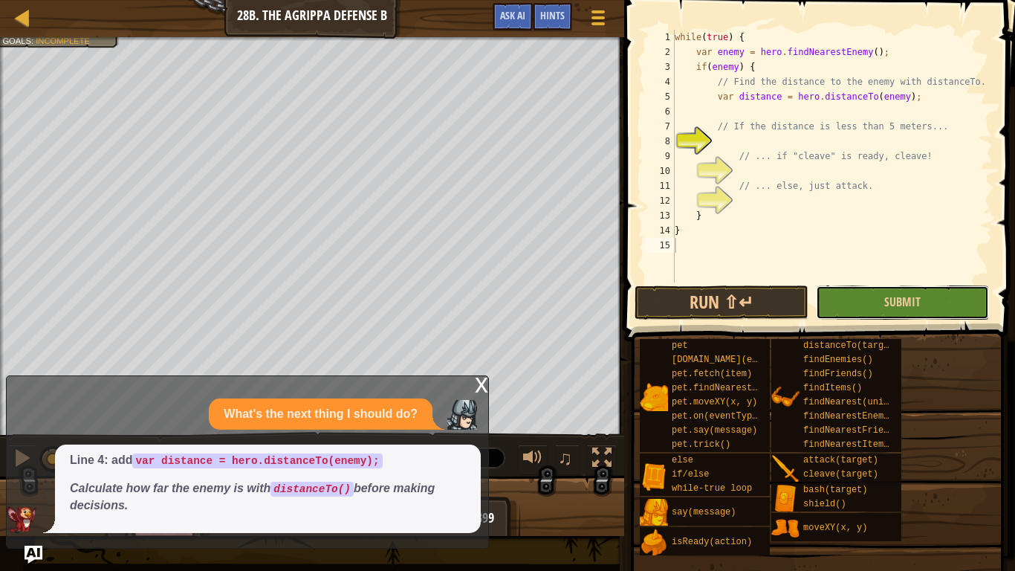
click at [851, 299] on button "Submit" at bounding box center [902, 302] width 173 height 34
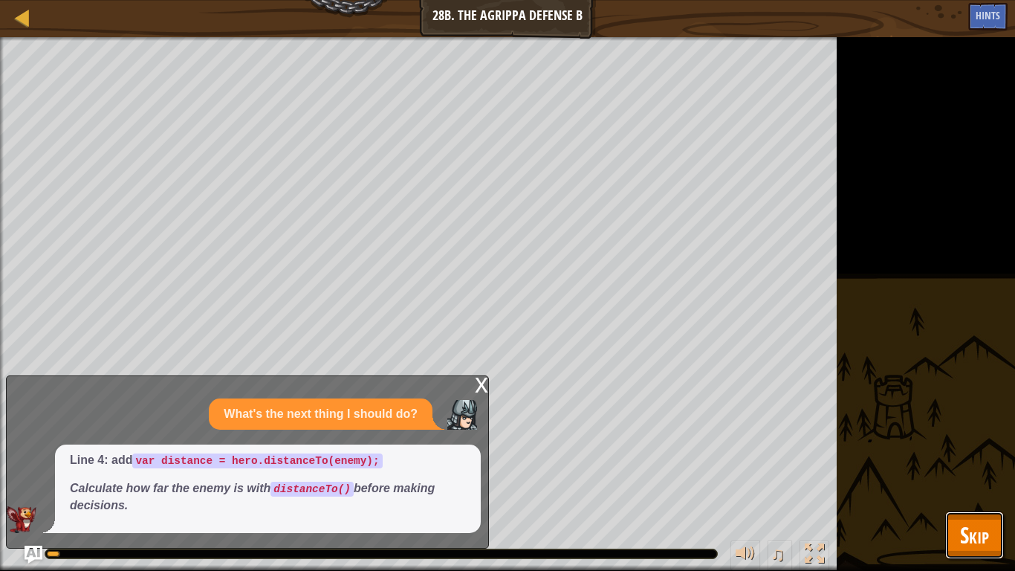
click at [963, 476] on span "Skip" at bounding box center [974, 535] width 29 height 30
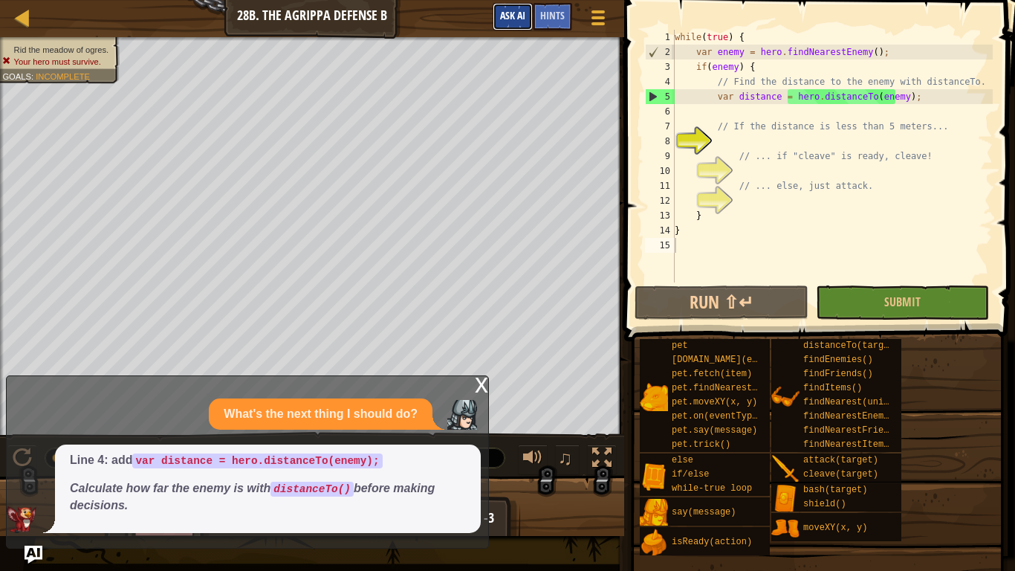
click at [520, 25] on button "Ask AI" at bounding box center [513, 17] width 40 height 28
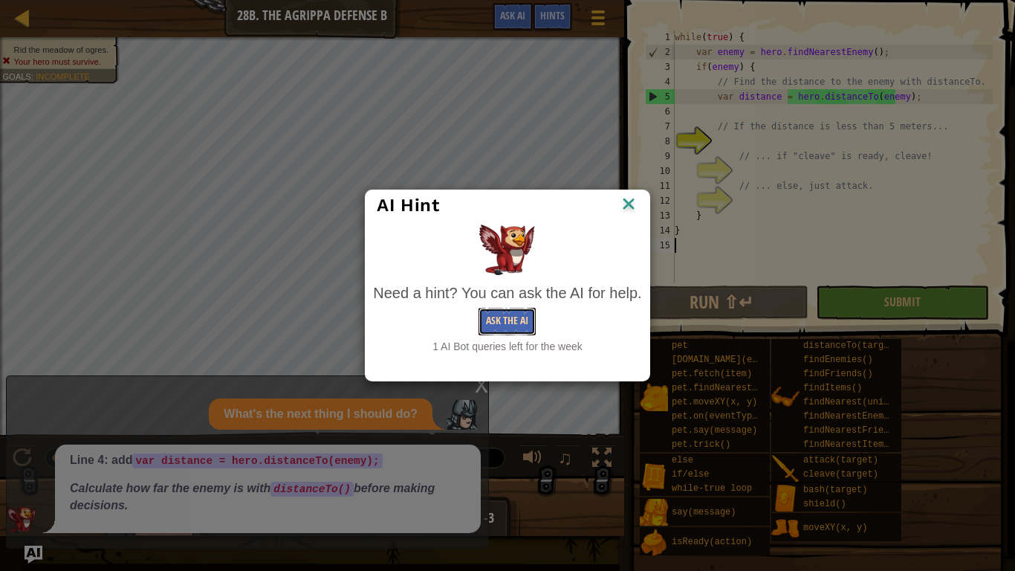
click at [514, 328] on button "Ask the AI" at bounding box center [507, 322] width 57 height 28
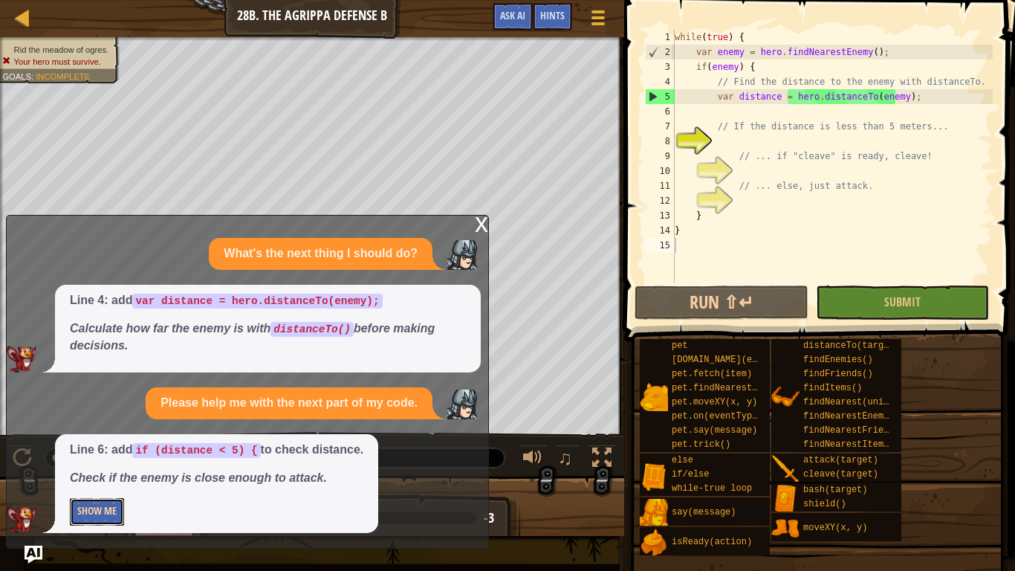
click at [83, 476] on button "Show Me" at bounding box center [97, 512] width 54 height 28
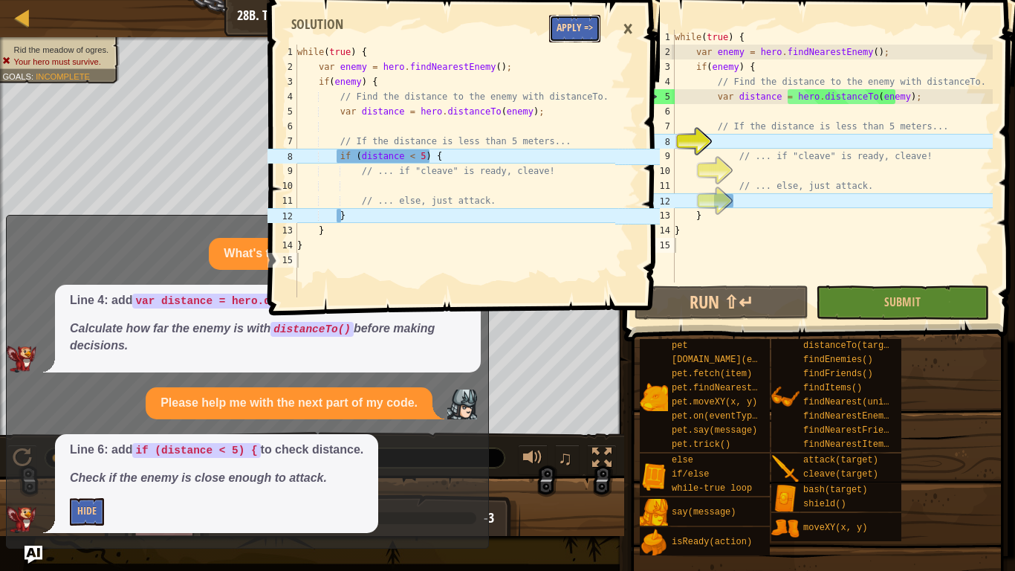
click at [588, 39] on button "Apply =>" at bounding box center [574, 29] width 51 height 28
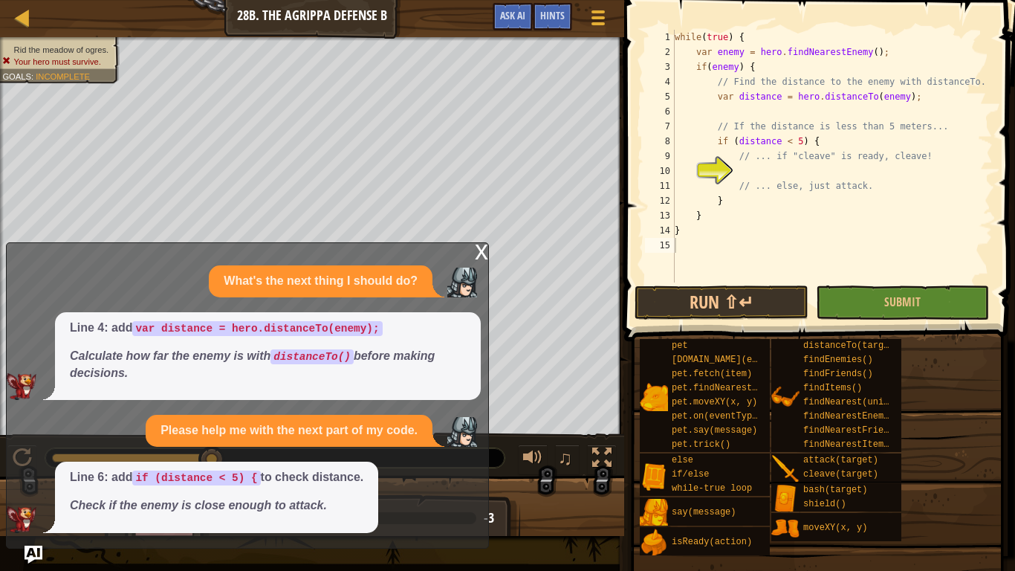
click at [480, 242] on div "x What's the next thing I should do? Line 4: add var distance = hero.distanceTo…" at bounding box center [247, 395] width 483 height 306
click at [480, 245] on div "x What's the next thing I should do? Line 4: add var distance = hero.distanceTo…" at bounding box center [247, 395] width 483 height 306
click at [480, 245] on div "x" at bounding box center [481, 250] width 13 height 15
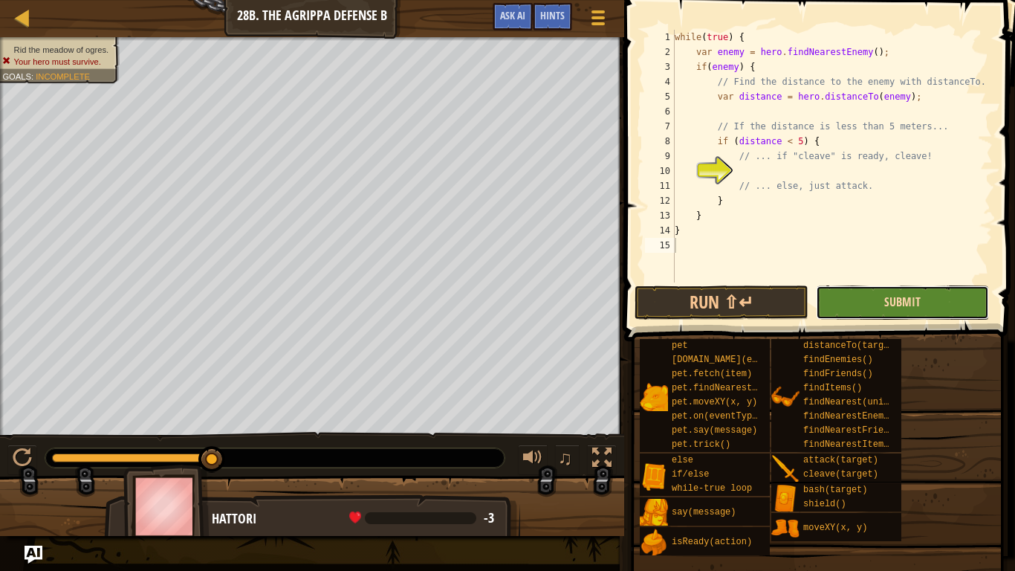
click at [886, 307] on span "Submit" at bounding box center [903, 302] width 36 height 16
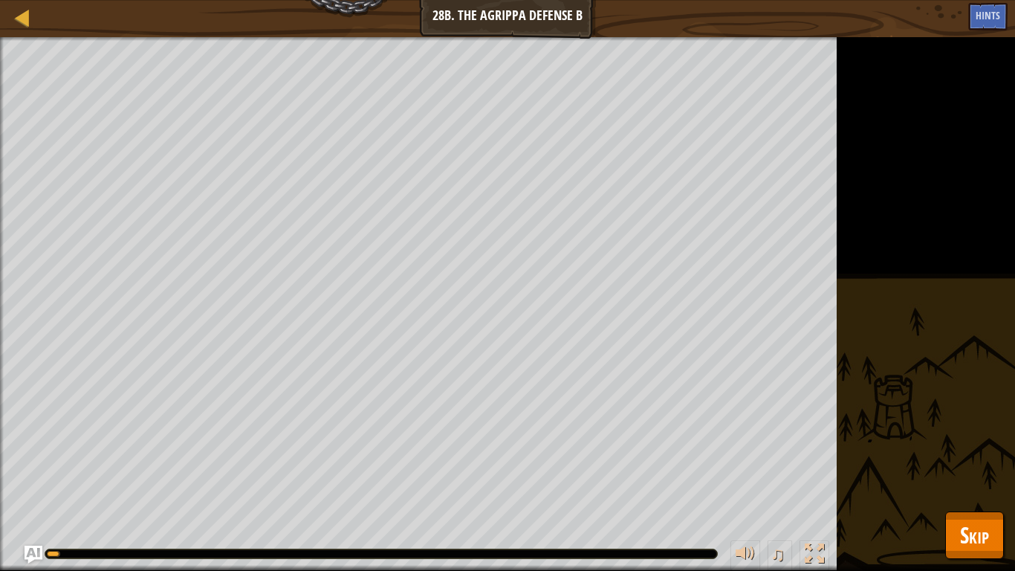
drag, startPoint x: 936, startPoint y: 542, endPoint x: 981, endPoint y: 534, distance: 46.1
click at [945, 476] on div "Map Computer Science 2 28b. The Agrippa Defense B Game Menu Done Hints Ask AI 1…" at bounding box center [507, 285] width 1015 height 571
drag, startPoint x: 981, startPoint y: 534, endPoint x: 980, endPoint y: 526, distance: 7.5
click at [981, 476] on span "Skip" at bounding box center [974, 535] width 29 height 30
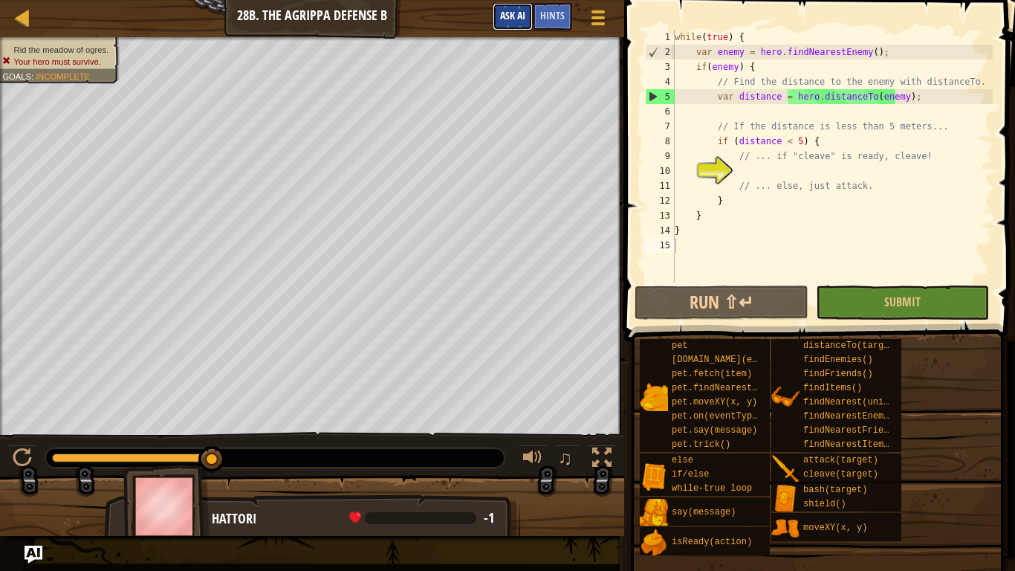
click at [517, 13] on span "Ask AI" at bounding box center [512, 15] width 25 height 14
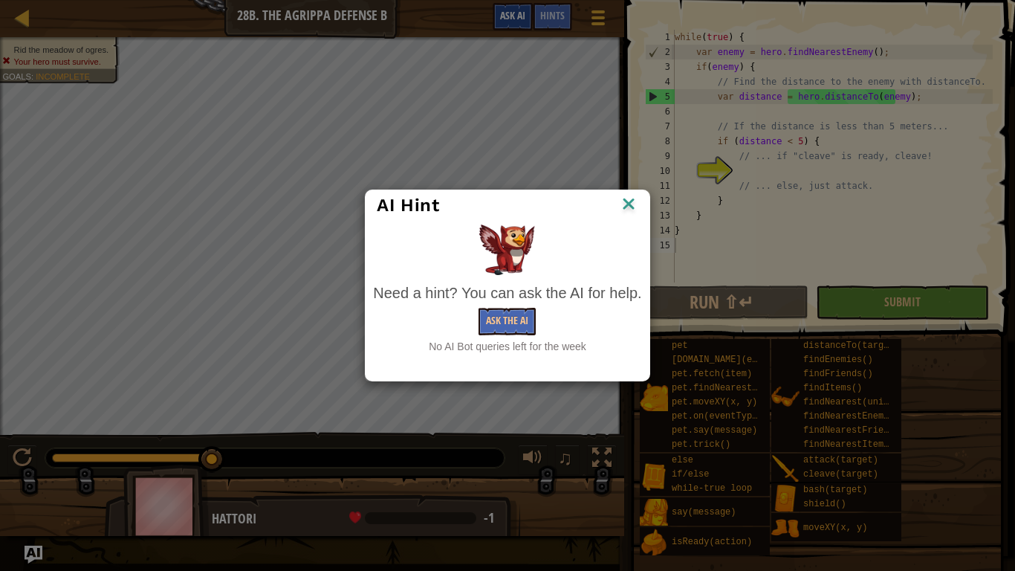
click at [517, 13] on div "AI Hint Need a hint? You can ask the AI for help. Ask the AI No AI Bot queries …" at bounding box center [507, 285] width 1015 height 571
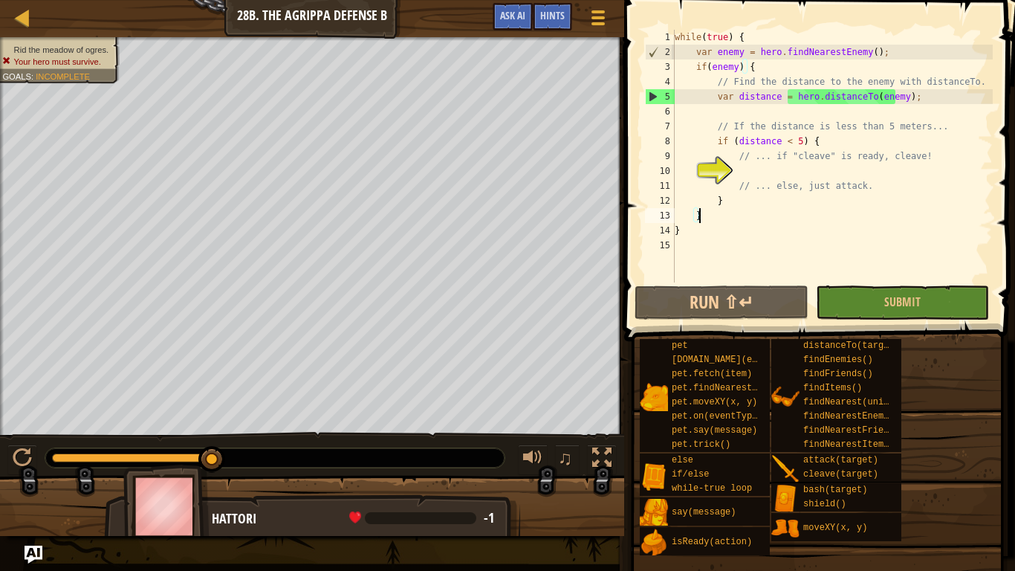
drag, startPoint x: 876, startPoint y: 47, endPoint x: 934, endPoint y: 212, distance: 174.7
click at [934, 212] on div "while ( true ) { var enemy = hero . findNearestEnemy ( ) ; if ( enemy ) { // Fi…" at bounding box center [832, 171] width 321 height 282
drag, startPoint x: 804, startPoint y: 142, endPoint x: 706, endPoint y: 147, distance: 98.3
click at [706, 147] on div "while ( true ) { var enemy = hero . findNearestEnemy ( ) ; if ( enemy ) { // Fi…" at bounding box center [832, 171] width 321 height 282
type textarea "if (distance < 5) {"
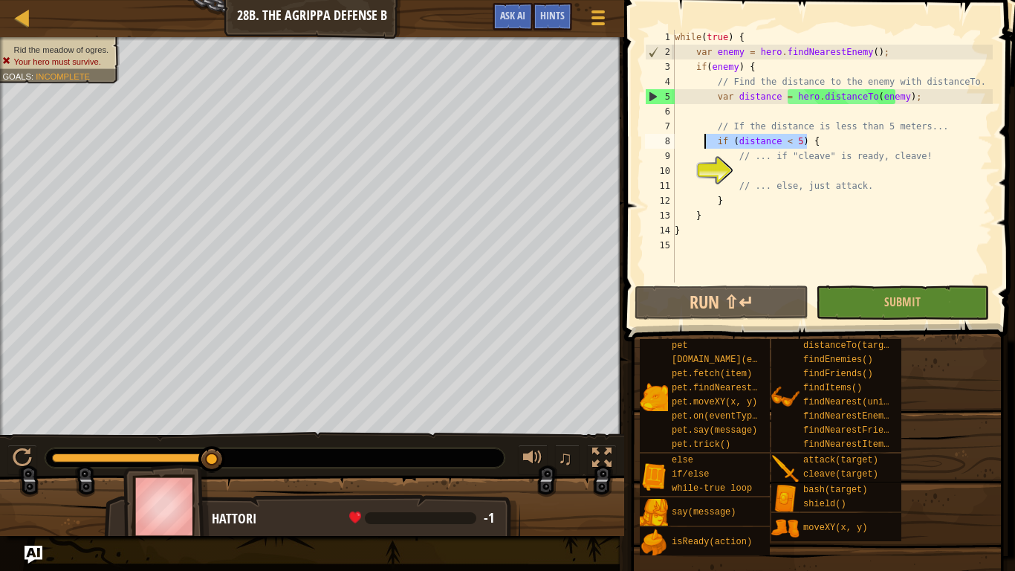
click at [783, 173] on div "while ( true ) { var enemy = hero . findNearestEnemy ( ) ; if ( enemy ) { // Fi…" at bounding box center [832, 171] width 321 height 282
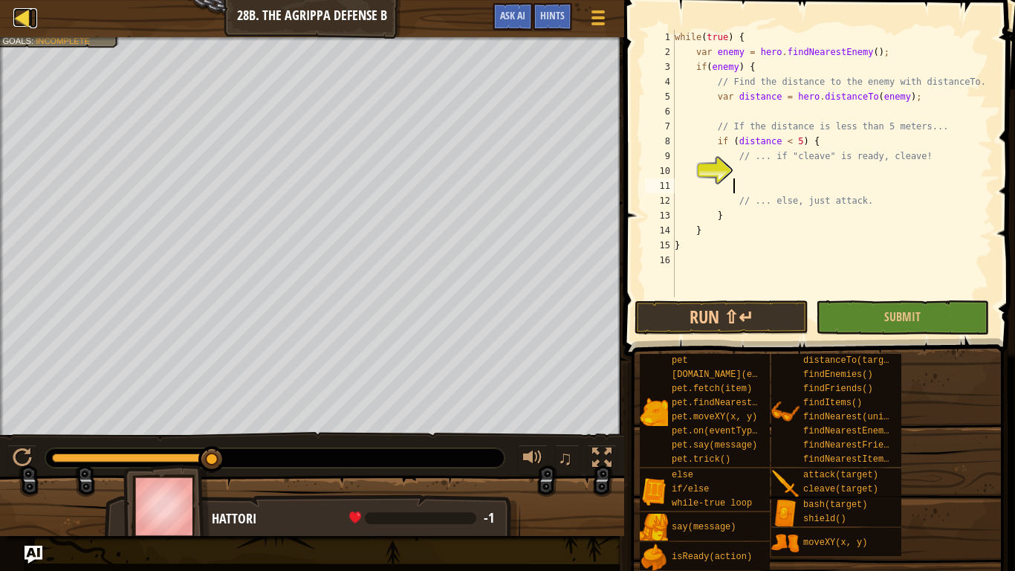
click at [21, 22] on div at bounding box center [22, 17] width 19 height 19
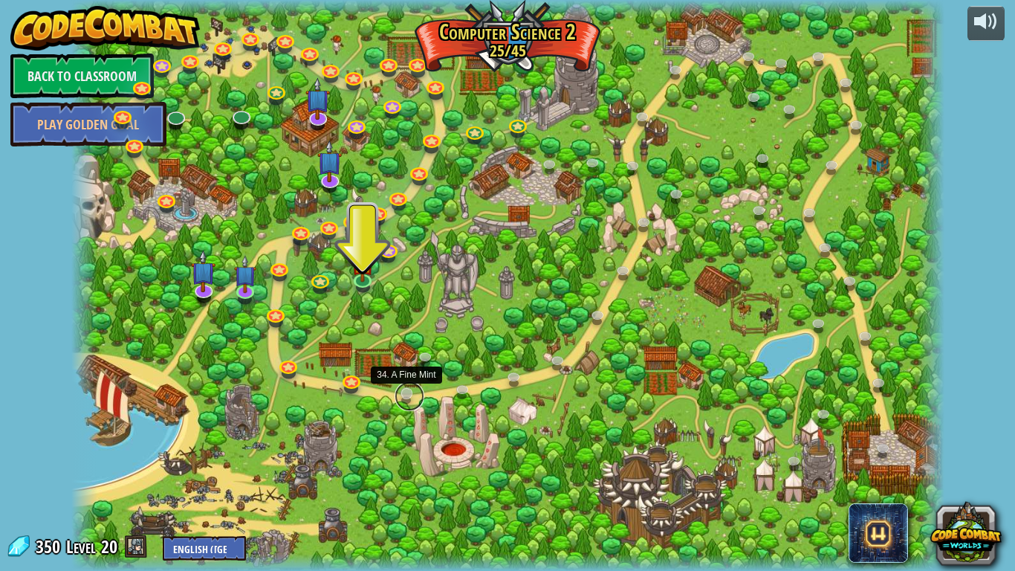
click at [412, 398] on link at bounding box center [410, 396] width 30 height 30
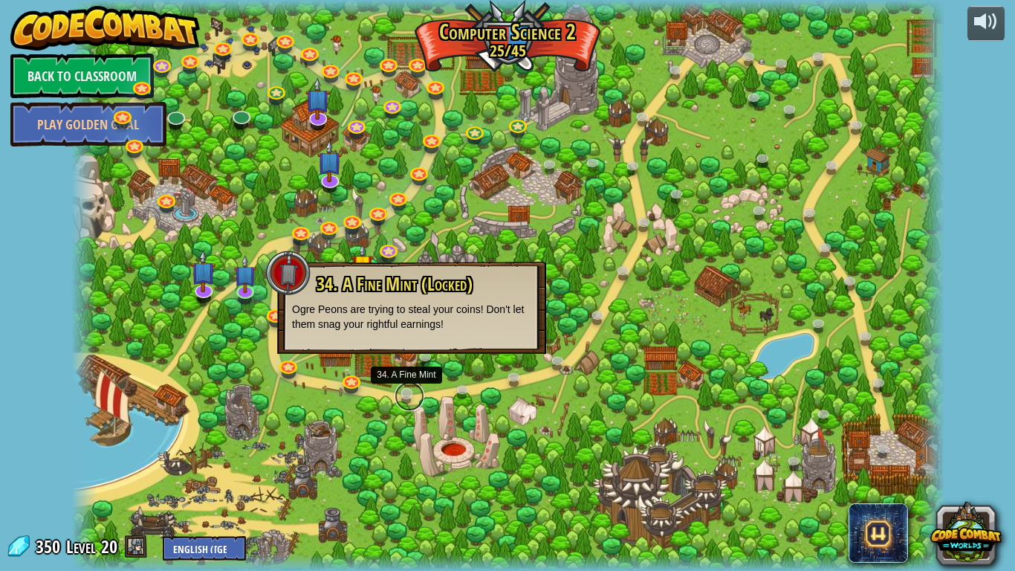
click at [411, 396] on link at bounding box center [410, 396] width 30 height 30
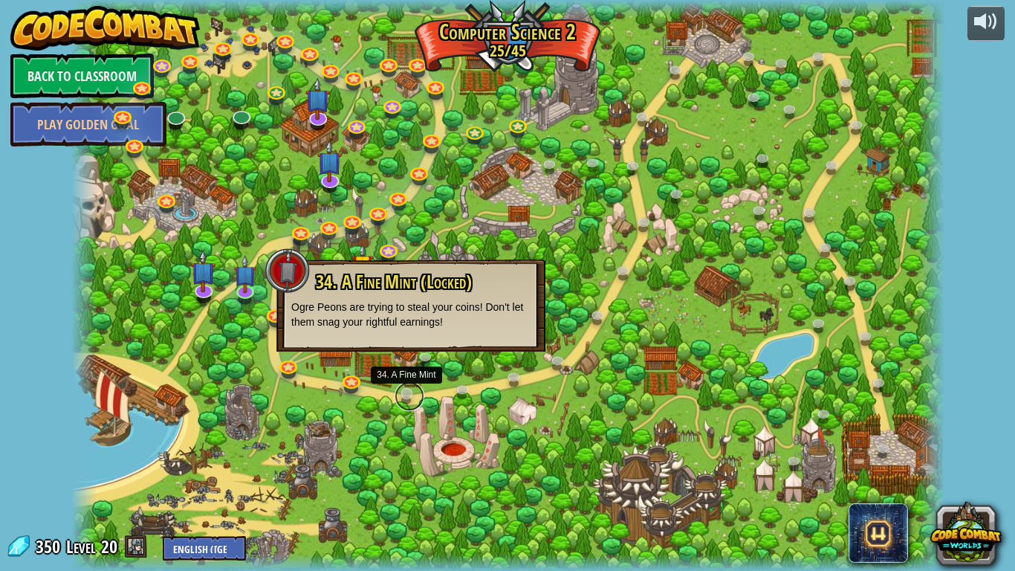
click at [411, 396] on link at bounding box center [410, 396] width 30 height 30
click at [202, 476] on div at bounding box center [507, 285] width 873 height 571
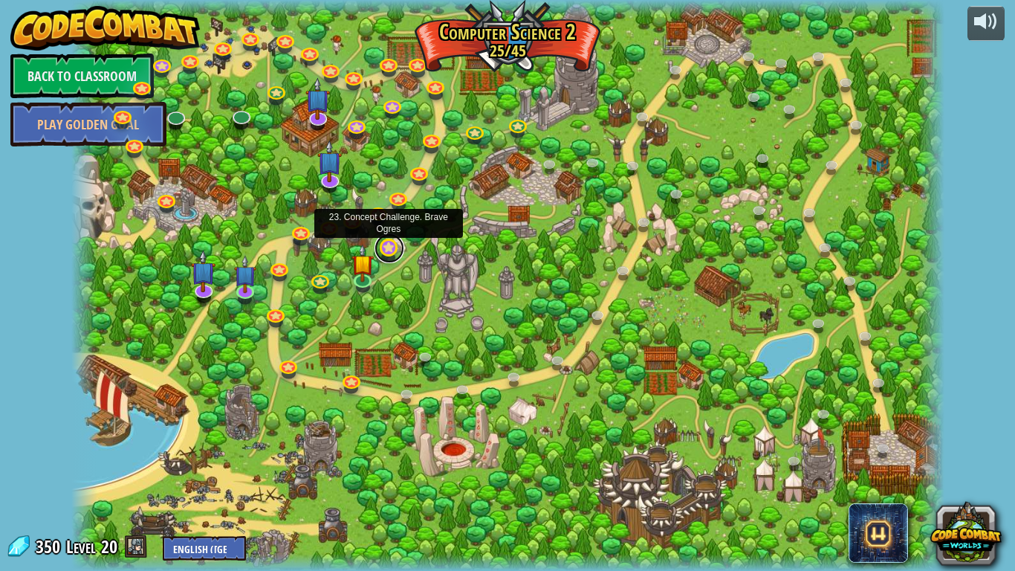
click at [385, 250] on link at bounding box center [390, 248] width 30 height 30
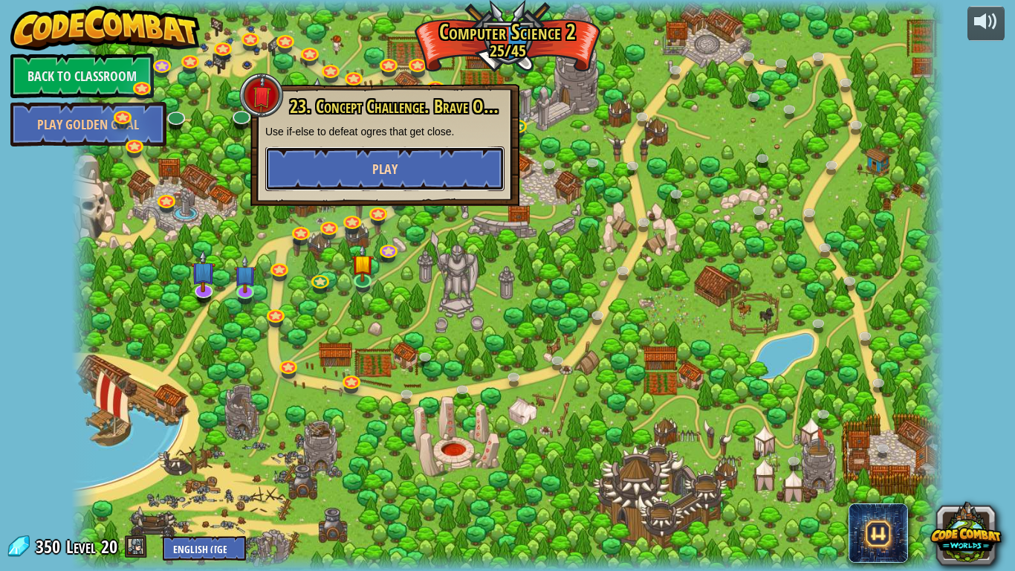
click at [424, 170] on button "Play" at bounding box center [384, 168] width 239 height 45
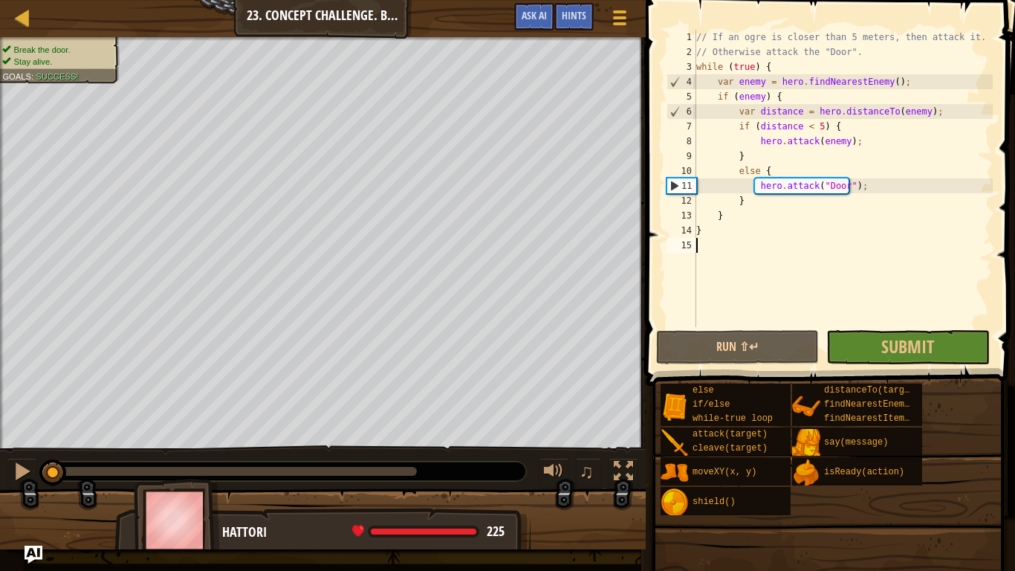
click at [882, 323] on div "// If an ogre is closer than 5 meters, then attack it. // Otherwise attack the …" at bounding box center [843, 193] width 300 height 327
click at [882, 332] on button "Submit" at bounding box center [908, 347] width 163 height 34
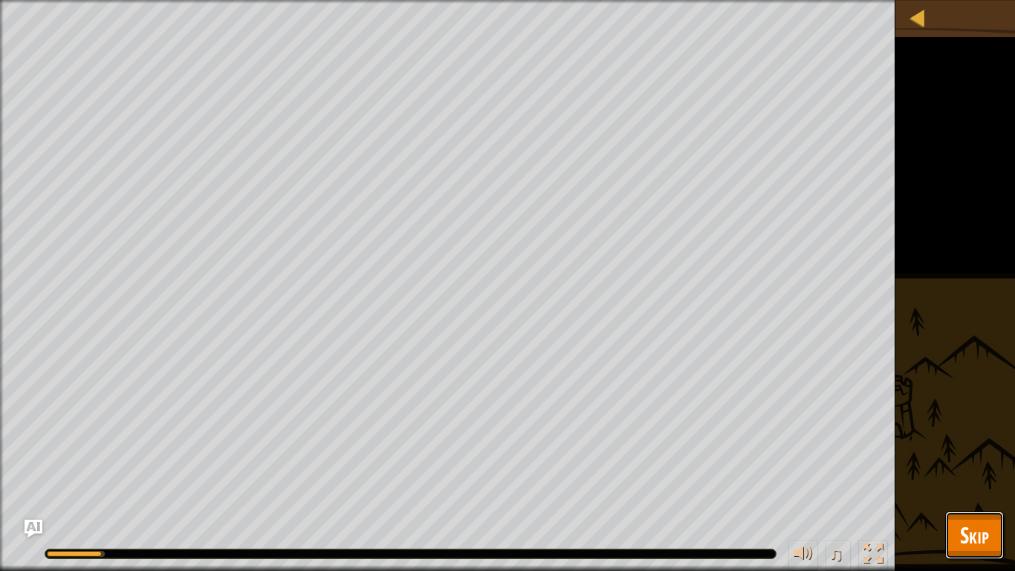
click at [964, 476] on span "Skip" at bounding box center [974, 535] width 29 height 30
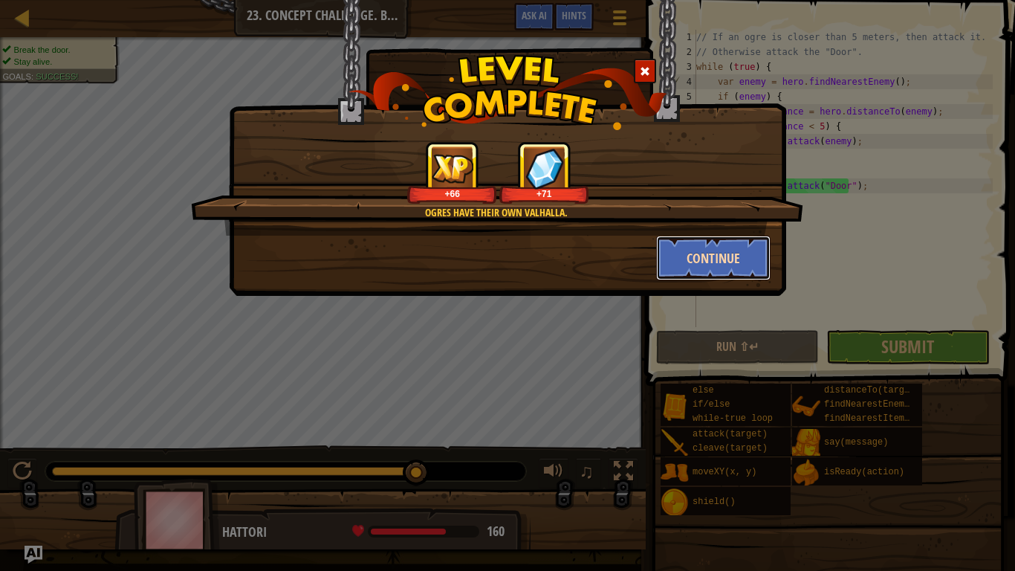
click at [695, 277] on button "Continue" at bounding box center [713, 258] width 115 height 45
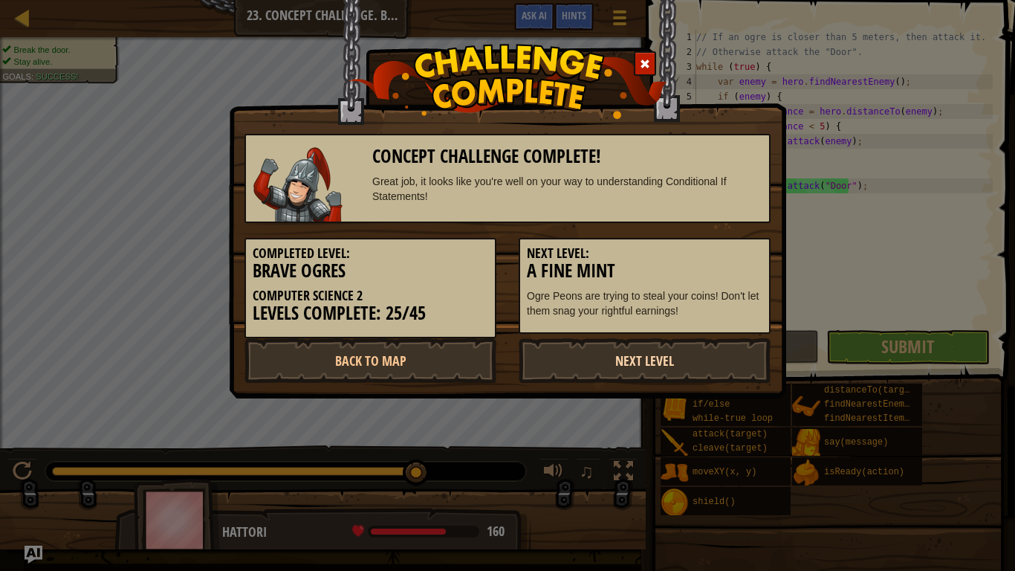
click at [621, 350] on link "Next Level" at bounding box center [645, 360] width 252 height 45
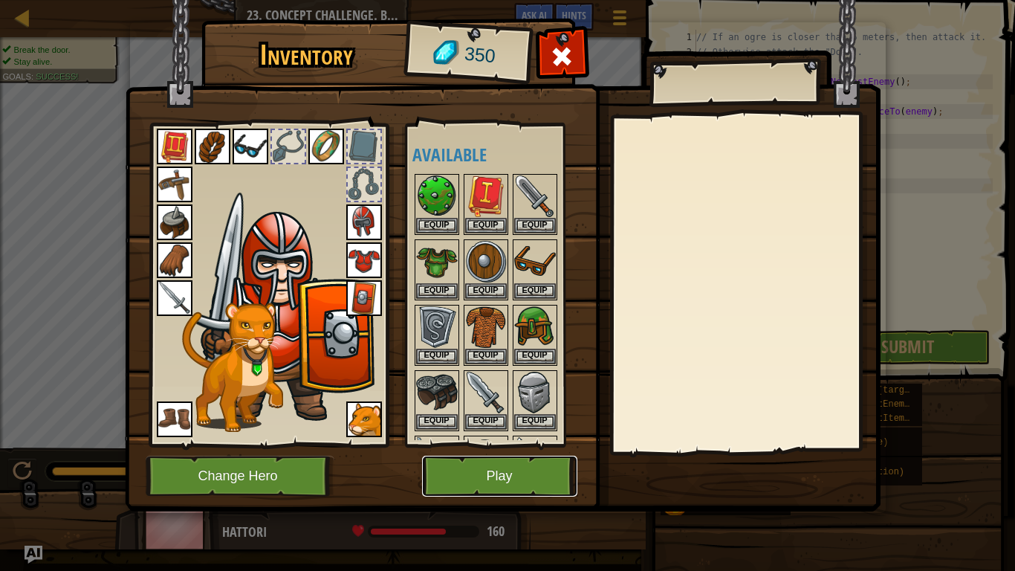
click at [505, 476] on button "Play" at bounding box center [499, 476] width 155 height 41
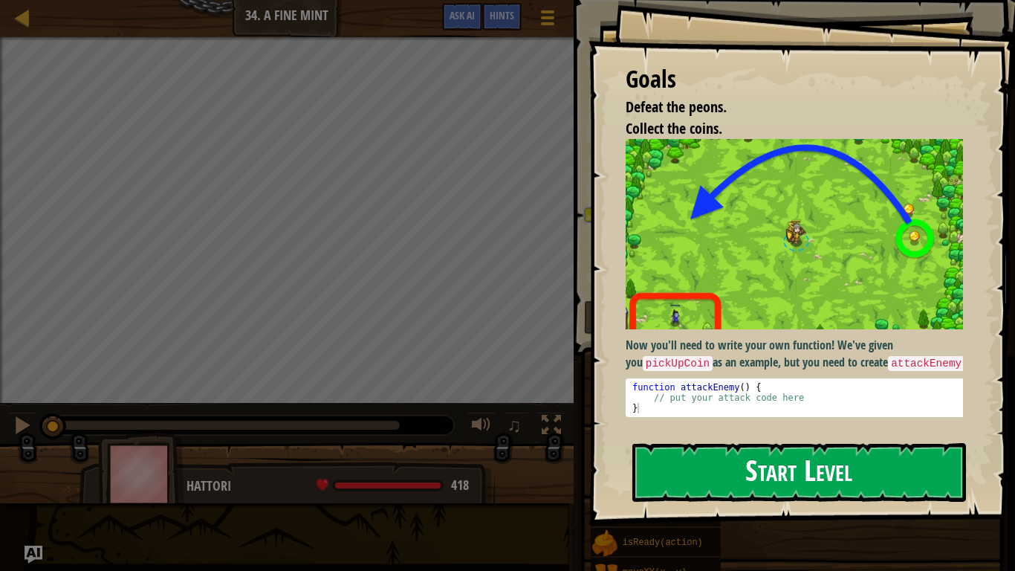
click at [844, 470] on button "Start Level" at bounding box center [800, 472] width 334 height 59
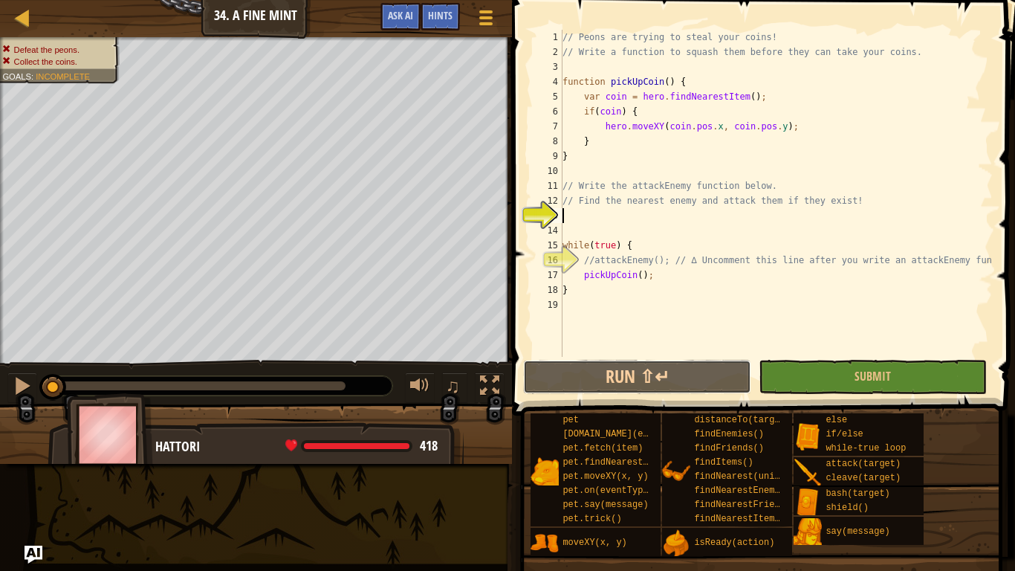
drag, startPoint x: 692, startPoint y: 372, endPoint x: 602, endPoint y: 313, distance: 107.8
click at [692, 372] on button "Run ⇧↵" at bounding box center [637, 377] width 228 height 34
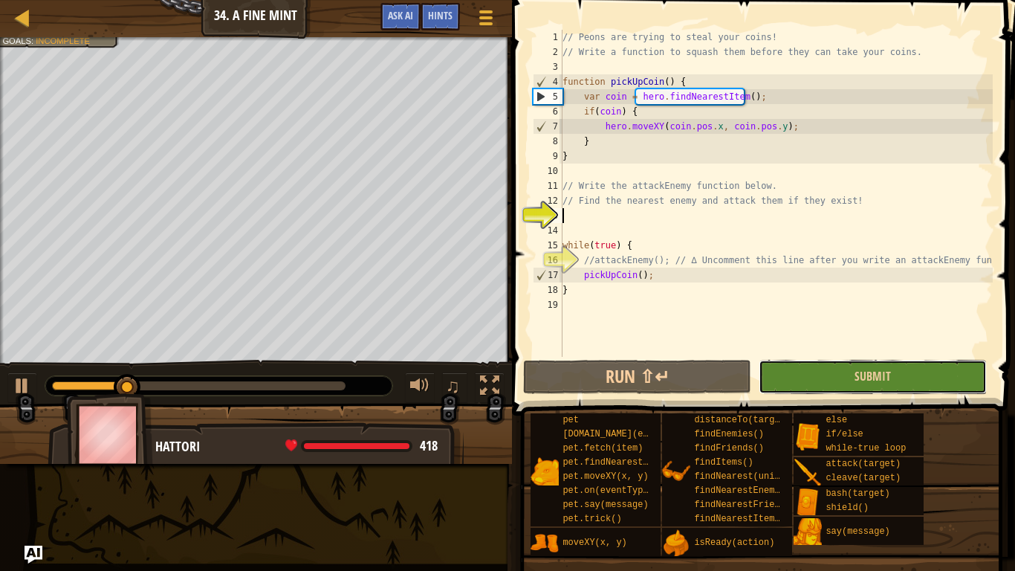
click at [915, 387] on button "Submit" at bounding box center [873, 377] width 228 height 34
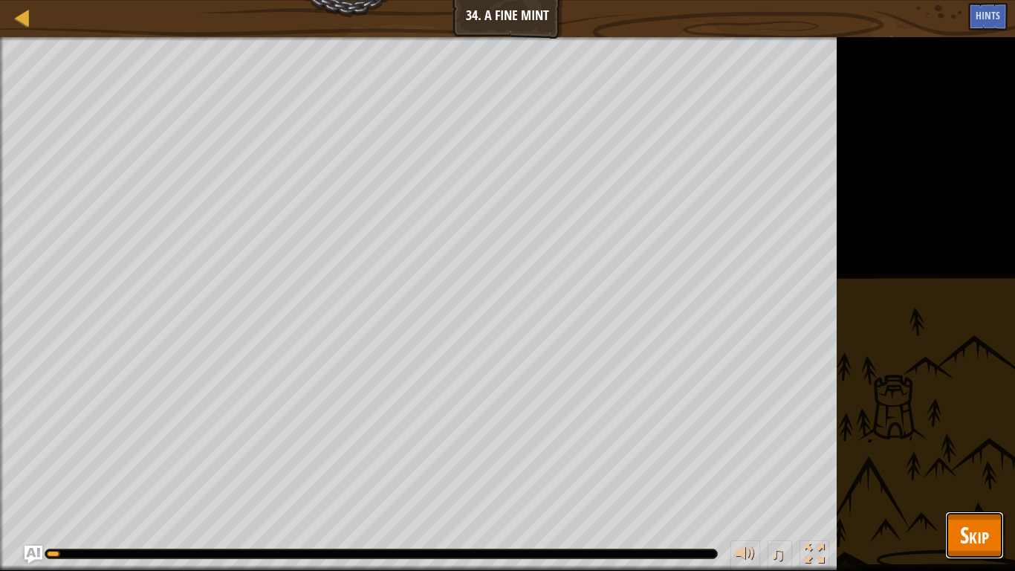
click at [995, 476] on button "Skip" at bounding box center [974, 535] width 59 height 48
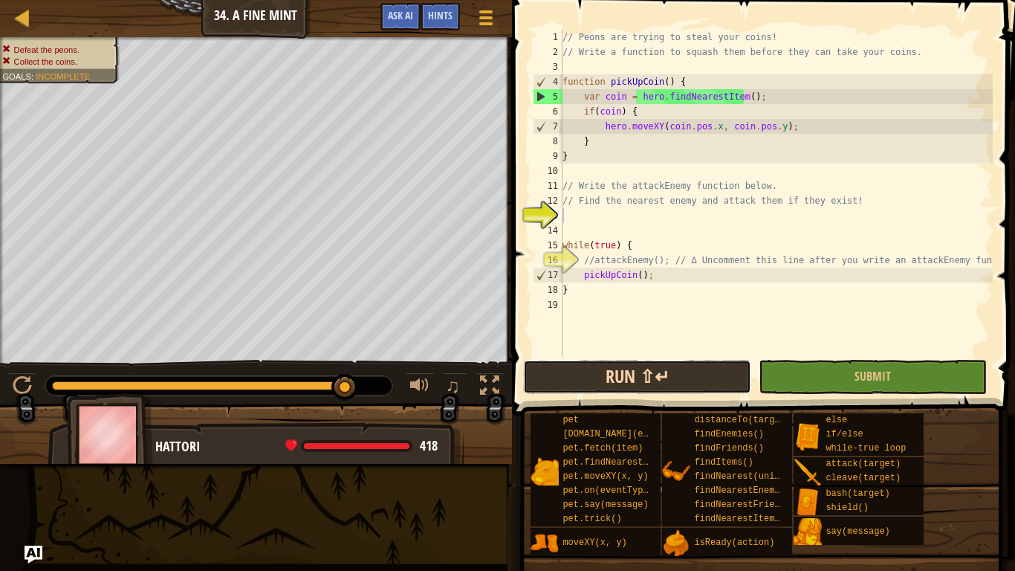
click at [676, 377] on button "Run ⇧↵" at bounding box center [637, 377] width 228 height 34
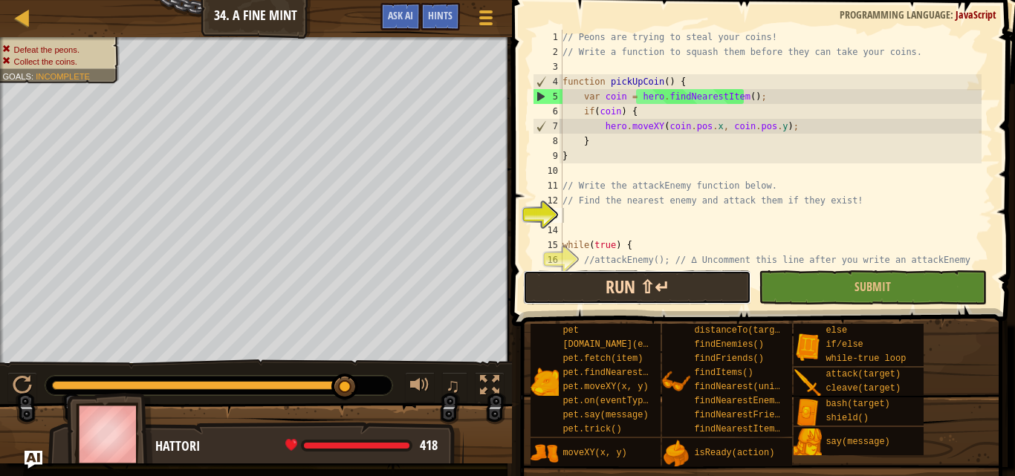
click at [662, 273] on button "Run ⇧↵" at bounding box center [637, 288] width 228 height 34
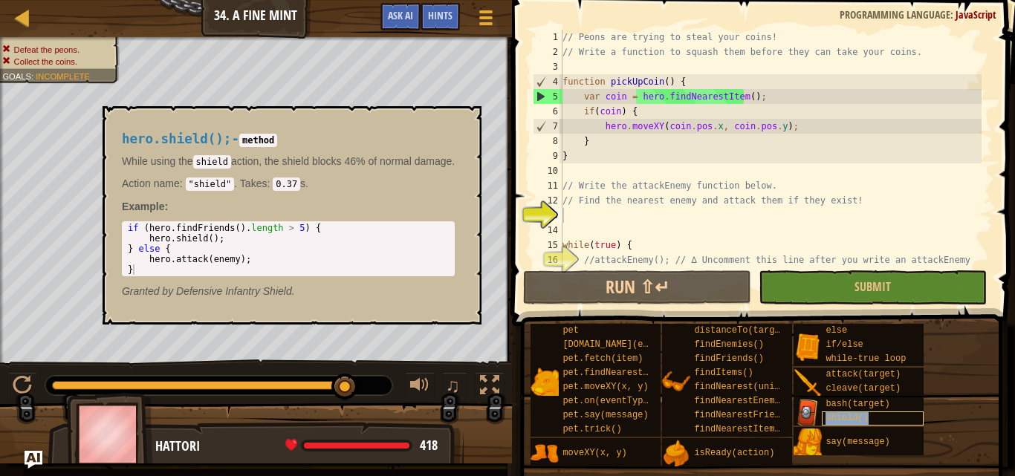
click at [859, 413] on div "shield()" at bounding box center [873, 419] width 102 height 14
click at [883, 398] on div "bash(target)" at bounding box center [873, 405] width 102 height 14
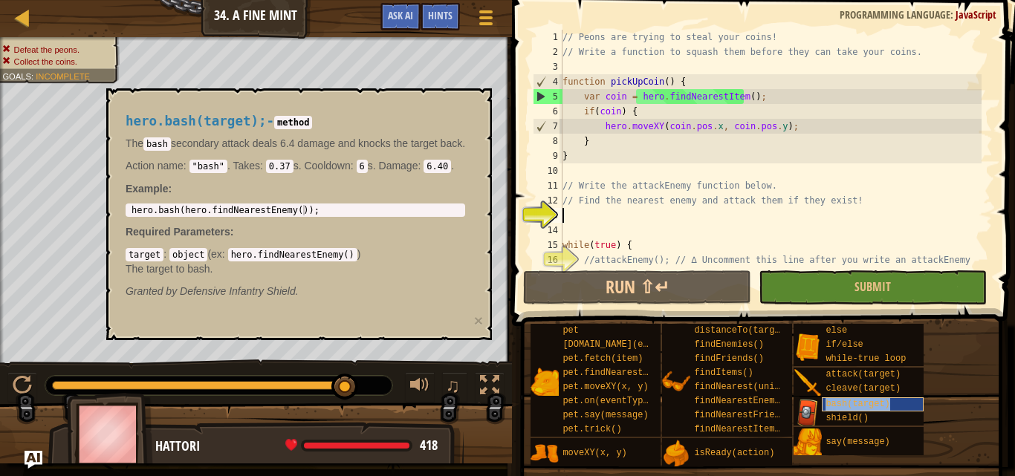
click at [883, 398] on div "bash(target)" at bounding box center [873, 405] width 102 height 14
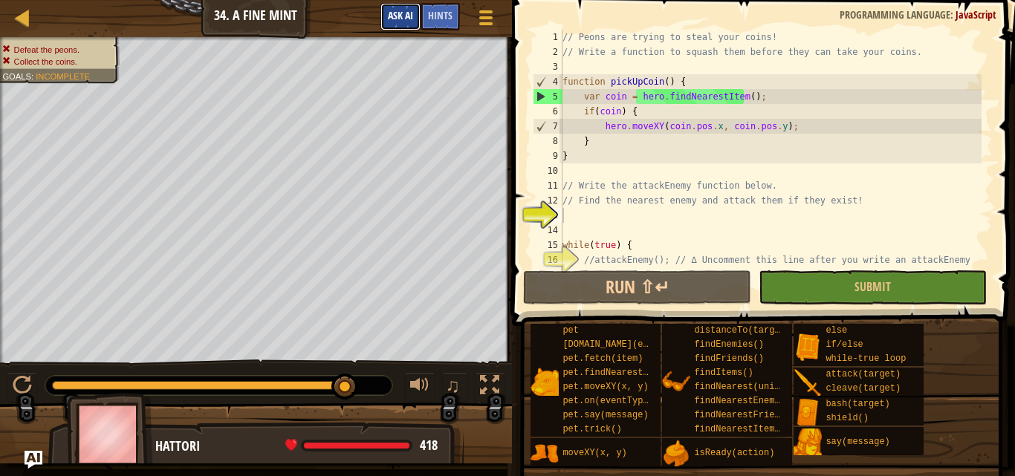
click at [393, 8] on button "Ask AI" at bounding box center [401, 17] width 40 height 28
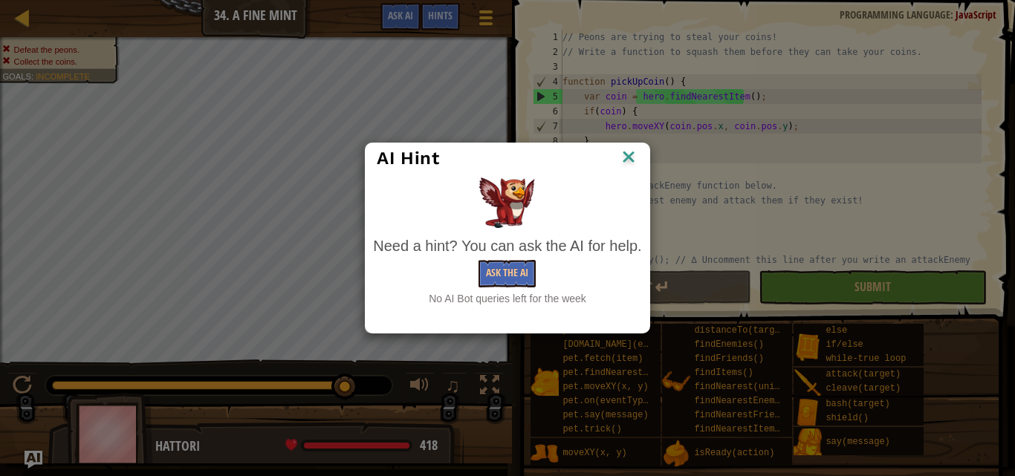
click at [401, 113] on div "AI Hint Need a hint? You can ask the AI for help. Ask the AI No AI Bot queries …" at bounding box center [507, 238] width 1015 height 476
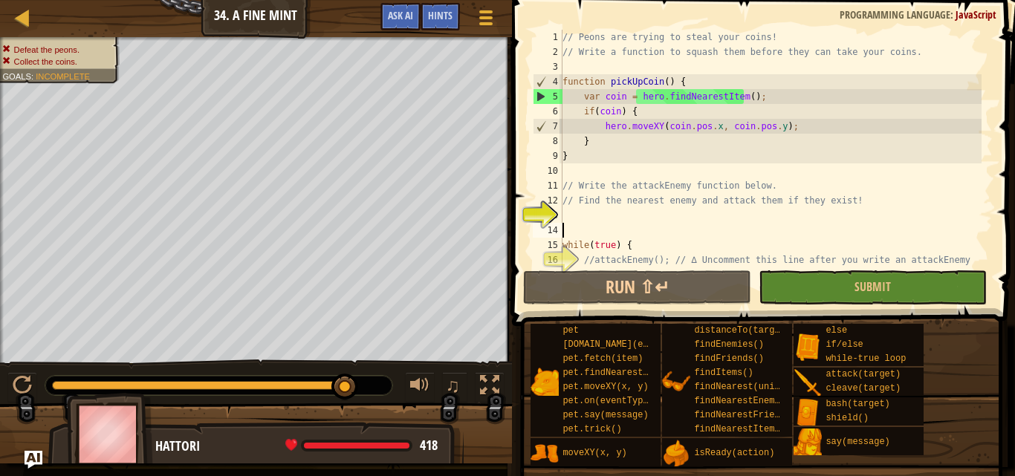
type textarea "while(true) {"
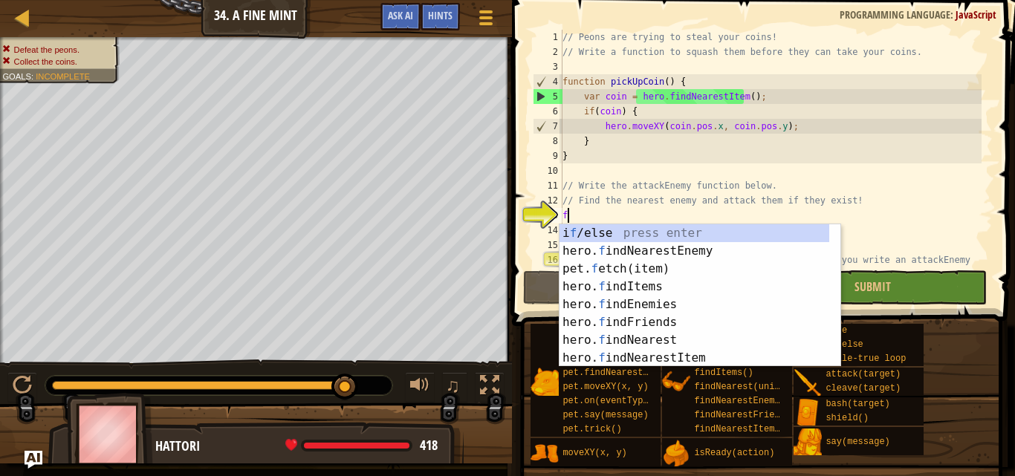
scroll to position [7, 0]
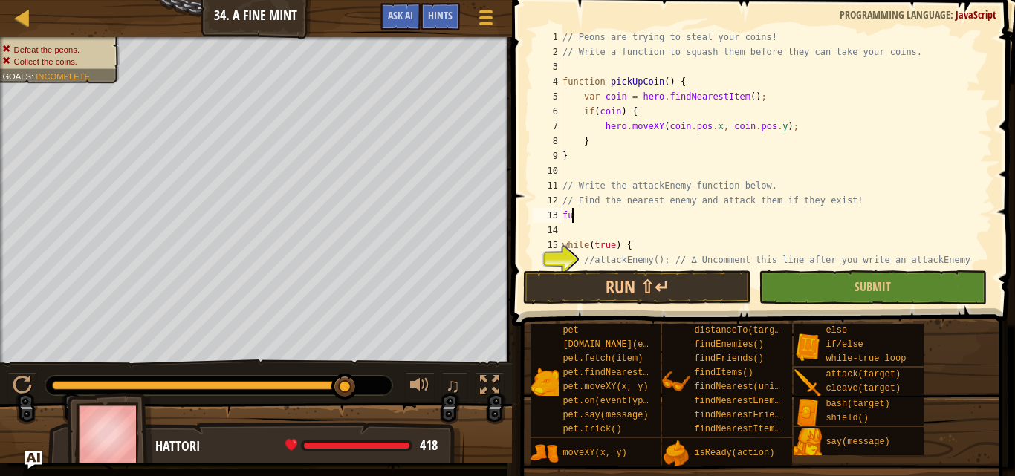
type textarea "f"
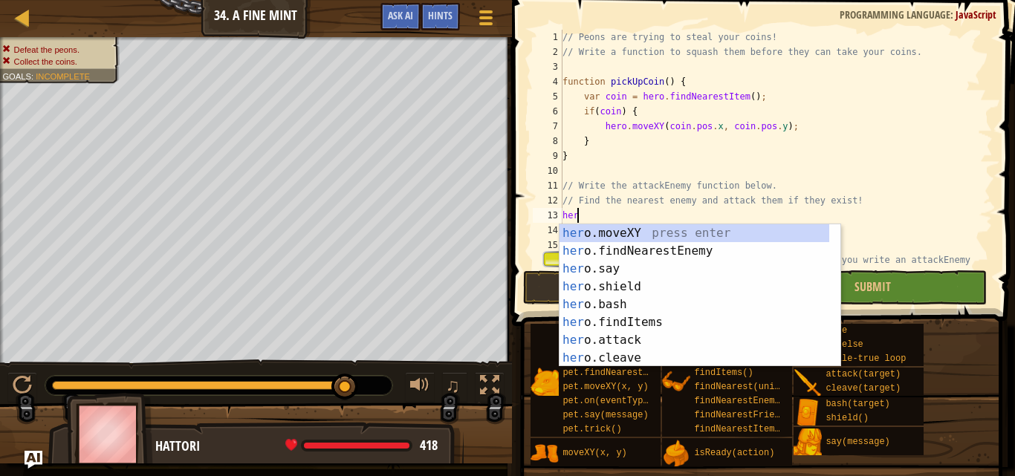
type textarea "h"
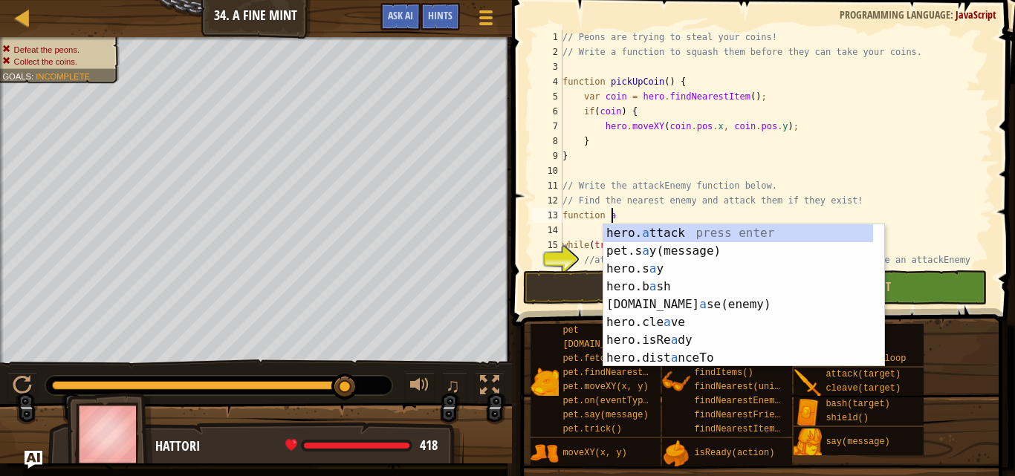
scroll to position [7, 4]
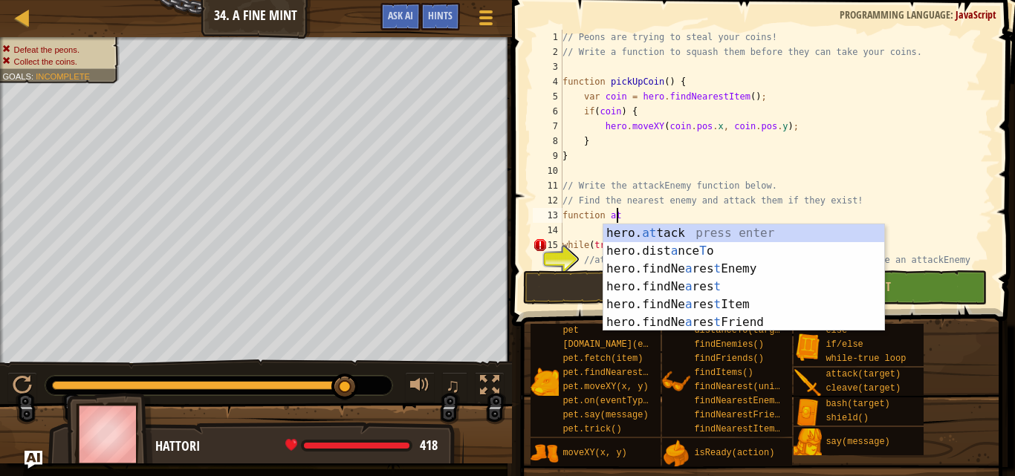
type textarea "function hero.attack(enemy);"
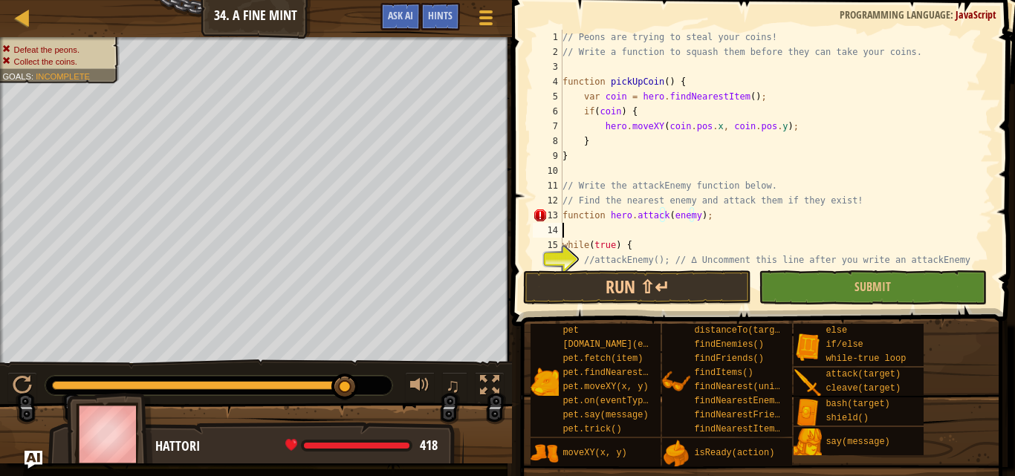
click at [776, 227] on div "// Peons are trying to steal your coins! // Write a function to squash them bef…" at bounding box center [771, 171] width 422 height 282
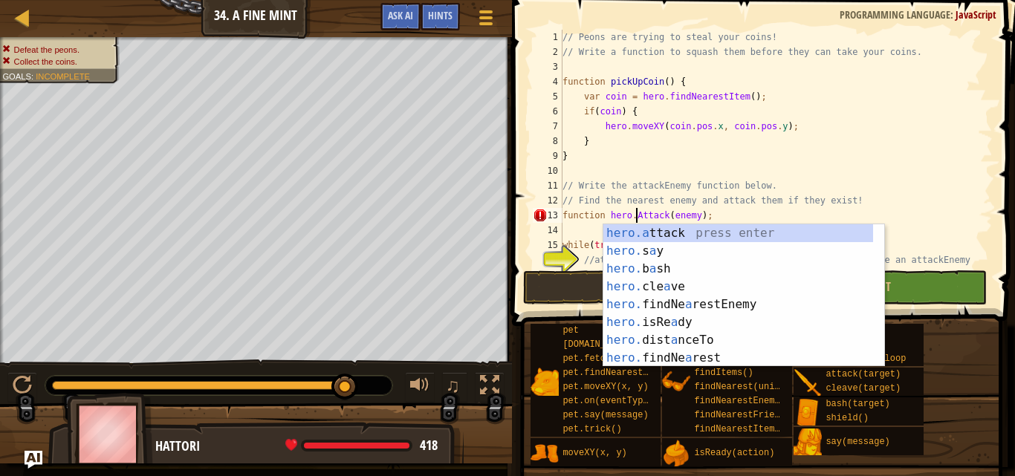
scroll to position [7, 6]
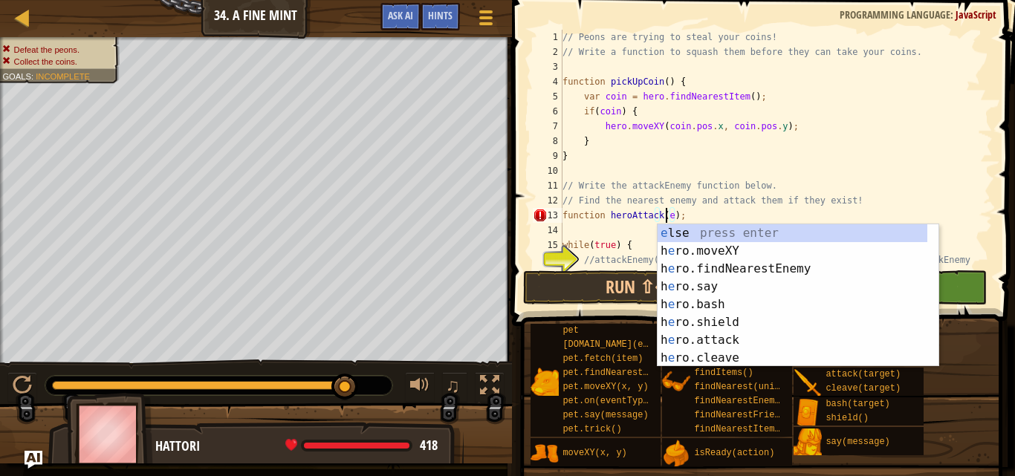
type textarea "function heroAttack();"
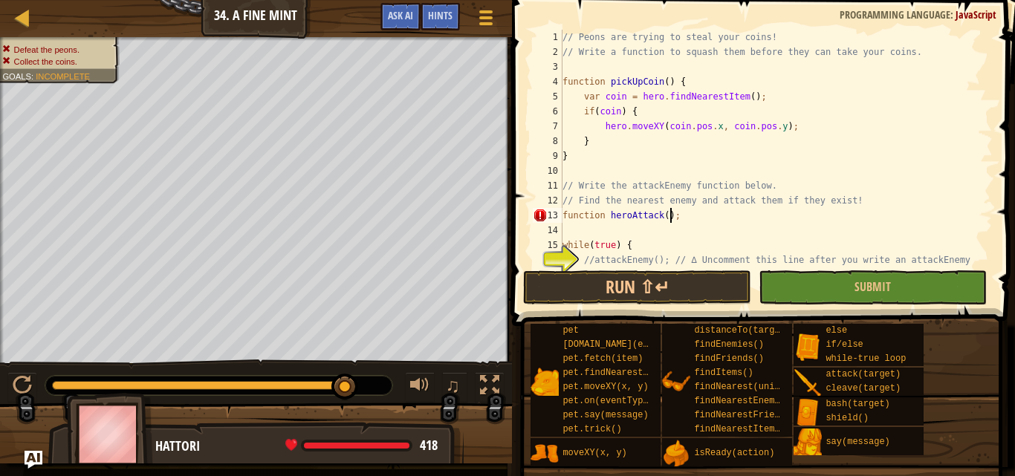
scroll to position [7, 0]
type textarea "while(true) {"
type textarea "function heroAttack();"
type textarea "while(true) {"
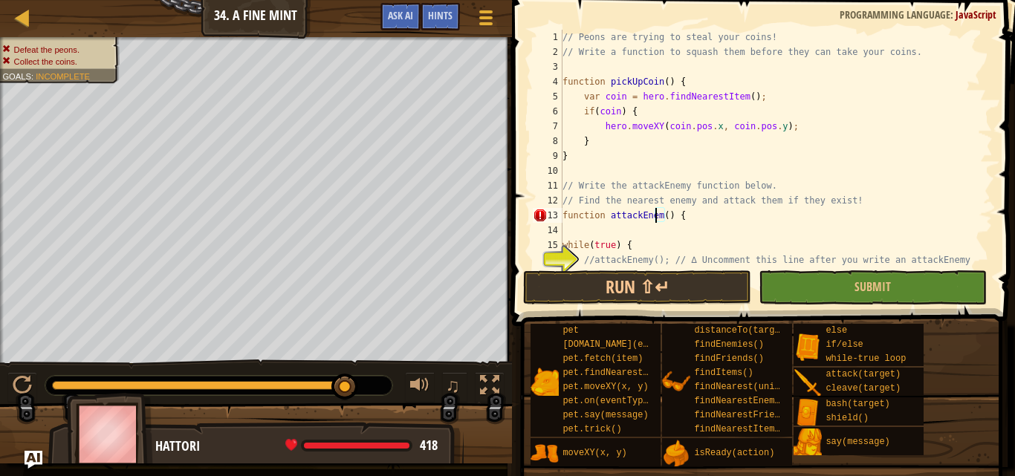
type textarea "function attackEnemy() {"
type textarea "h"
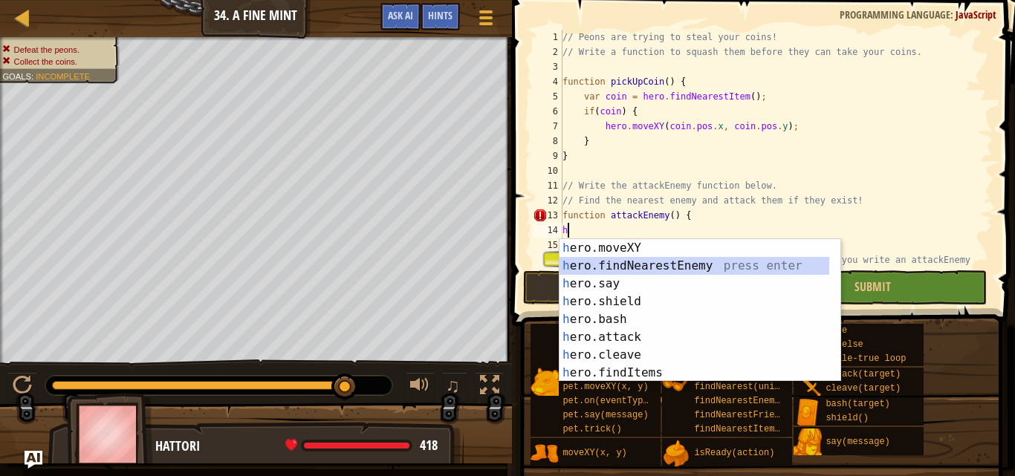
click at [764, 263] on div "h ero.moveXY press enter h ero.findNearestEnemy press enter h ero.say press ent…" at bounding box center [695, 328] width 270 height 178
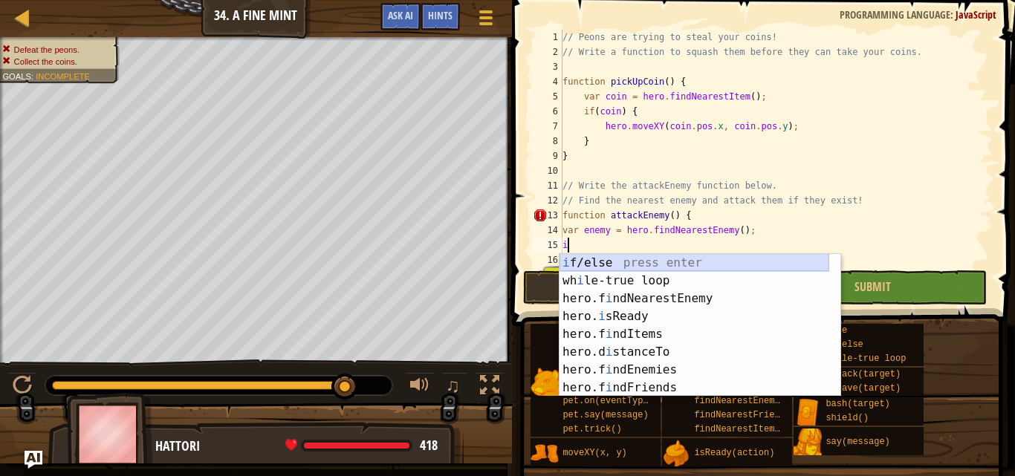
click at [687, 260] on div "i f/else press enter wh i le-true loop press enter hero.f i ndNearestEnemy pres…" at bounding box center [695, 343] width 270 height 178
type textarea "if (enemy) {"
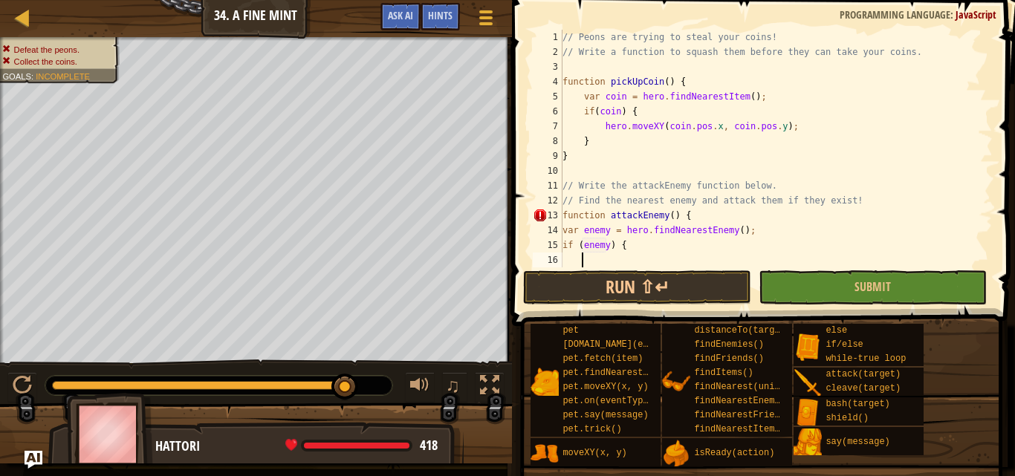
scroll to position [7, 1]
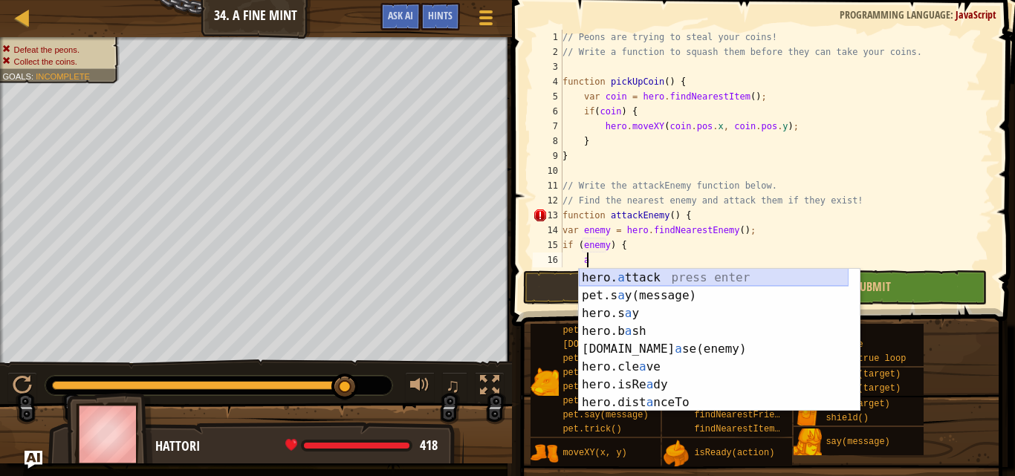
drag, startPoint x: 667, startPoint y: 274, endPoint x: 673, endPoint y: 267, distance: 9.0
click at [669, 271] on div "hero. a ttack press enter pet.s a y(message) press enter hero.s a y press enter…" at bounding box center [714, 358] width 270 height 178
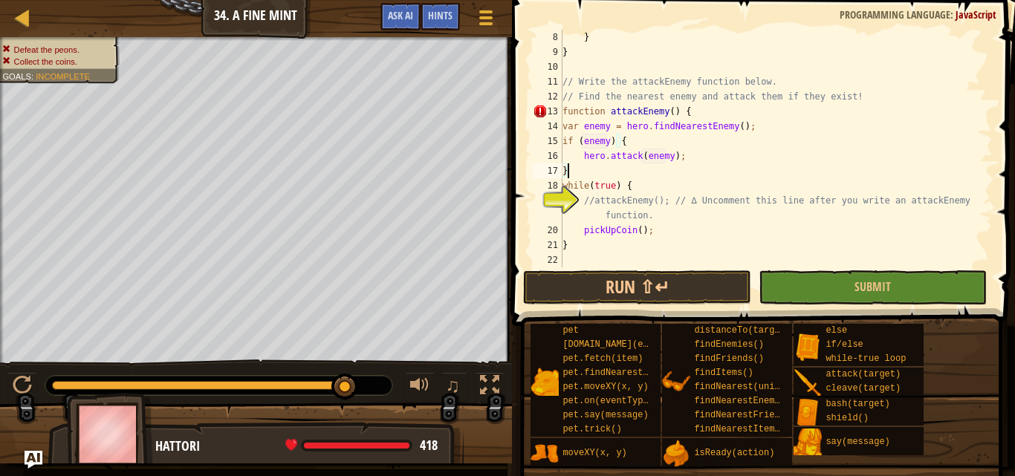
scroll to position [7, 0]
type textarea "//attackEnemy(); // ∆ Uncomment this line after you write an attackEnemy functi…"
type textarea "a"
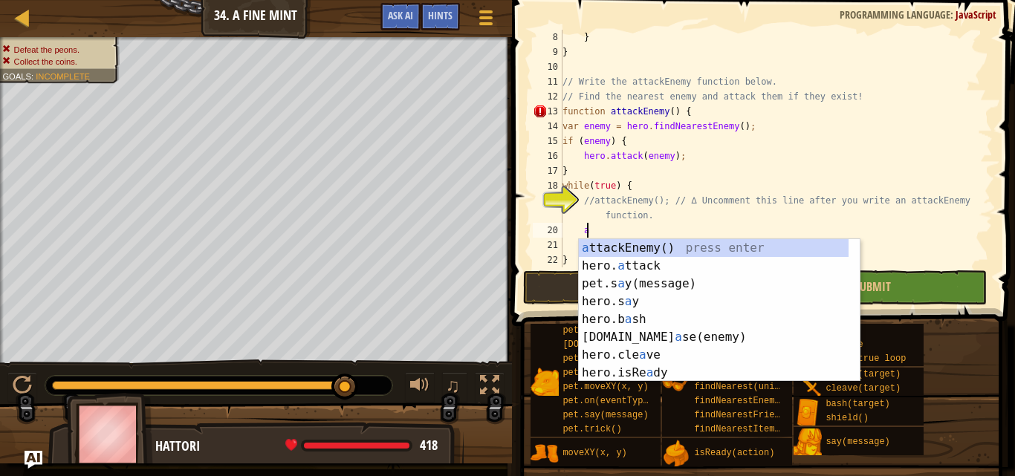
scroll to position [7, 1]
click at [704, 245] on div "a ttackEnemy() press enter hero. a ttack press enter pet.s a y(message) press e…" at bounding box center [714, 328] width 270 height 178
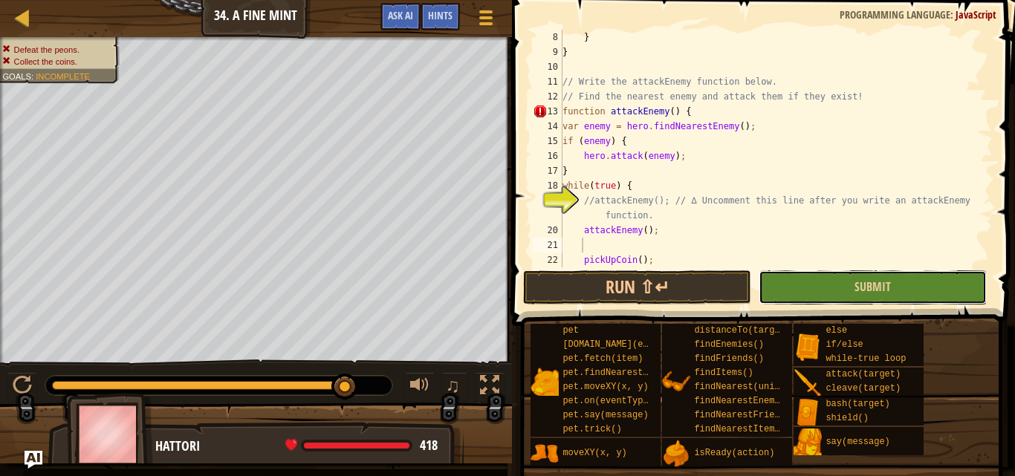
click at [779, 286] on button "Submit" at bounding box center [873, 288] width 228 height 34
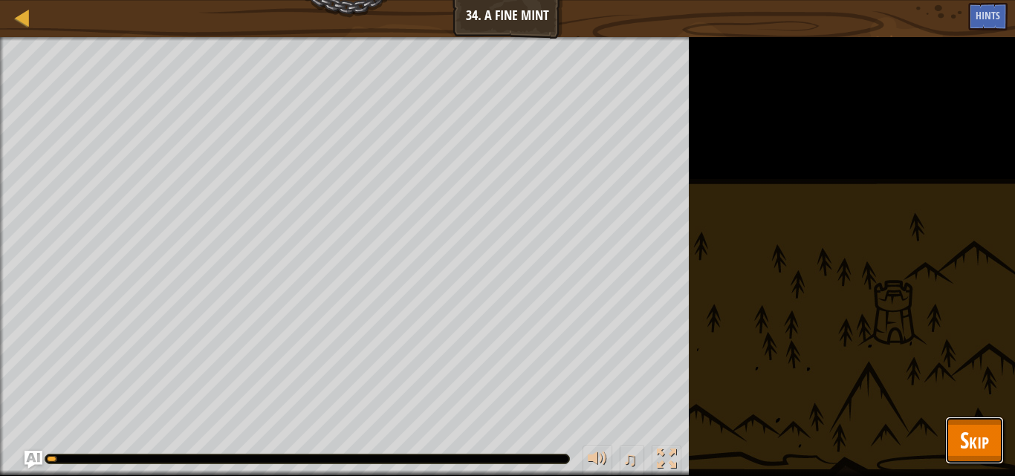
click at [970, 434] on span "Skip" at bounding box center [974, 440] width 29 height 30
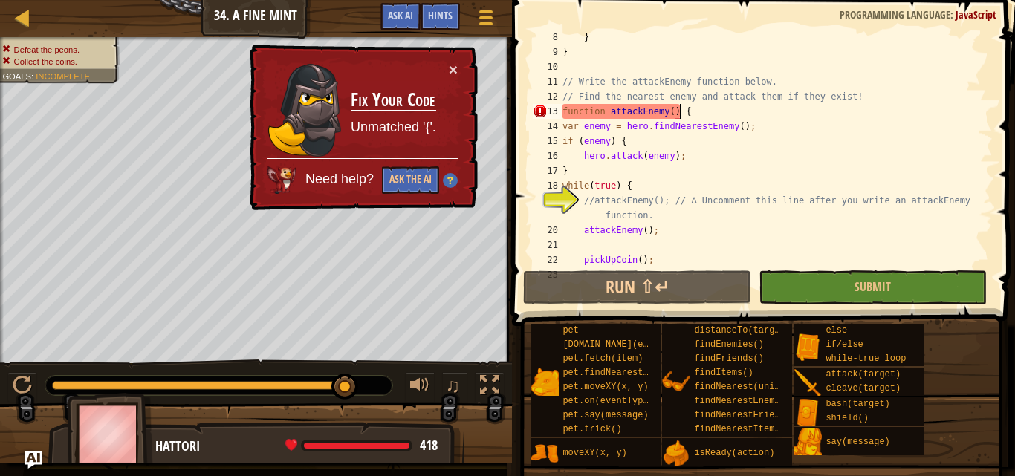
click at [689, 111] on div "} } // Write the attackEnemy function below. // Find the nearest enemy and atta…" at bounding box center [771, 164] width 422 height 268
click at [673, 113] on div "} } // Write the attackEnemy function below. // Find the nearest enemy and atta…" at bounding box center [771, 164] width 422 height 268
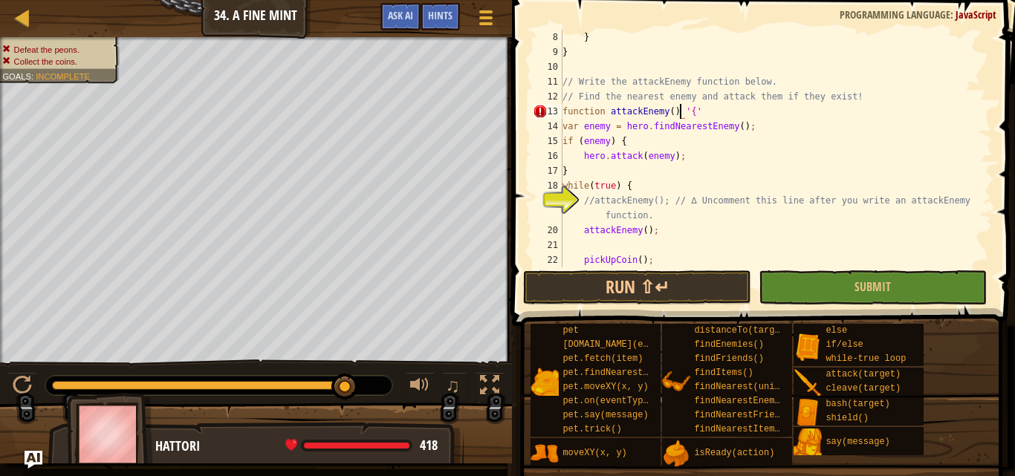
scroll to position [7, 10]
click at [839, 276] on button "Submit" at bounding box center [873, 288] width 228 height 34
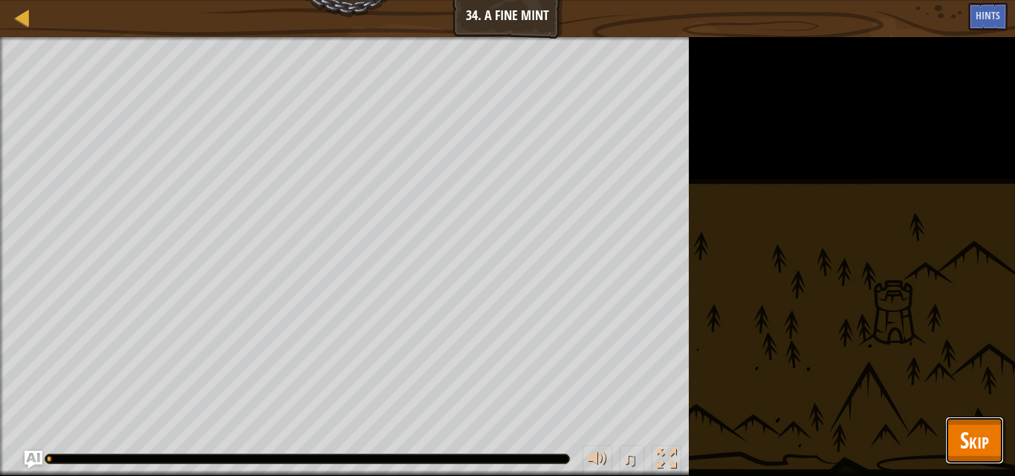
click at [974, 439] on span "Skip" at bounding box center [974, 440] width 29 height 30
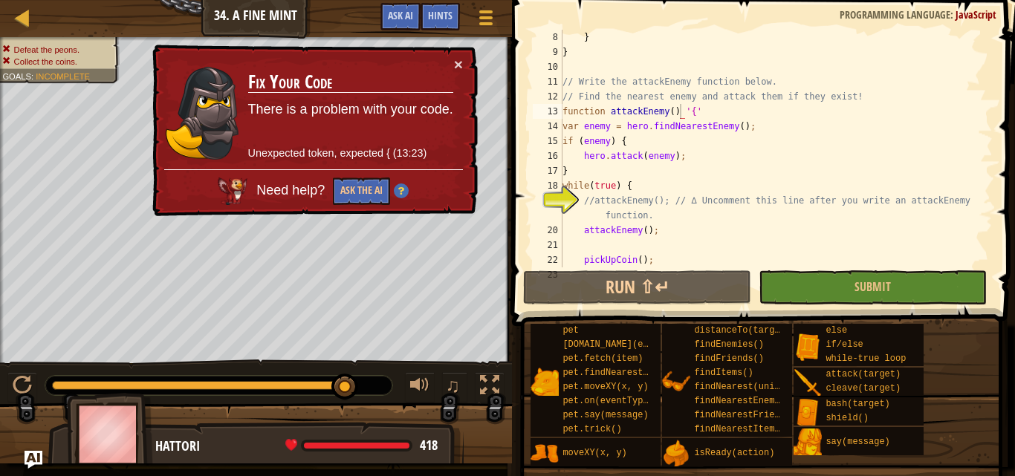
type textarea "// Find the nearest enemy and attack them if they exist!"
drag, startPoint x: 865, startPoint y: 94, endPoint x: 554, endPoint y: 98, distance: 310.7
click at [554, 98] on div "// Find the nearest enemy and attack them if they exist! 8 9 10 11 12 13 14 15 …" at bounding box center [761, 149] width 463 height 238
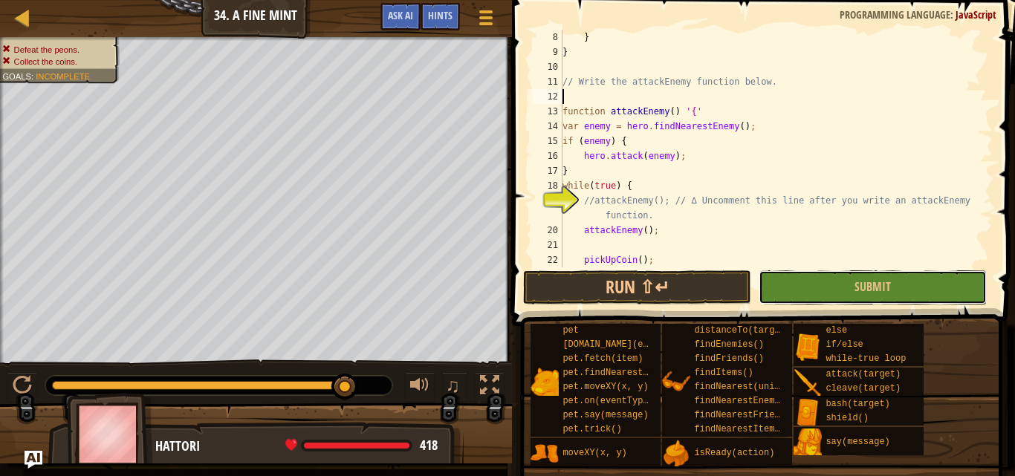
click at [818, 282] on button "Submit" at bounding box center [873, 288] width 228 height 34
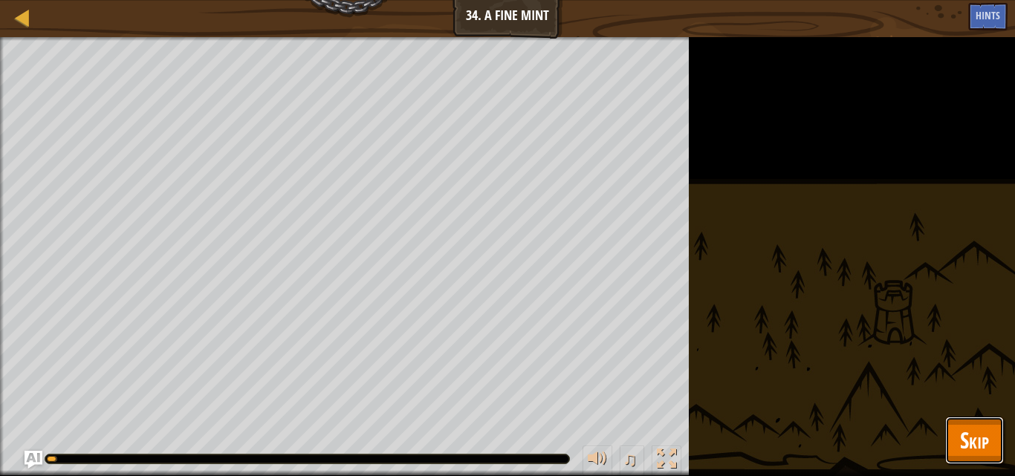
click at [971, 450] on span "Skip" at bounding box center [974, 440] width 29 height 30
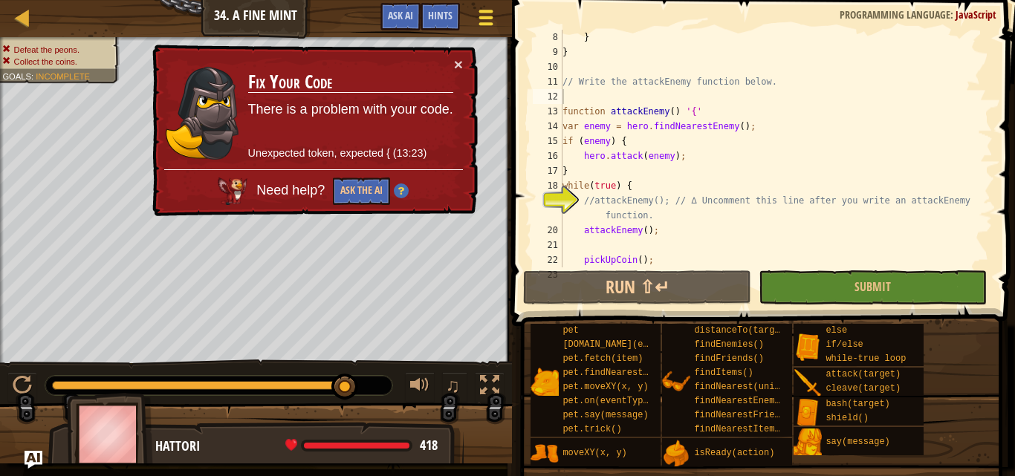
click at [497, 7] on button "Game Menu" at bounding box center [486, 20] width 39 height 36
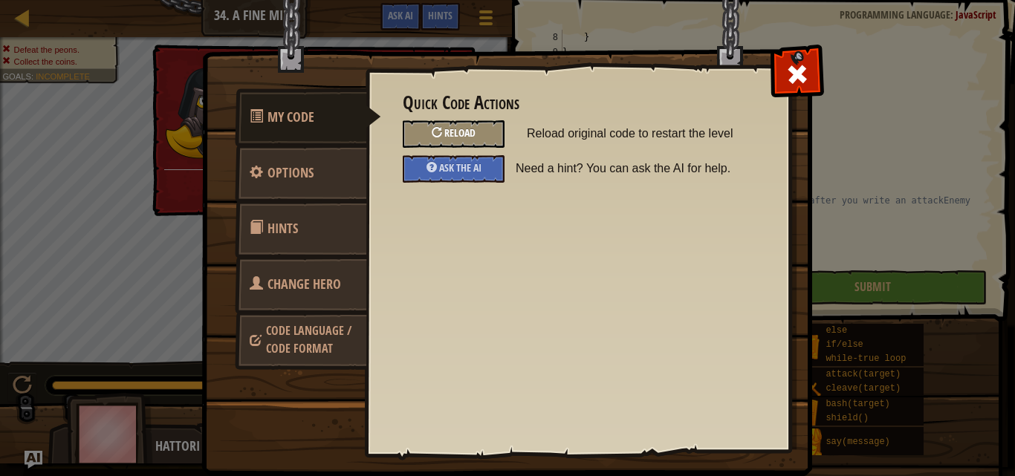
click at [481, 129] on div "Reload" at bounding box center [454, 134] width 102 height 28
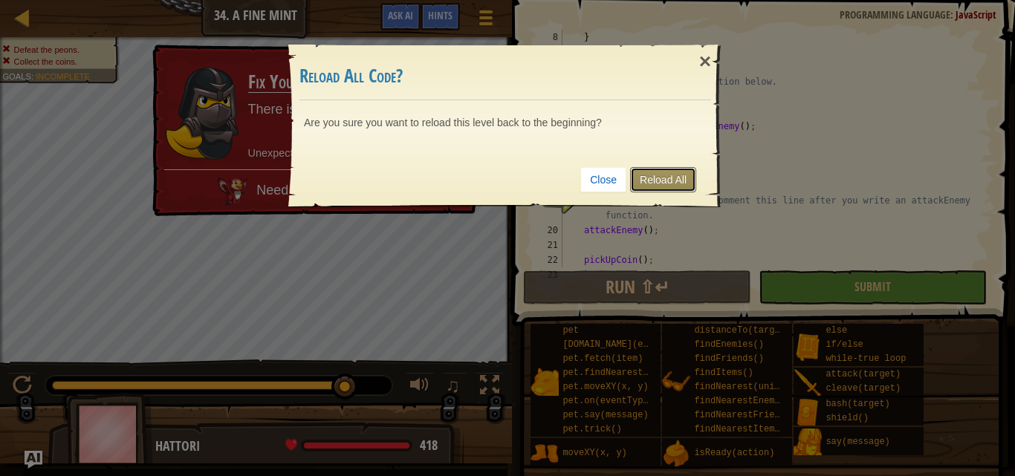
click at [656, 172] on link "Reload All" at bounding box center [663, 179] width 66 height 25
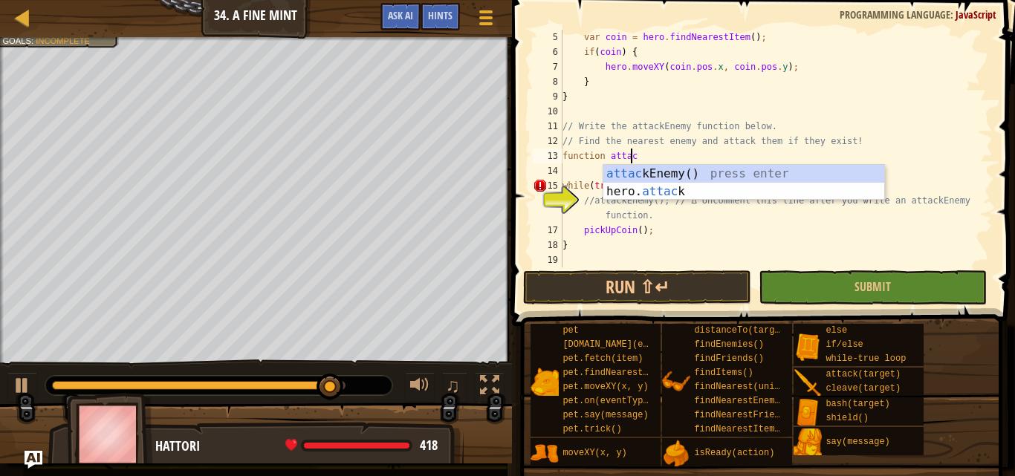
scroll to position [7, 5]
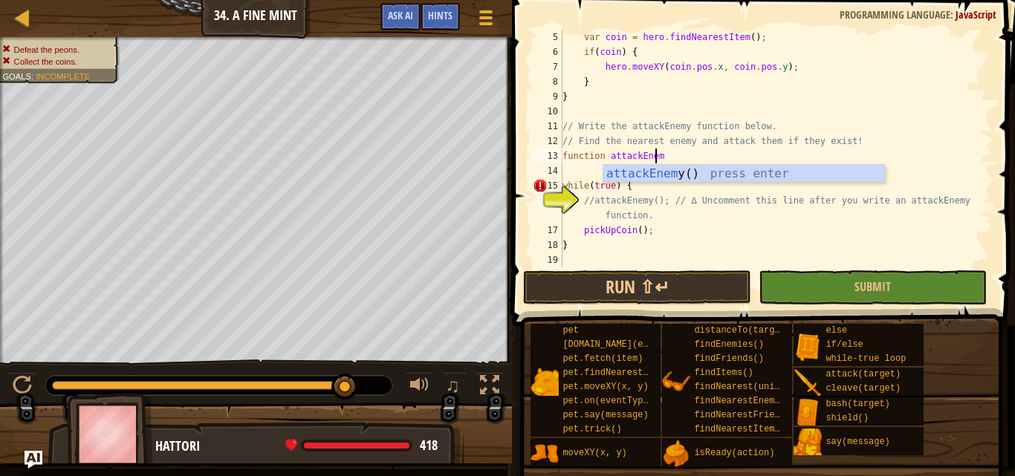
type textarea "function attackEnemy"
click at [719, 176] on div "attackEnemy () press enter" at bounding box center [744, 192] width 281 height 54
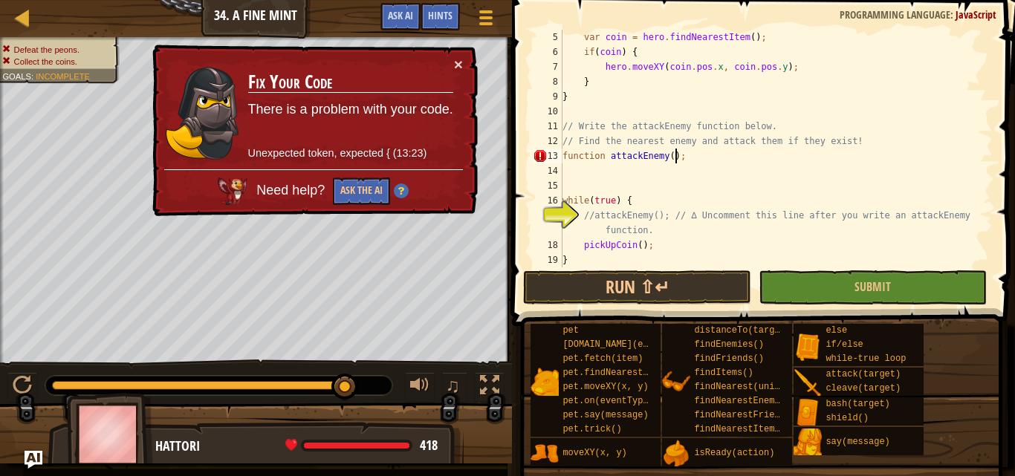
click at [691, 157] on div "var coin = hero . findNearestItem ( ) ; if ( coin ) { hero . moveXY ( coin . po…" at bounding box center [771, 164] width 422 height 268
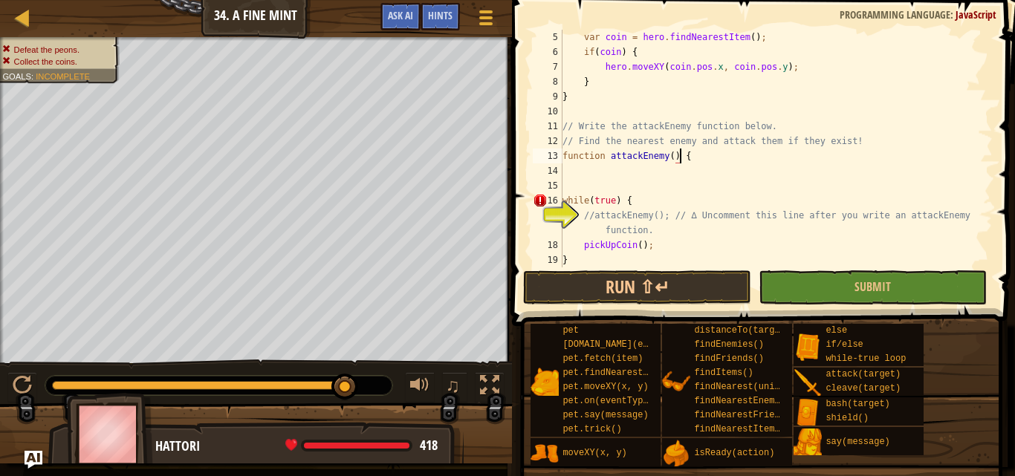
scroll to position [7, 9]
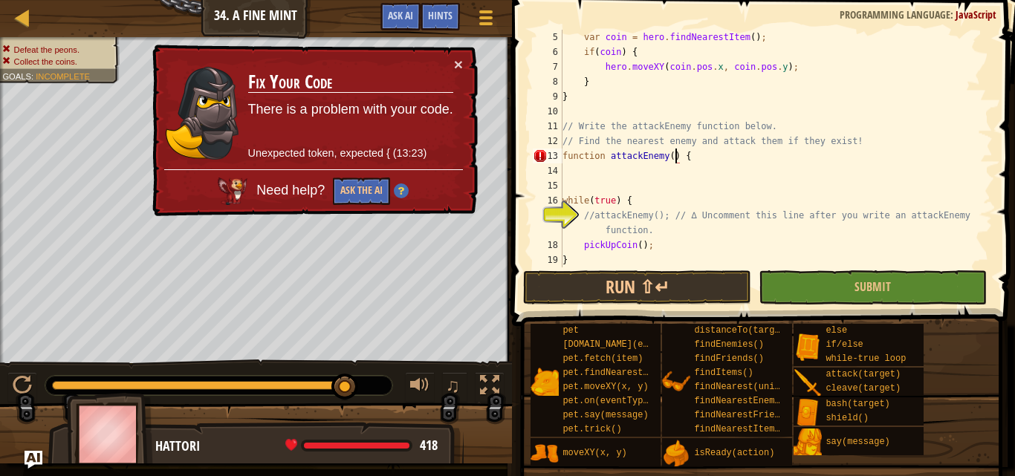
click at [674, 156] on div "var coin = hero . findNearestItem ( ) ; if ( coin ) { hero . moveXY ( coin . po…" at bounding box center [771, 164] width 422 height 268
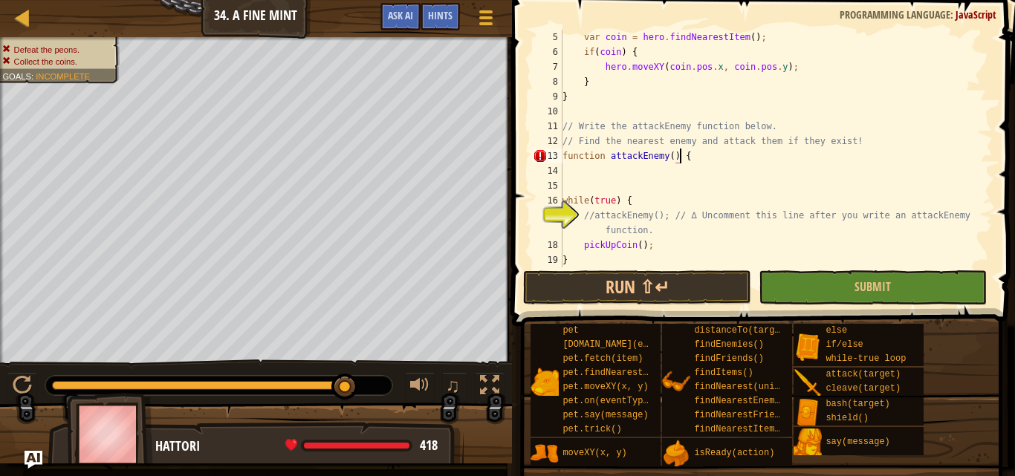
scroll to position [74, 0]
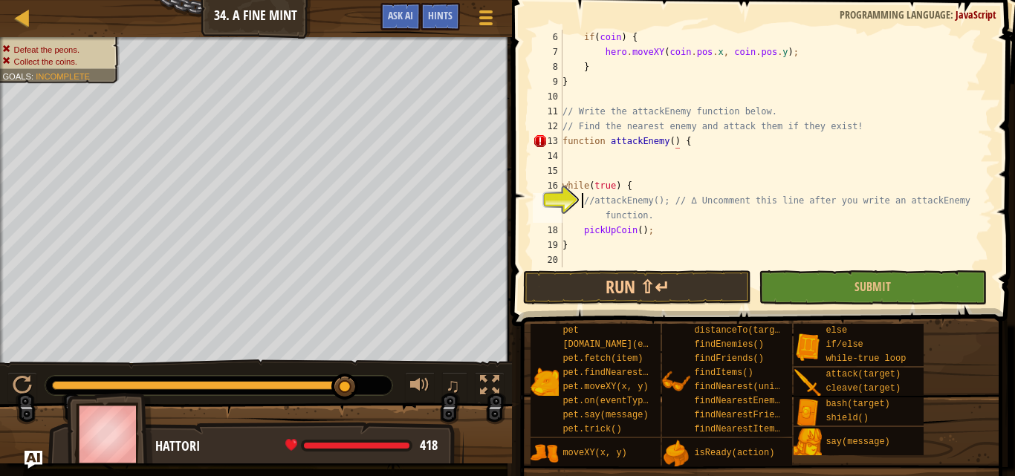
click at [580, 201] on div "if ( coin ) { hero . moveXY ( coin . pos . x , coin . pos . y ) ; } } // Write …" at bounding box center [771, 164] width 422 height 268
type textarea "while(true) {"
type textarea "h"
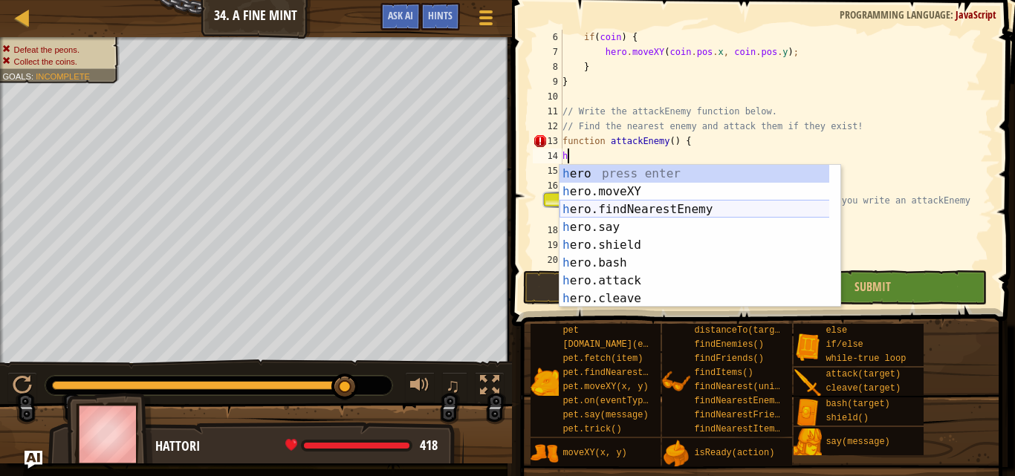
click at [676, 212] on div "h ero press enter h ero.moveXY press enter h ero.findNearestEnemy press enter h…" at bounding box center [700, 254] width 281 height 178
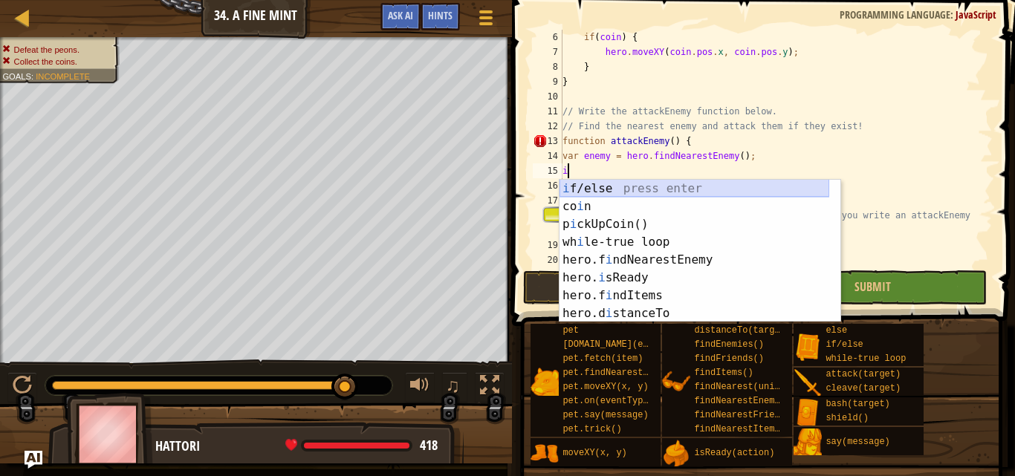
click at [682, 191] on div "i f/else press enter co i n press enter p i ckUpCoin() press enter wh i le-true…" at bounding box center [695, 269] width 270 height 178
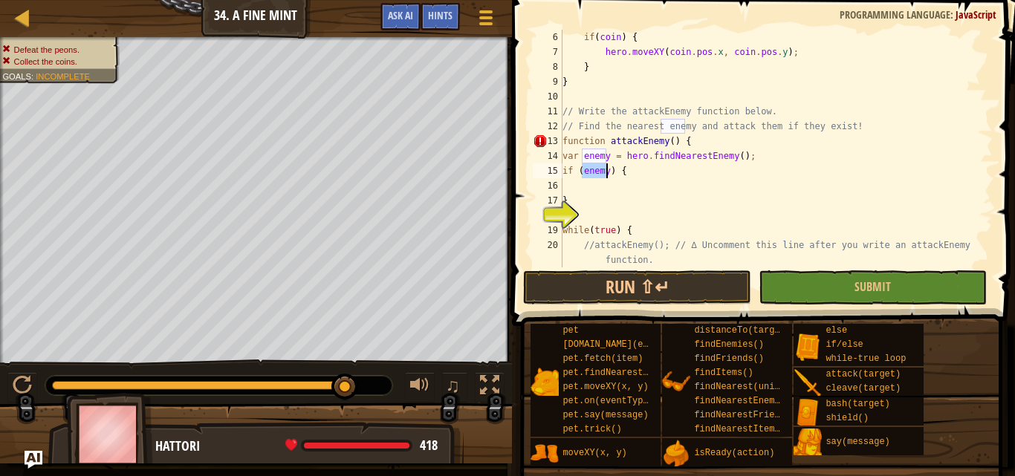
type textarea "if (enemy) {"
click at [664, 185] on div "if ( coin ) { hero . moveXY ( coin . pos . x , coin . pos . y ) ; } } // Write …" at bounding box center [771, 164] width 422 height 268
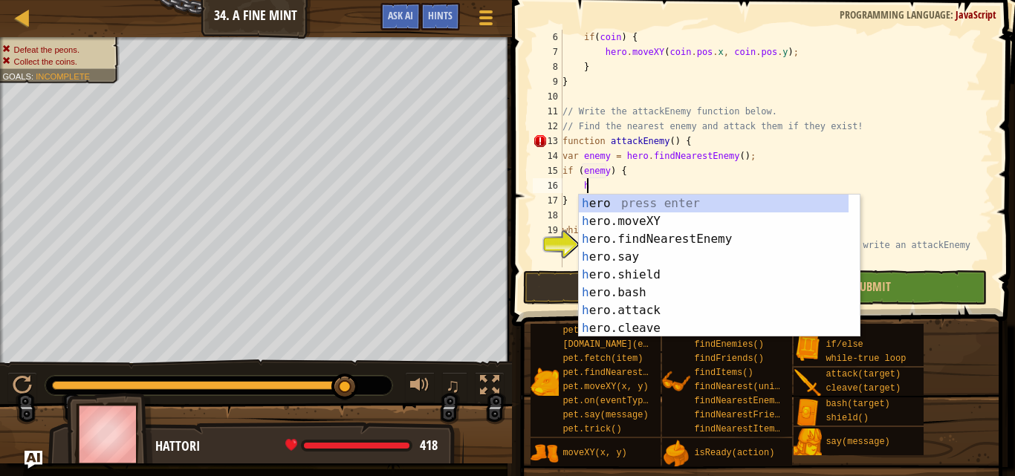
scroll to position [7, 1]
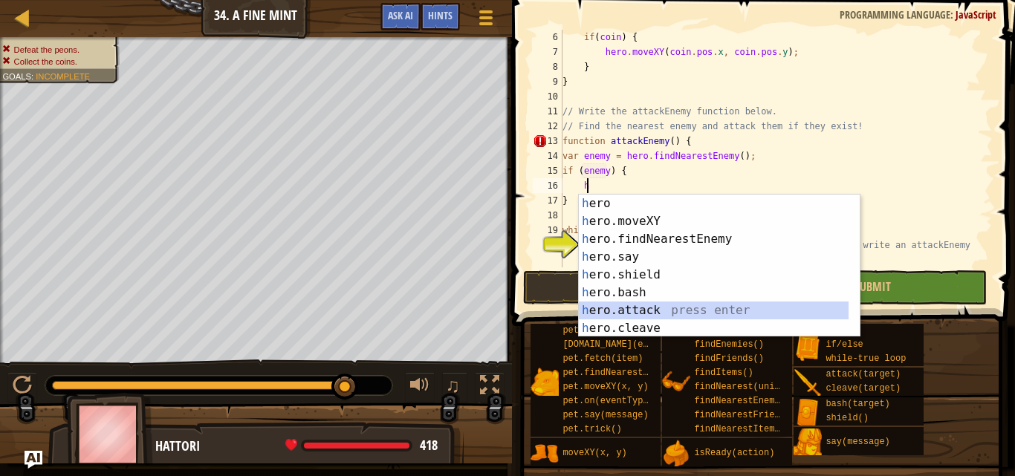
click at [669, 308] on div "h ero press enter h ero.moveXY press enter h ero.findNearestEnemy press enter h…" at bounding box center [714, 284] width 270 height 178
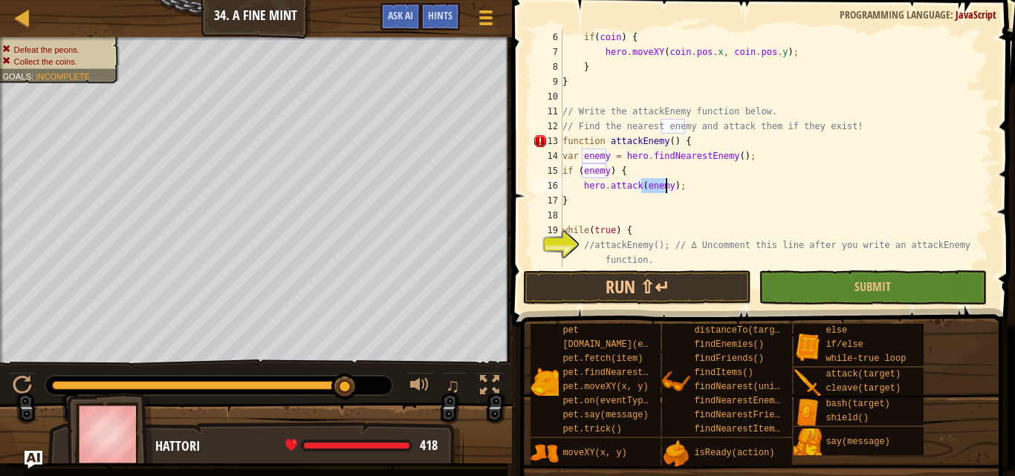
click at [579, 201] on div "if ( coin ) { hero . moveXY ( coin . pos . x , coin . pos . y ) ; } } // Write …" at bounding box center [771, 164] width 422 height 268
type textarea "}"
click at [563, 202] on div "if ( coin ) { hero . moveXY ( coin . pos . x , coin . pos . y ) ; } } // Write …" at bounding box center [771, 164] width 422 height 268
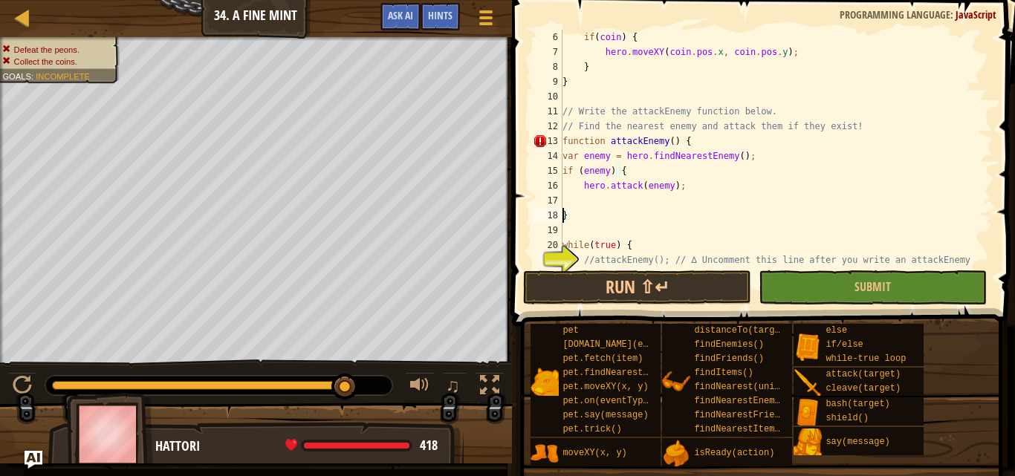
click at [589, 197] on div "if ( coin ) { hero . moveXY ( coin . pos . x , coin . pos . y ) ; } } // Write …" at bounding box center [771, 171] width 422 height 282
type textarea "{"
type textarea "}"
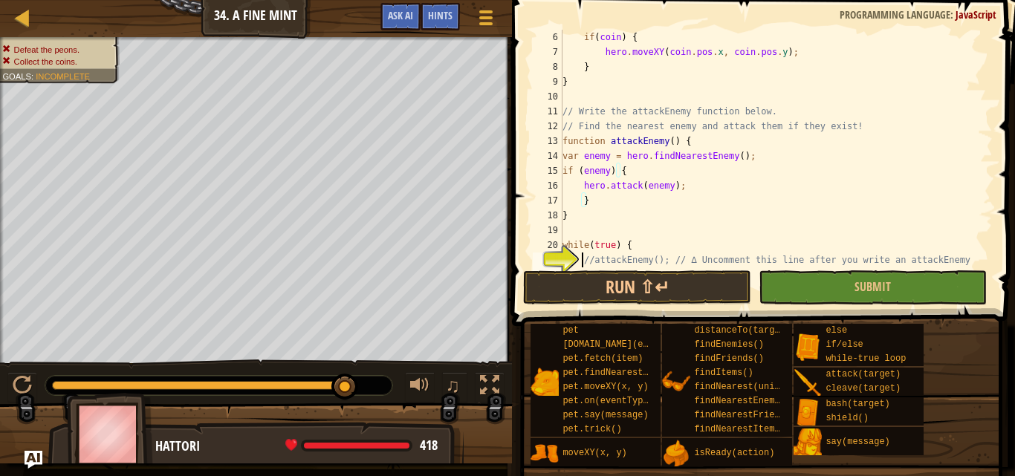
click at [583, 254] on div "if ( coin ) { hero . moveXY ( coin . pos . x , coin . pos . y ) ; } } // Write …" at bounding box center [771, 171] width 422 height 282
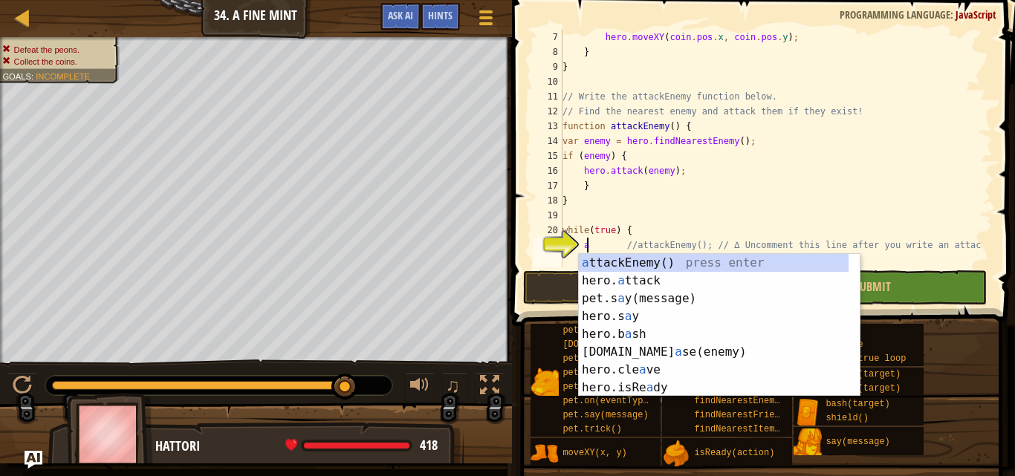
scroll to position [7, 1]
click at [651, 265] on div "a ttackEnemy() press enter hero. a ttack press enter pet.s a y(message) press e…" at bounding box center [714, 343] width 270 height 178
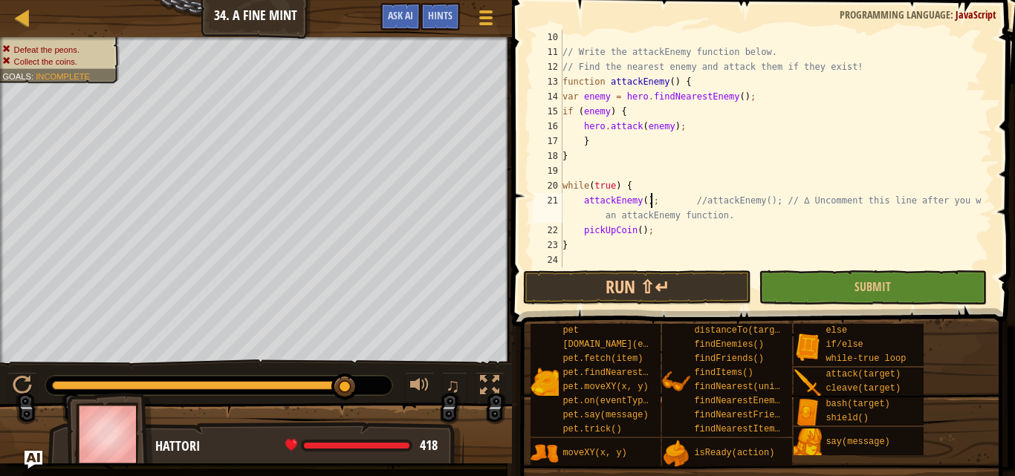
scroll to position [134, 0]
type textarea "attackEnemy(); //attackEnemy(); // ∆ Uncomment this line after you write an att…"
click at [771, 295] on button "Submit" at bounding box center [873, 288] width 228 height 34
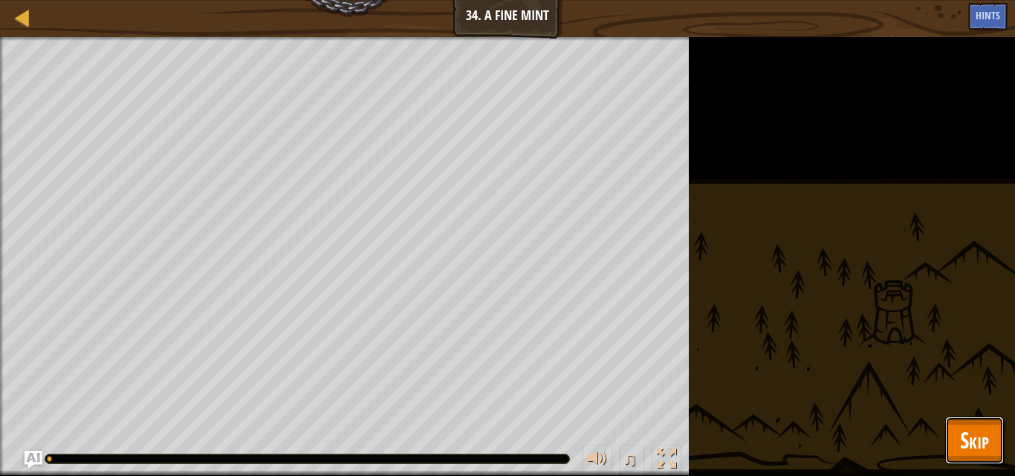
click at [946, 439] on button "Skip" at bounding box center [974, 441] width 59 height 48
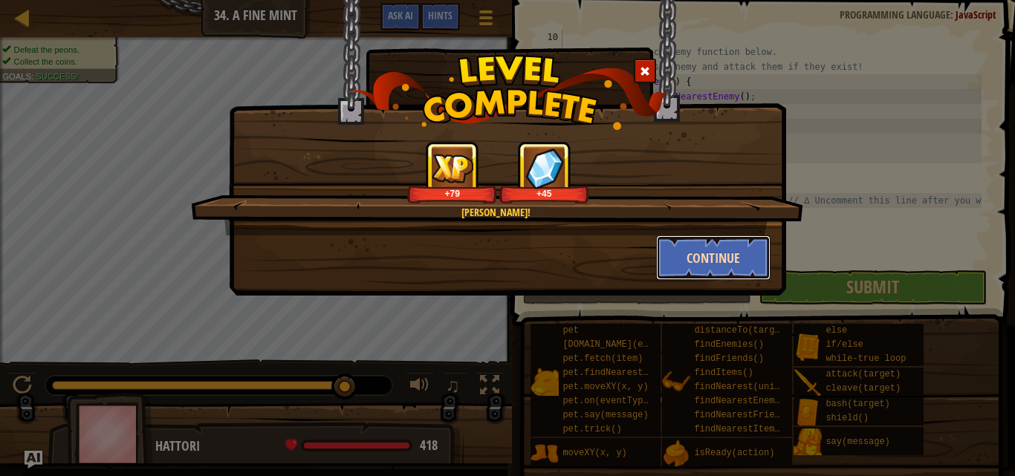
click at [683, 243] on button "Continue" at bounding box center [713, 258] width 115 height 45
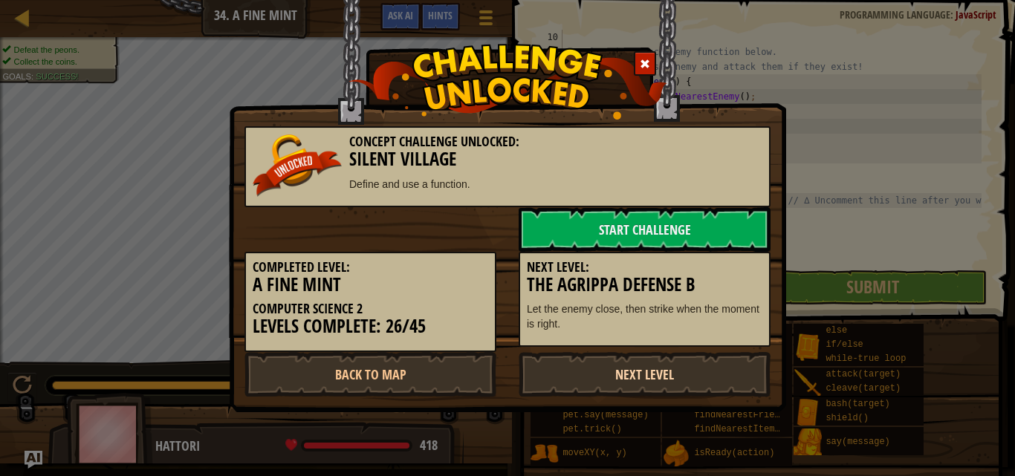
click at [638, 366] on link "Next Level" at bounding box center [645, 374] width 252 height 45
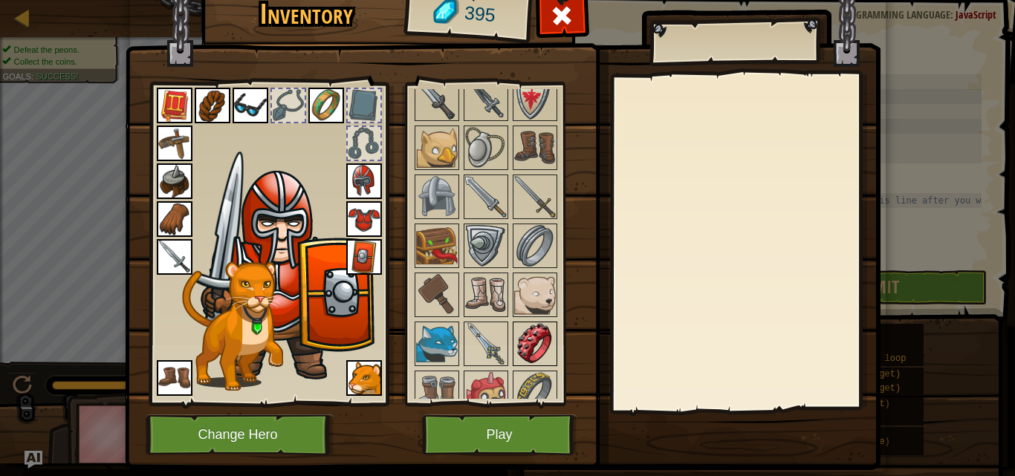
scroll to position [966, 0]
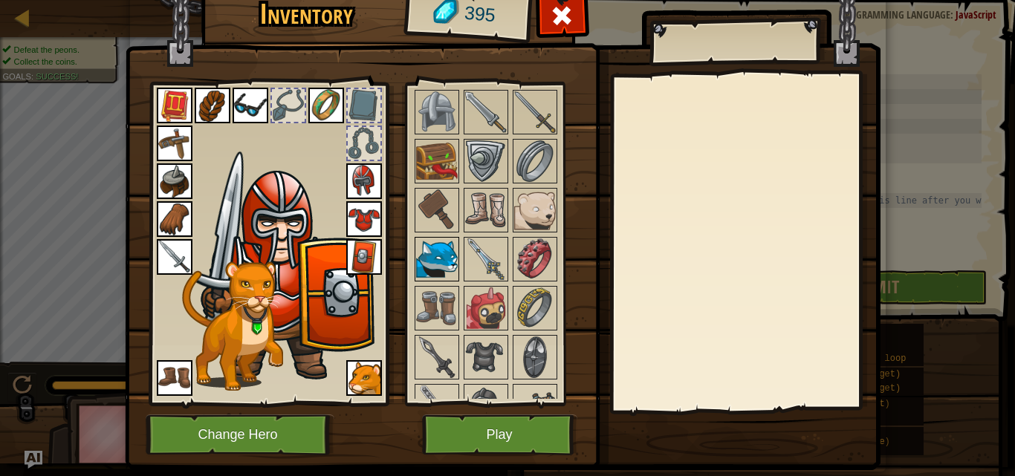
click at [446, 265] on img at bounding box center [437, 260] width 42 height 42
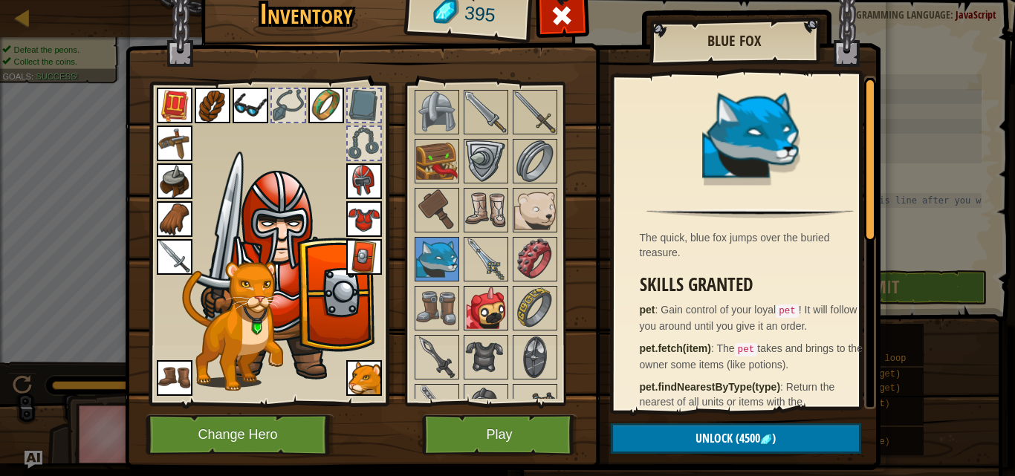
click at [483, 305] on img at bounding box center [486, 309] width 42 height 42
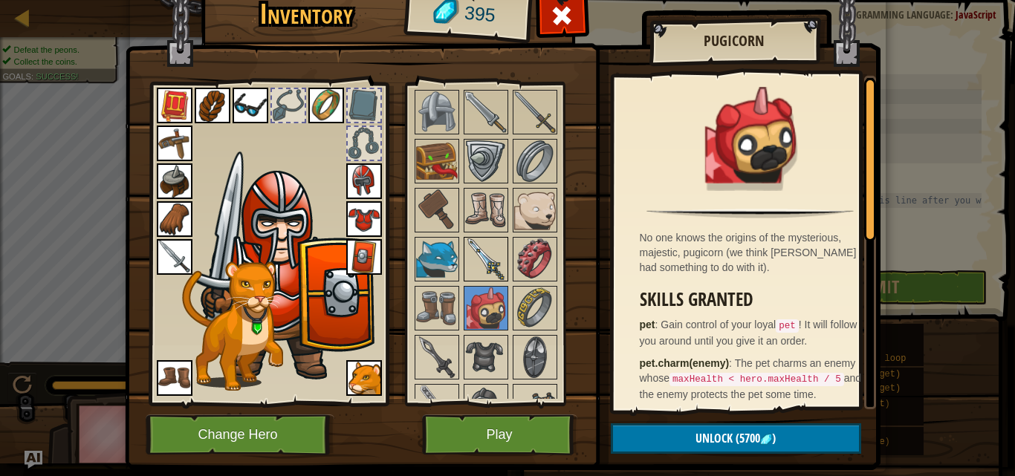
click at [467, 265] on img at bounding box center [486, 260] width 42 height 42
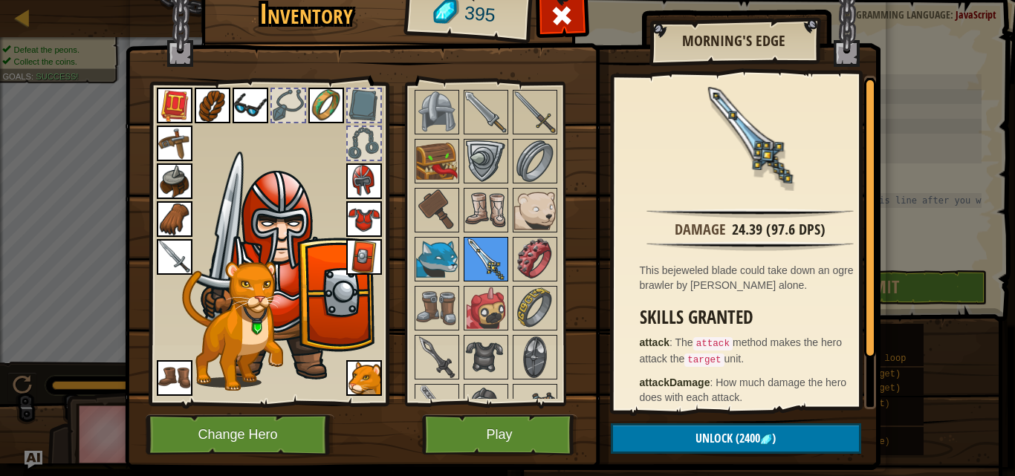
scroll to position [1041, 0]
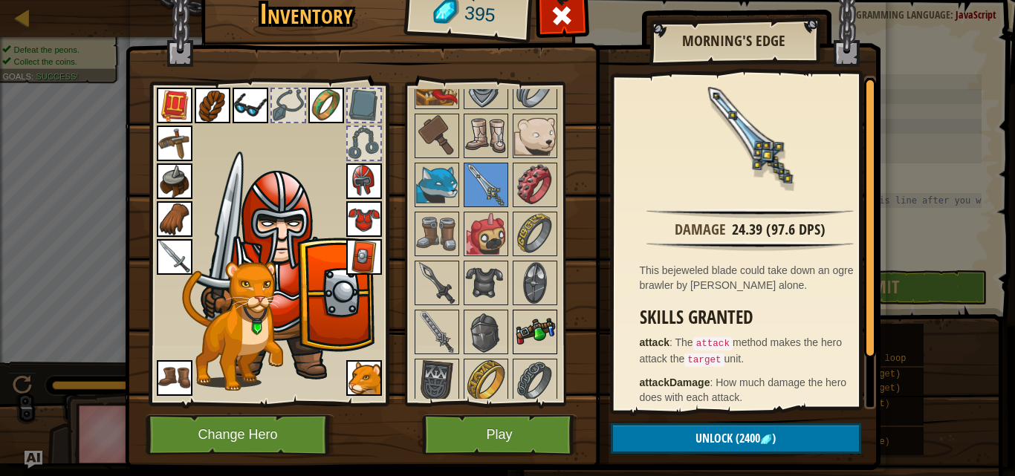
click at [510, 310] on div "Available Equip Equip Equip Equip Equip Equip Equip Equip Equip Equip Equip Equ…" at bounding box center [506, 244] width 187 height 310
click at [519, 323] on img at bounding box center [535, 332] width 42 height 42
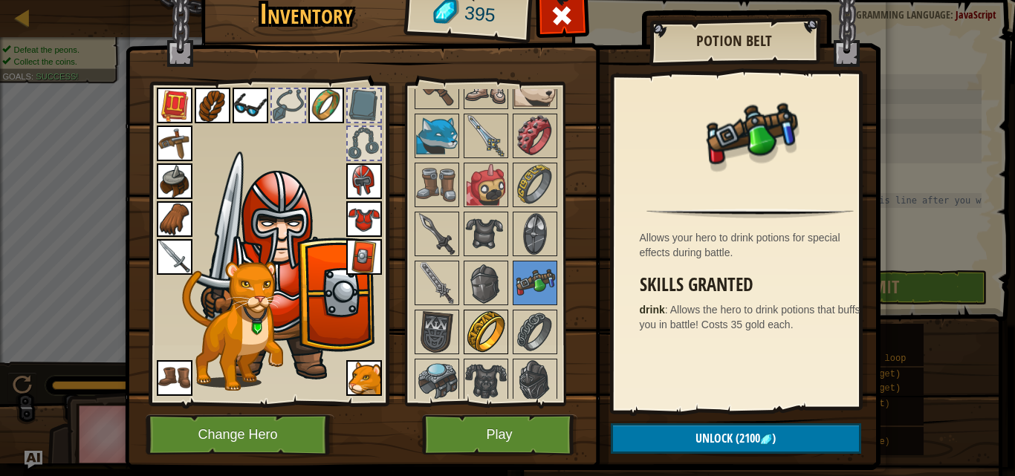
scroll to position [1115, 0]
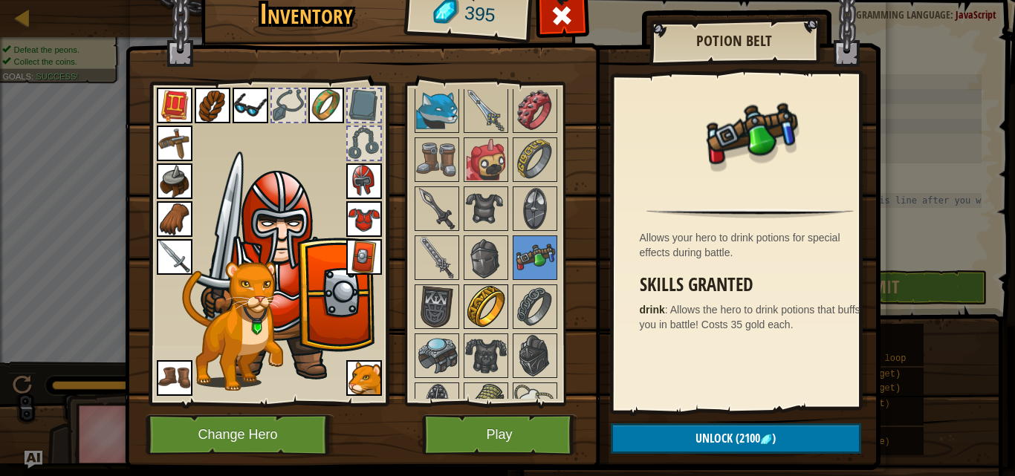
click at [494, 317] on img at bounding box center [486, 307] width 42 height 42
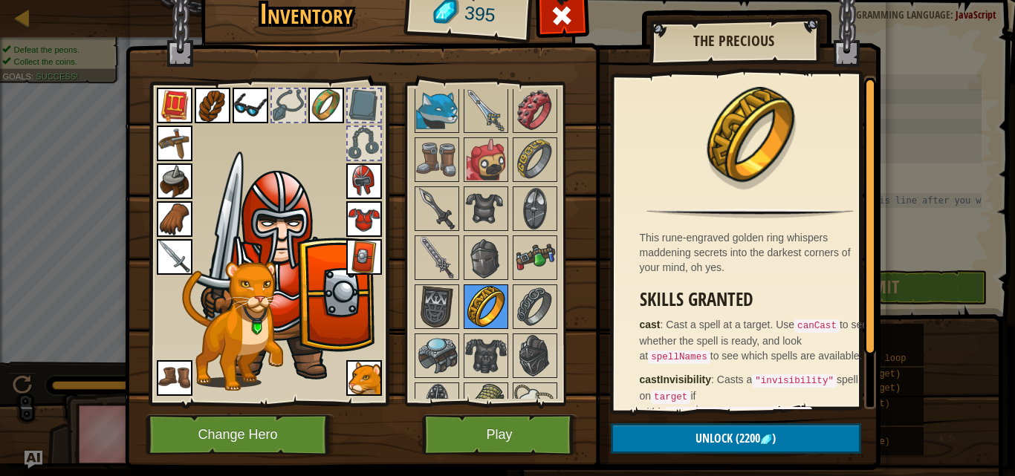
click at [465, 298] on img at bounding box center [486, 307] width 42 height 42
click at [438, 311] on img at bounding box center [437, 307] width 42 height 42
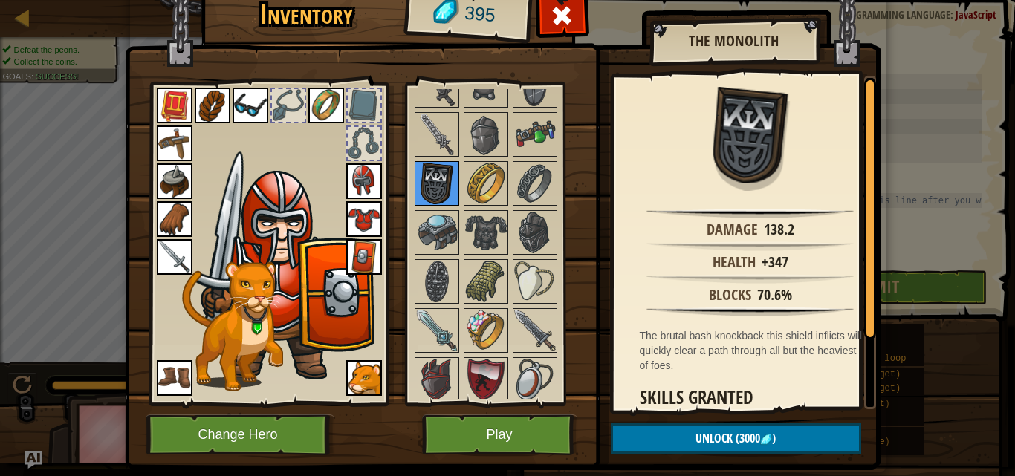
scroll to position [1264, 0]
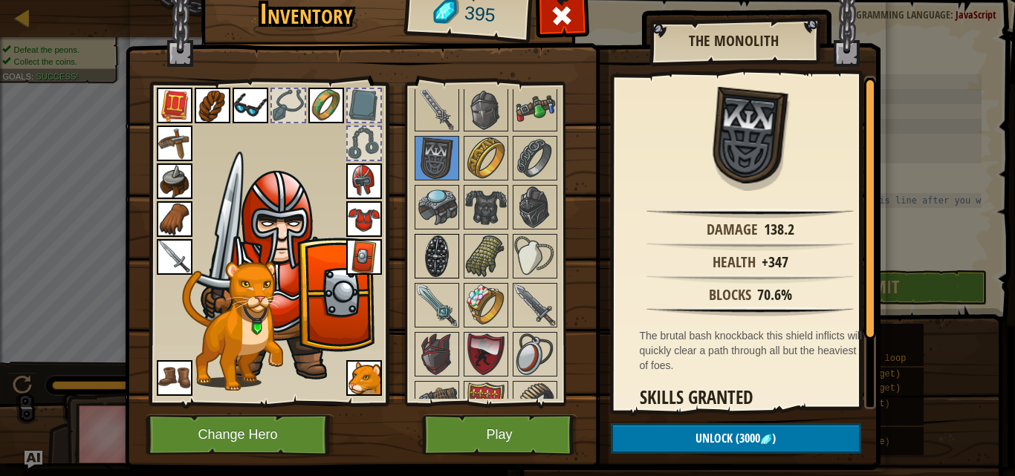
click at [433, 263] on img at bounding box center [437, 257] width 42 height 42
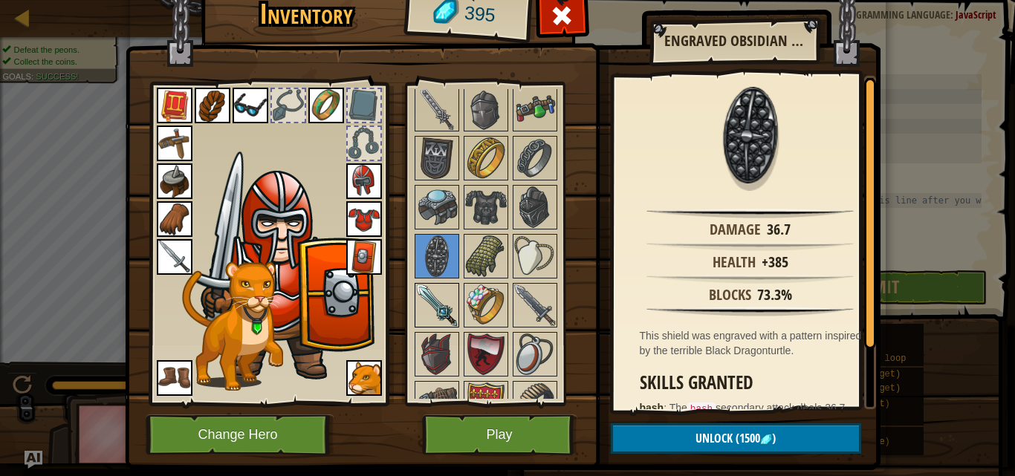
click at [452, 300] on div at bounding box center [437, 305] width 45 height 45
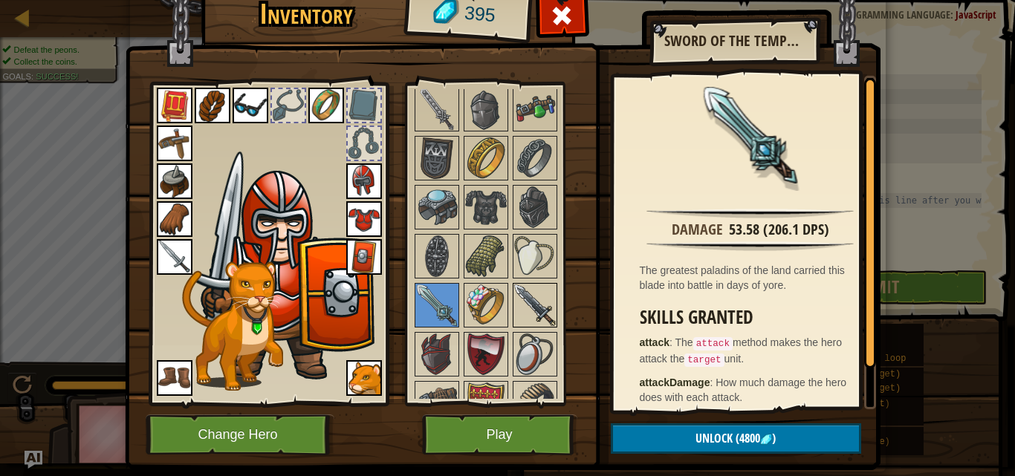
click at [531, 300] on img at bounding box center [535, 306] width 42 height 42
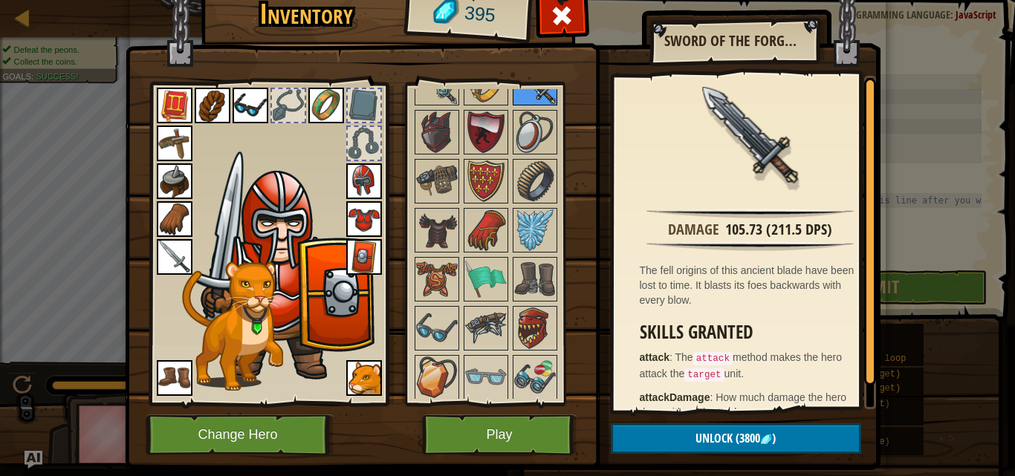
scroll to position [1487, 0]
click at [442, 137] on img at bounding box center [437, 132] width 42 height 42
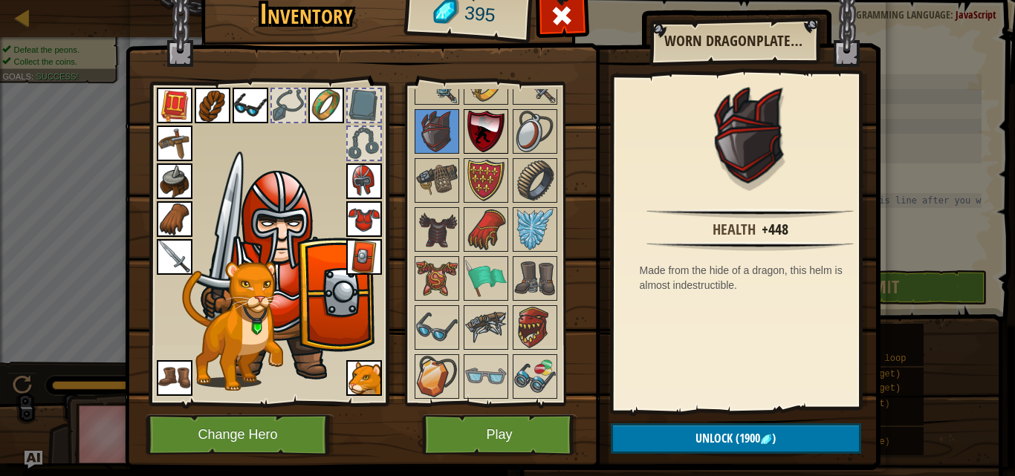
click at [465, 139] on img at bounding box center [486, 132] width 42 height 42
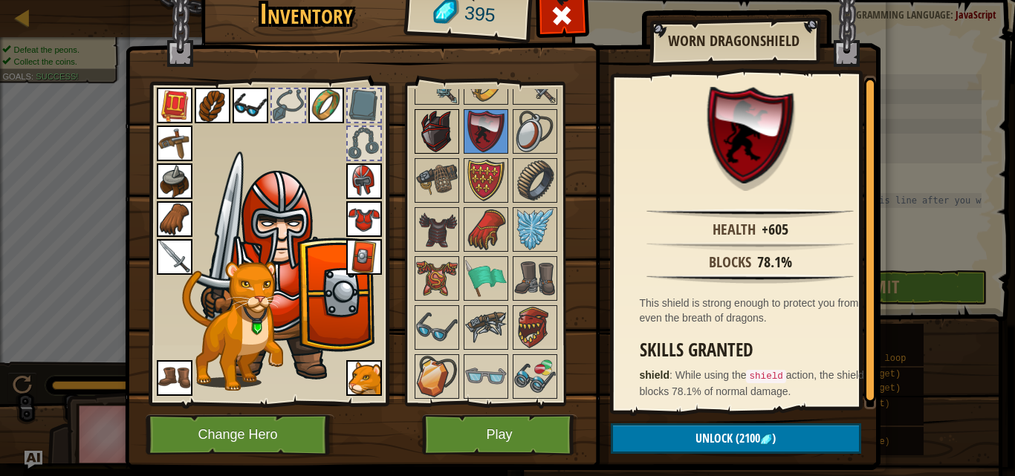
click at [422, 138] on img at bounding box center [437, 132] width 42 height 42
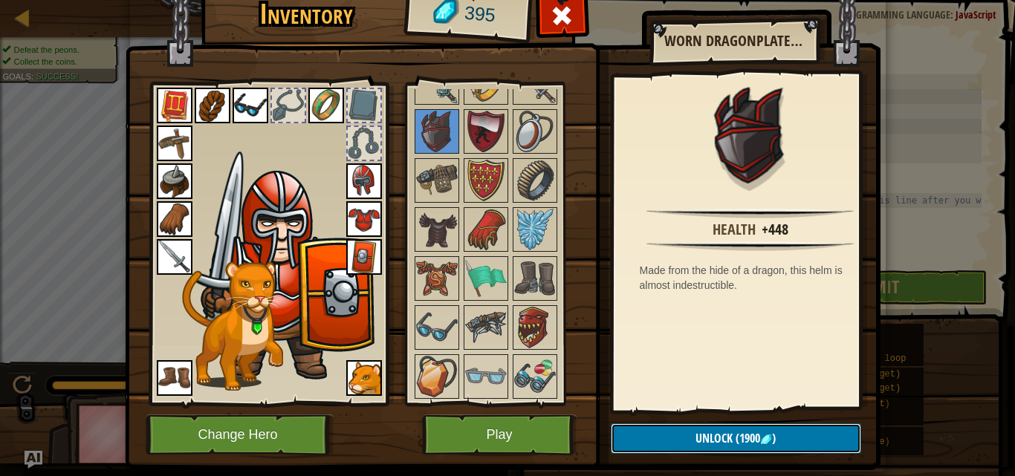
click at [798, 448] on button "Unlock (1900 )" at bounding box center [736, 439] width 250 height 30
drag, startPoint x: 731, startPoint y: 454, endPoint x: 734, endPoint y: 436, distance: 18.1
click at [731, 450] on div "Inventory 395 Available Equip Equip Equip Equip Equip Equip Equip Equip Equip E…" at bounding box center [508, 226] width 756 height 491
click at [735, 432] on span "(1900" at bounding box center [747, 438] width 28 height 16
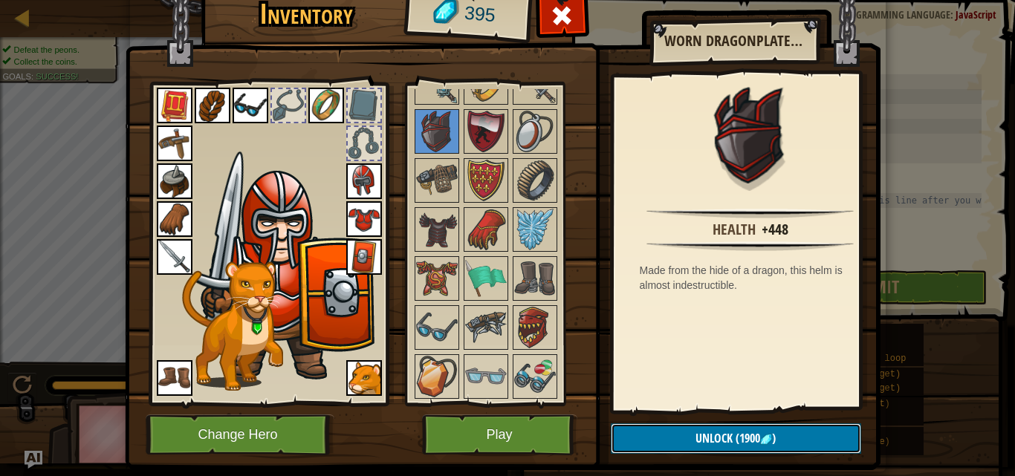
click at [735, 432] on span "(1900" at bounding box center [747, 438] width 28 height 16
drag, startPoint x: 734, startPoint y: 433, endPoint x: 726, endPoint y: 434, distance: 7.6
click at [733, 434] on span "(1900" at bounding box center [747, 438] width 28 height 16
click at [725, 434] on button "Unlock (1900 )" at bounding box center [736, 439] width 250 height 30
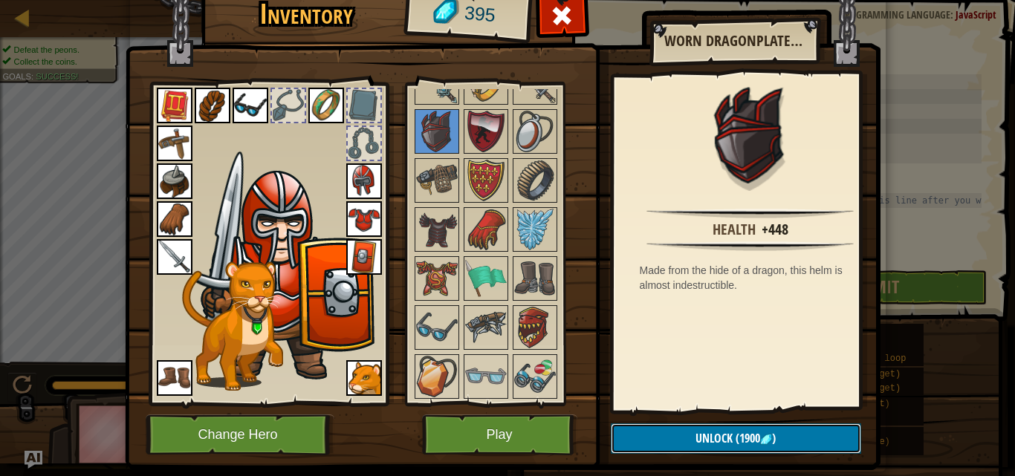
drag, startPoint x: 723, startPoint y: 445, endPoint x: 724, endPoint y: 465, distance: 19.3
click at [724, 465] on div "Inventory 395 Available Equip Equip Equip Equip Equip Equip Equip Equip Equip E…" at bounding box center [508, 226] width 756 height 491
click at [746, 434] on button "Unlock (1900 )" at bounding box center [736, 439] width 250 height 30
click at [746, 436] on span "(1900" at bounding box center [747, 438] width 28 height 16
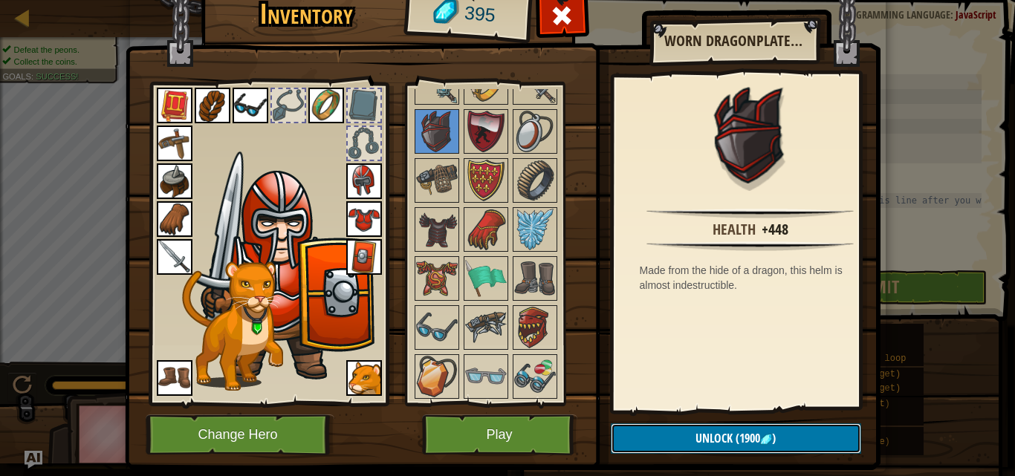
click at [746, 437] on span "(1900" at bounding box center [747, 438] width 28 height 16
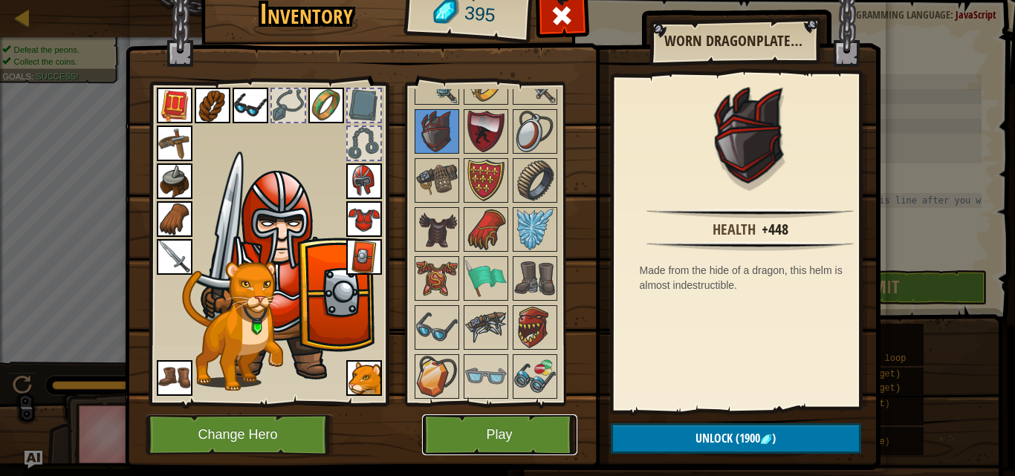
click at [525, 452] on button "Play" at bounding box center [499, 435] width 155 height 41
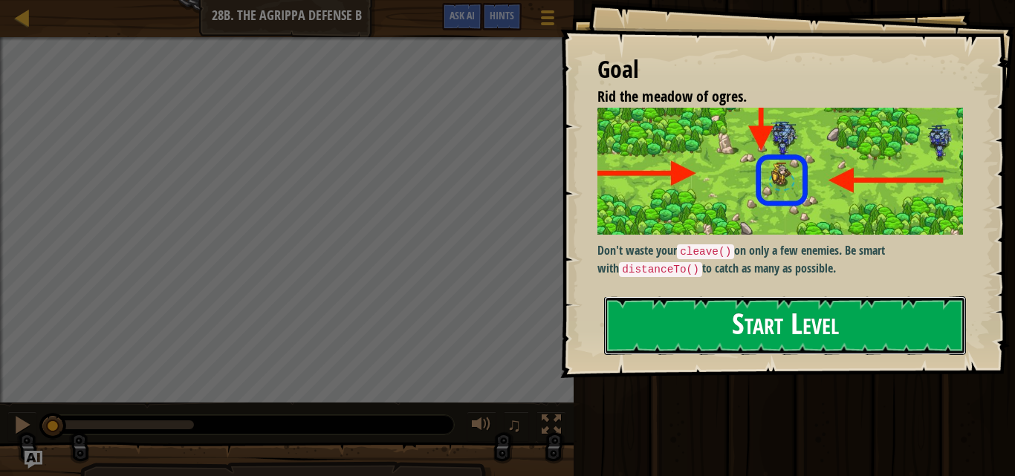
click at [786, 341] on button "Start Level" at bounding box center [785, 326] width 362 height 59
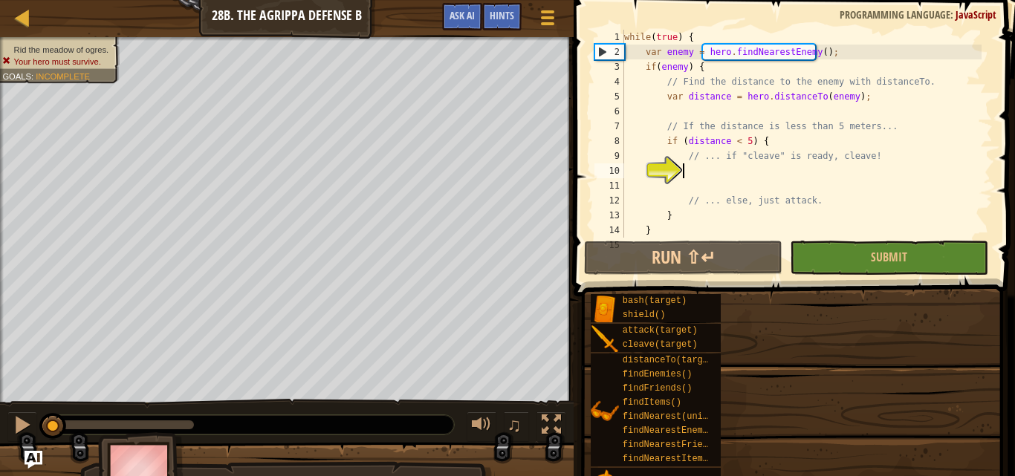
click at [40, 21] on div "Map Computer Science 2 28b. The Agrippa Defense B Game Menu Done Hints Ask AI" at bounding box center [287, 18] width 574 height 37
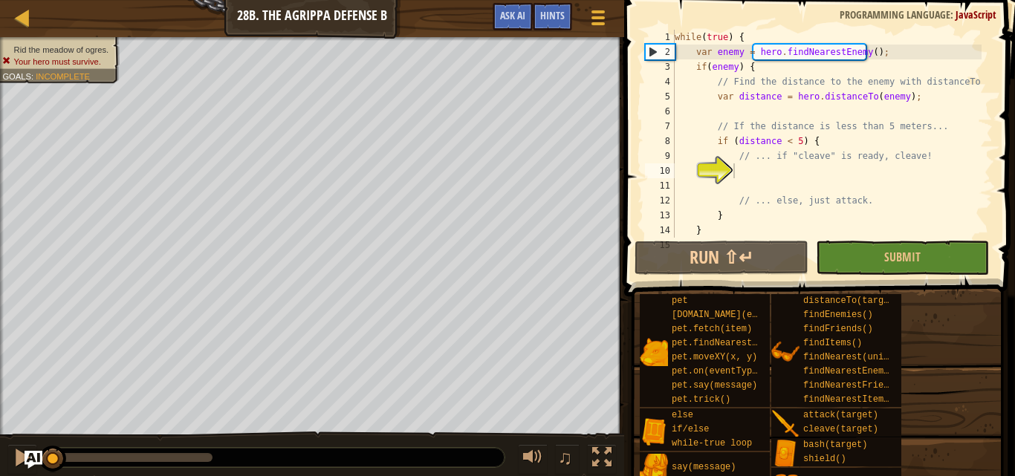
click at [13, 31] on div "Map Computer Science 2 28b. The Agrippa Defense B Game Menu Done Hints Ask AI" at bounding box center [312, 18] width 624 height 37
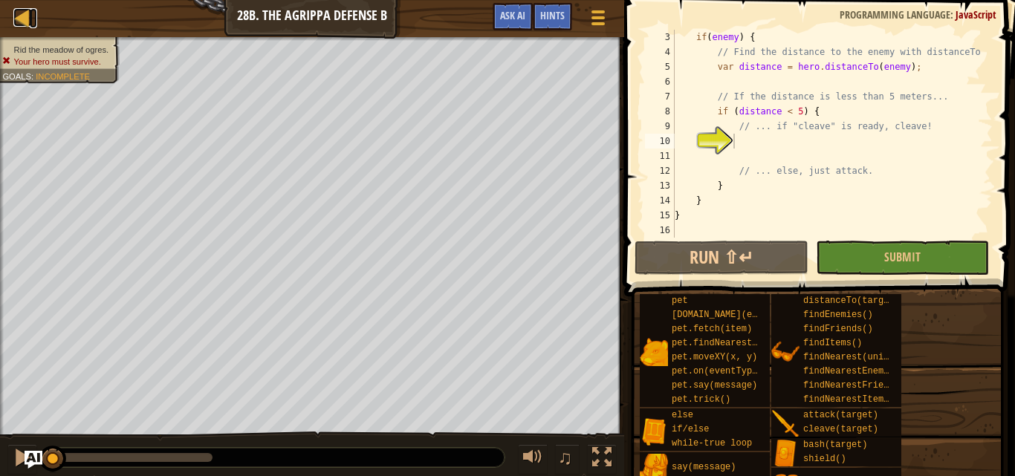
click at [37, 23] on div "Map Computer Science 2 28b. The Agrippa Defense B Game Menu Done Hints Ask AI" at bounding box center [312, 18] width 624 height 37
click at [29, 25] on div at bounding box center [22, 17] width 19 height 19
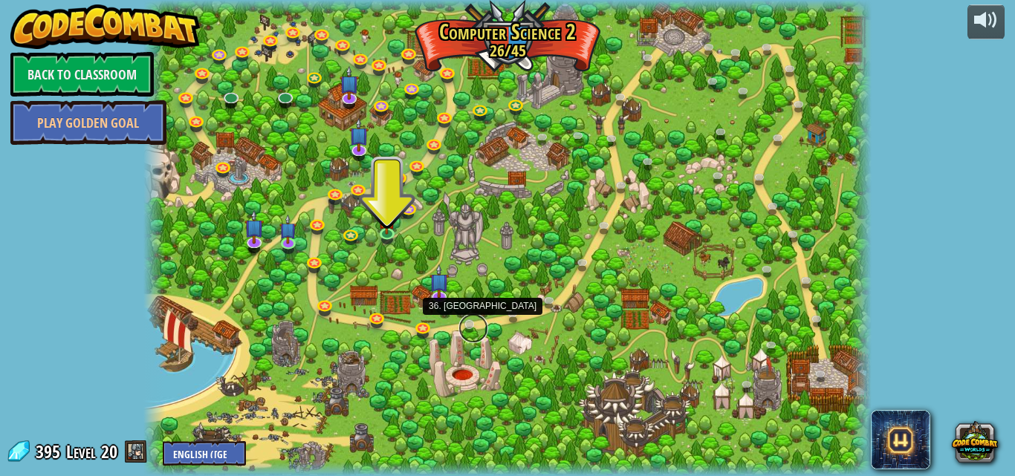
click at [473, 323] on link at bounding box center [474, 329] width 30 height 30
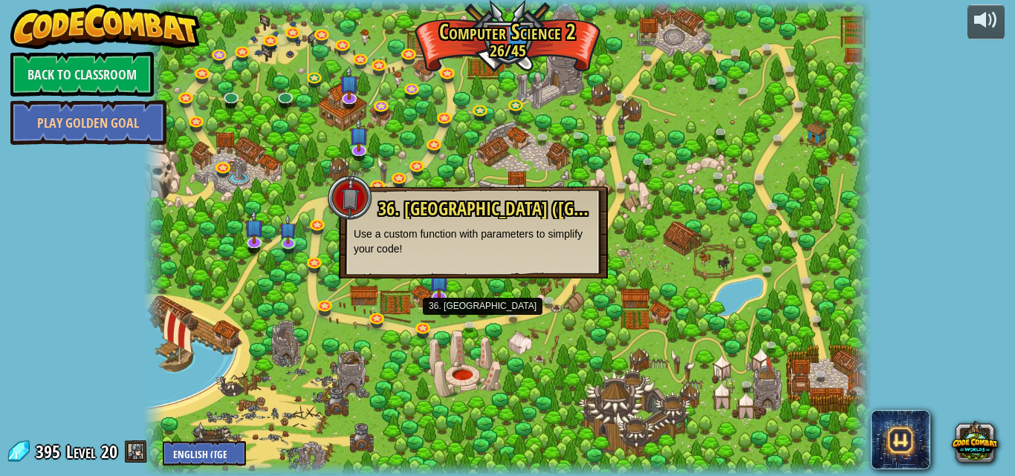
click at [509, 271] on div "36. Backwoods Fork (Locked) Use a custom function with parameters to simplify y…" at bounding box center [473, 233] width 269 height 92
click at [418, 313] on div at bounding box center [507, 238] width 729 height 476
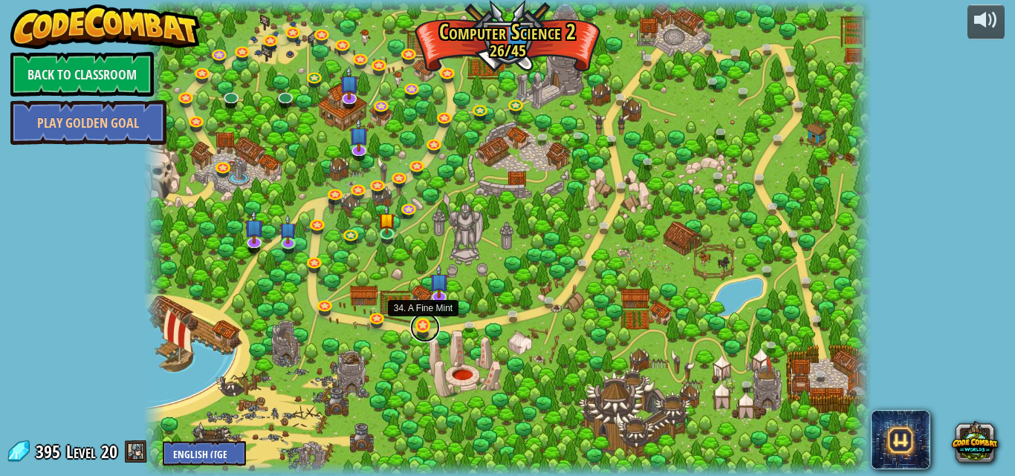
click at [421, 327] on link at bounding box center [425, 328] width 30 height 30
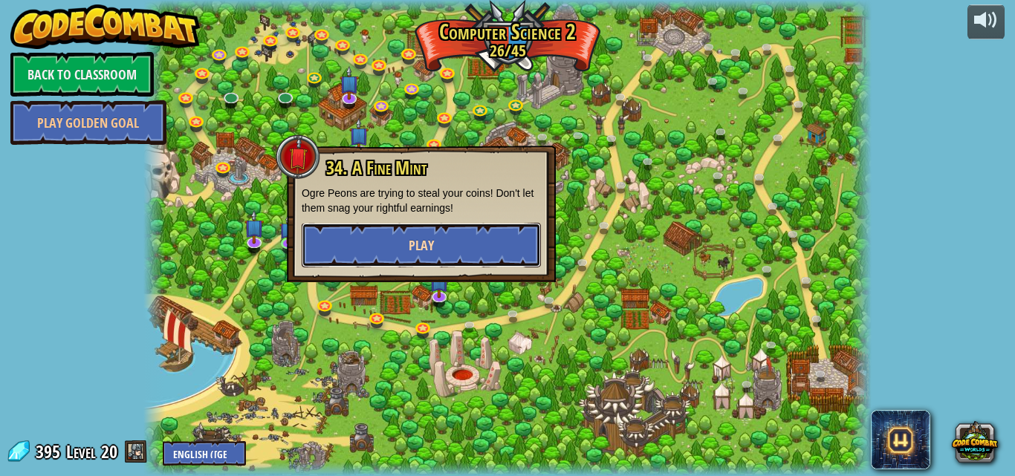
click at [416, 262] on button "Play" at bounding box center [421, 245] width 239 height 45
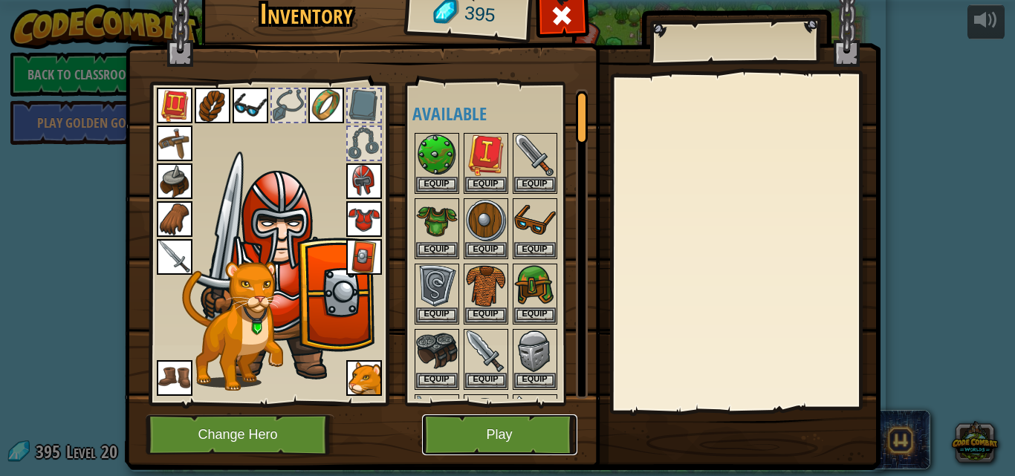
click at [469, 427] on button "Play" at bounding box center [499, 435] width 155 height 41
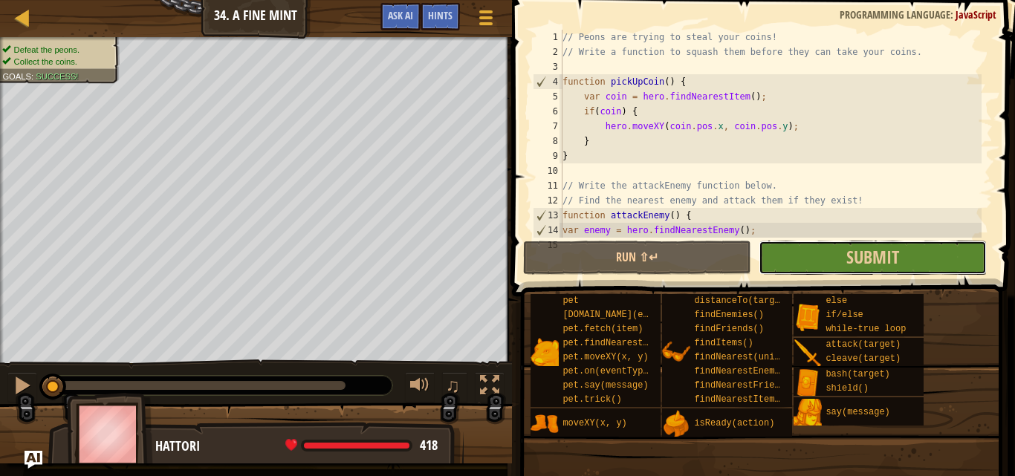
click at [862, 271] on button "Submit" at bounding box center [873, 258] width 228 height 34
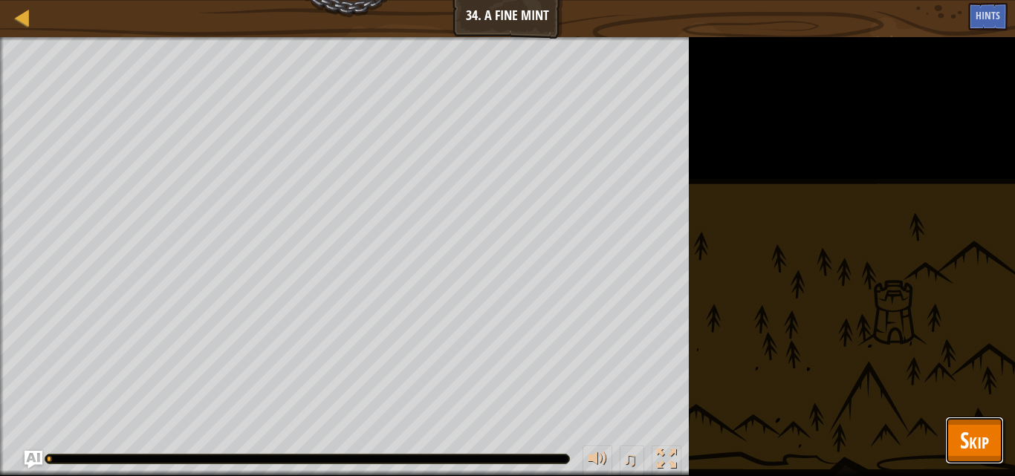
click at [956, 423] on button "Skip" at bounding box center [974, 441] width 59 height 48
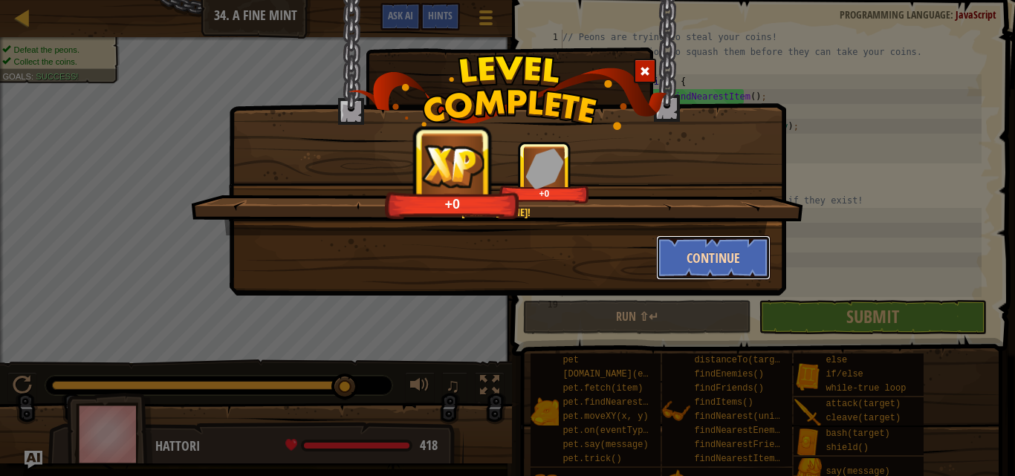
click at [728, 264] on button "Continue" at bounding box center [713, 258] width 115 height 45
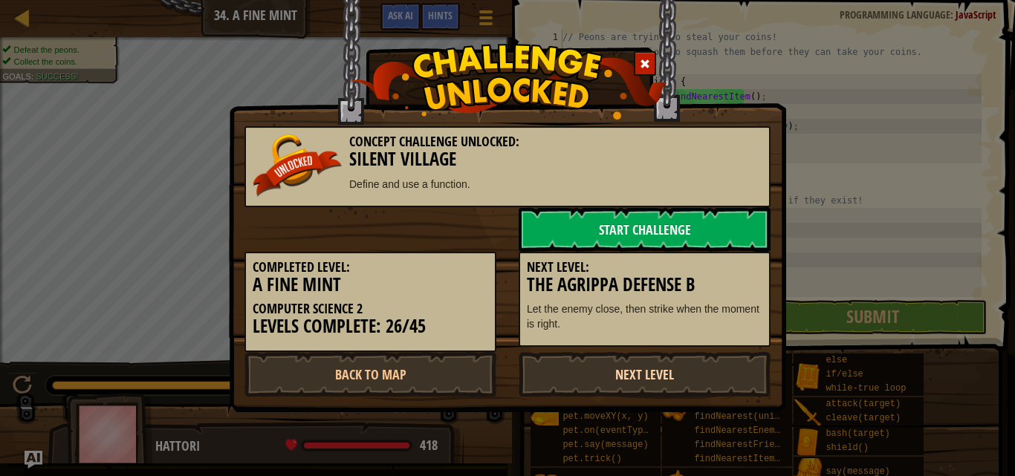
click at [731, 395] on link "Next Level" at bounding box center [645, 374] width 252 height 45
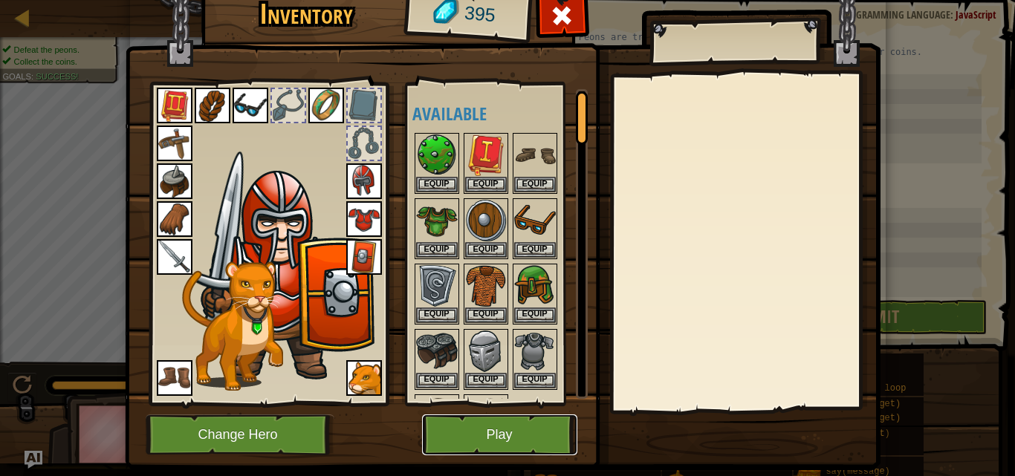
click at [531, 442] on button "Play" at bounding box center [499, 435] width 155 height 41
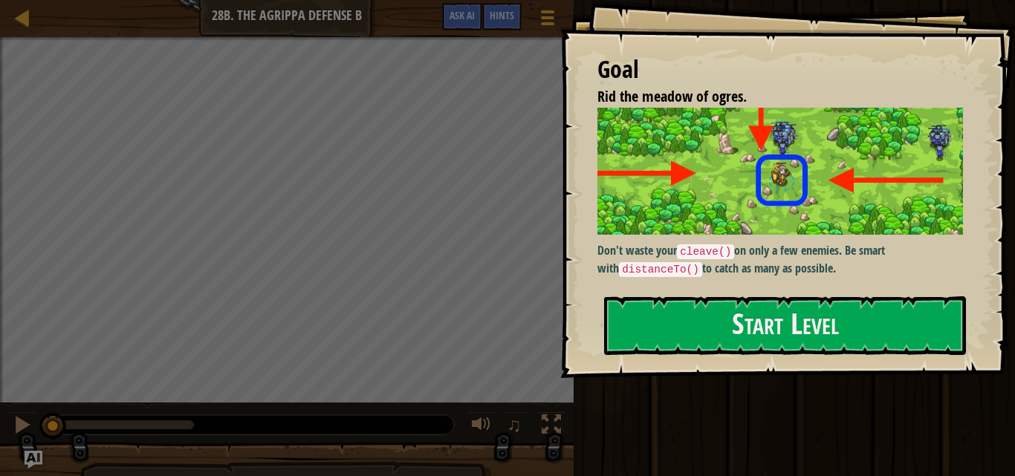
click at [648, 446] on div "Run ⇧↵ Submit Done" at bounding box center [792, 234] width 446 height 469
drag, startPoint x: 659, startPoint y: 361, endPoint x: 656, endPoint y: 345, distance: 16.6
click at [659, 353] on div "Goal Rid the meadow of ogres. Don't waste your cleave() on only a few enemies. …" at bounding box center [787, 189] width 455 height 378
click at [656, 345] on button "Start Level" at bounding box center [785, 326] width 362 height 59
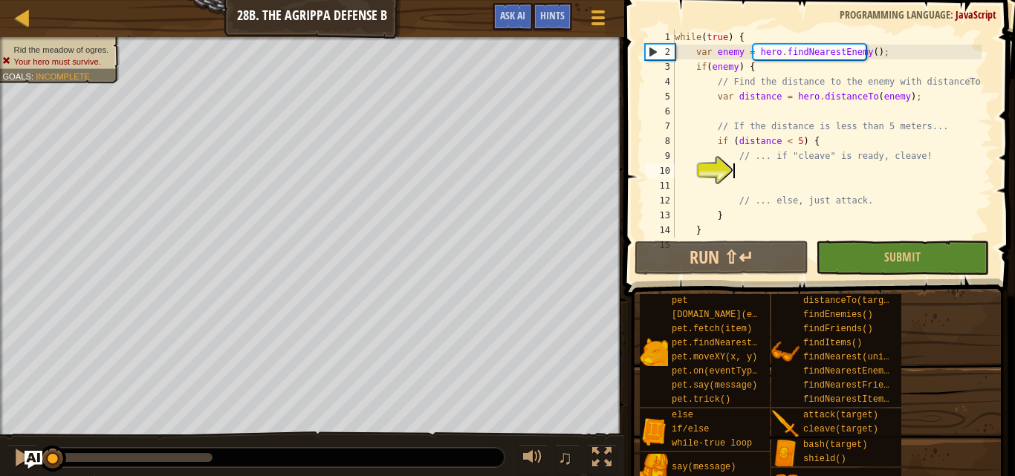
scroll to position [30, 0]
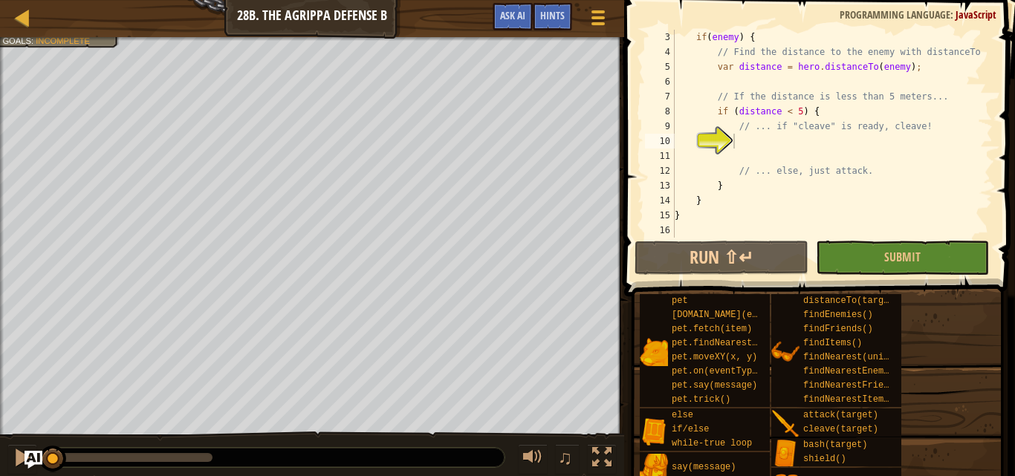
click at [12, 15] on div "Map Computer Science 2 28b. The Agrippa Defense B Game Menu Done Hints Ask AI" at bounding box center [312, 18] width 624 height 37
click at [12, 23] on div "Map Computer Science 2 28b. The Agrippa Defense B Game Menu Done Hints Ask AI" at bounding box center [312, 18] width 624 height 37
click at [23, 10] on div at bounding box center [22, 17] width 19 height 19
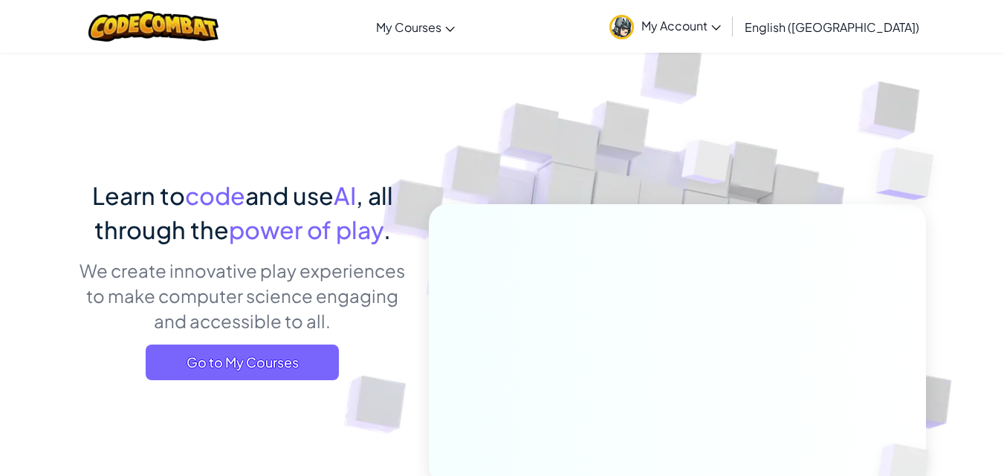
click at [721, 28] on span "My Account" at bounding box center [681, 26] width 80 height 16
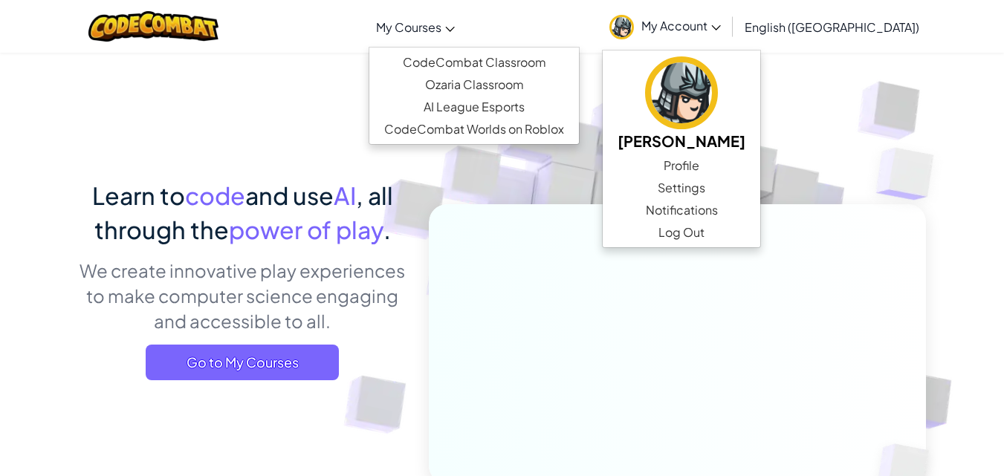
click at [462, 39] on link "My Courses" at bounding box center [416, 27] width 94 height 40
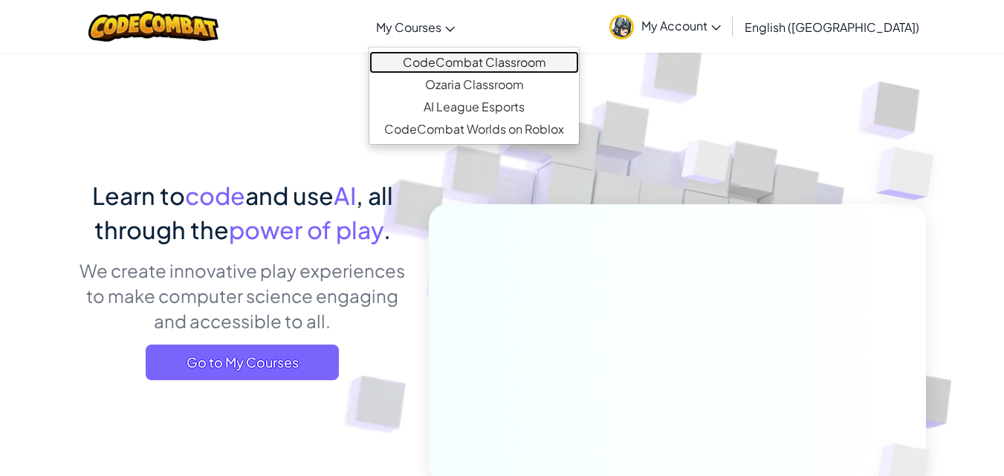
click at [523, 68] on link "CodeCombat Classroom" at bounding box center [474, 62] width 210 height 22
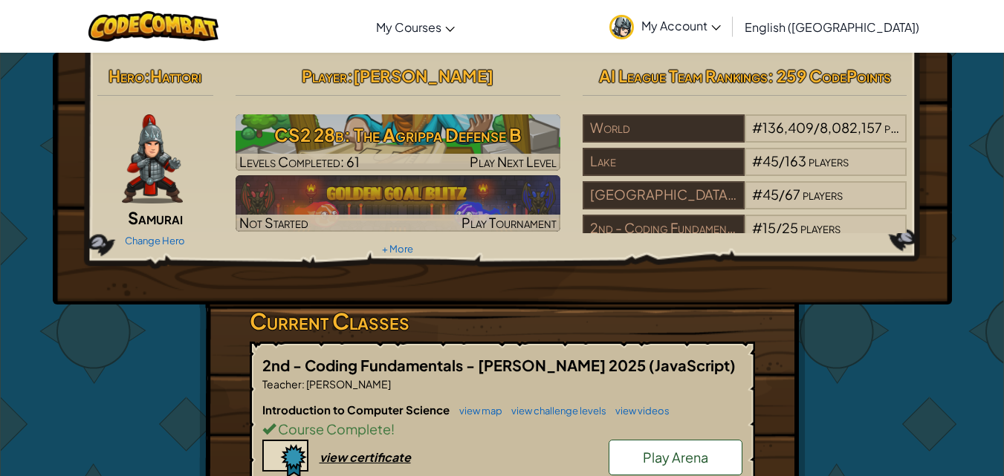
drag, startPoint x: 455, startPoint y: 130, endPoint x: 452, endPoint y: 103, distance: 26.9
click at [455, 111] on div "Player : [PERSON_NAME] CS2 28b: The Agrippa Defense B Levels Completed: 61 Play…" at bounding box center [397, 160] width 347 height 200
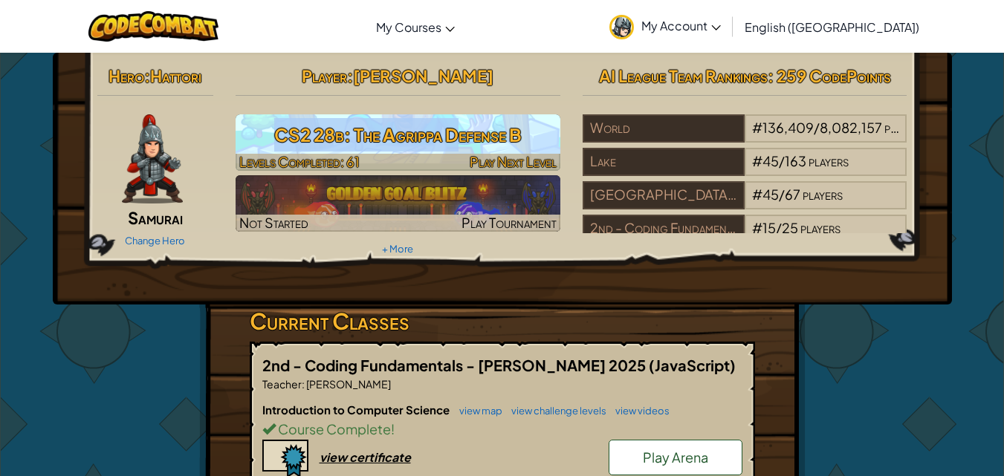
click at [445, 124] on h3 "CS2 28b: The Agrippa Defense B" at bounding box center [398, 134] width 325 height 33
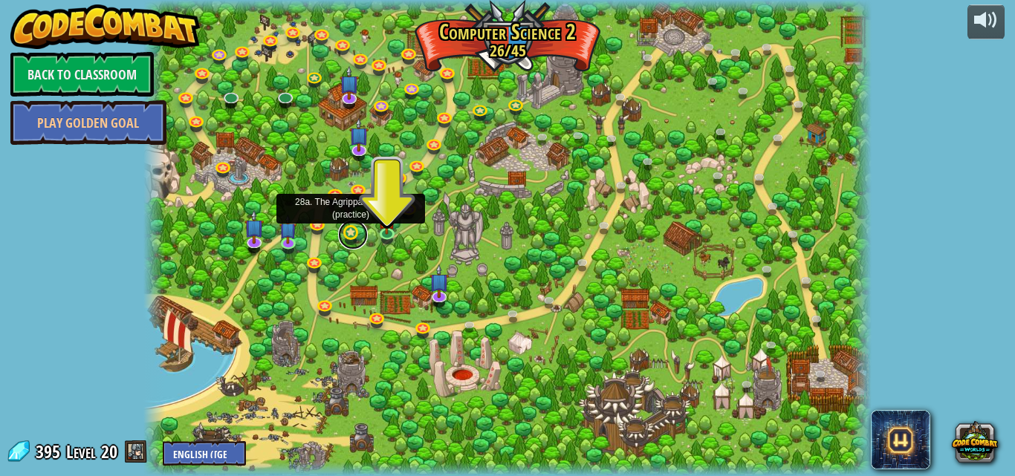
click at [343, 231] on link at bounding box center [353, 235] width 30 height 30
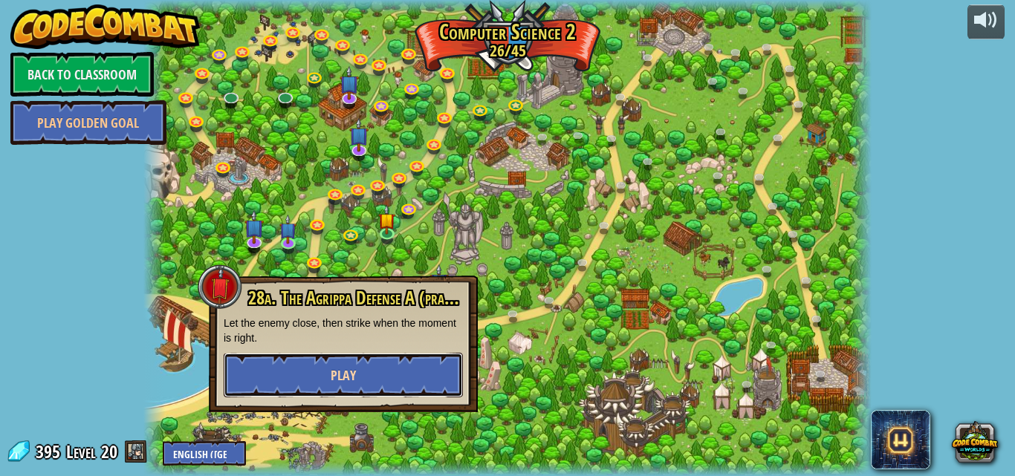
click at [392, 380] on button "Play" at bounding box center [343, 375] width 239 height 45
